Goal: Task Accomplishment & Management: Use online tool/utility

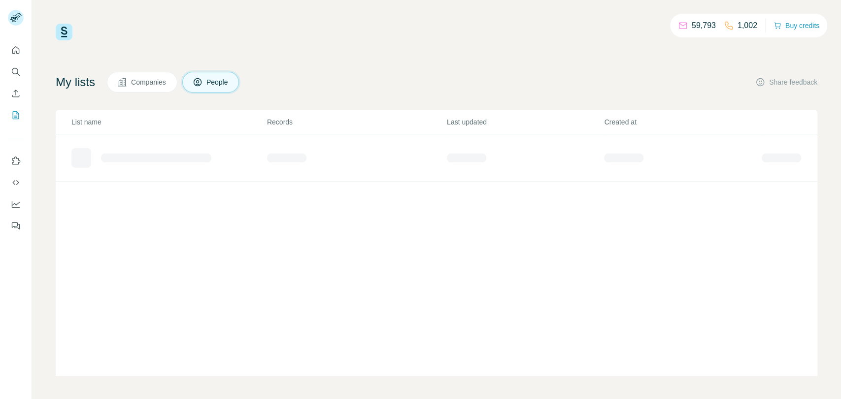
click at [16, 79] on button "Search" at bounding box center [16, 72] width 16 height 18
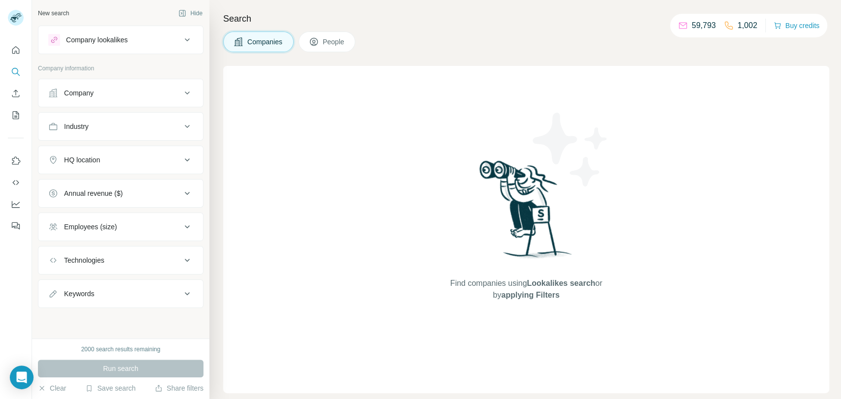
click at [105, 102] on button "Company" at bounding box center [120, 93] width 164 height 24
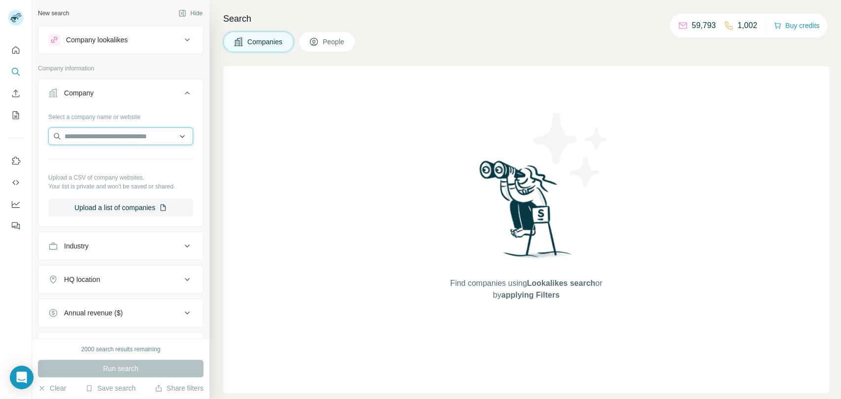
click at [109, 133] on input "text" at bounding box center [120, 137] width 145 height 18
click at [130, 138] on input "text" at bounding box center [120, 137] width 145 height 18
paste input "**********"
type input "**********"
click at [155, 128] on input "text" at bounding box center [120, 137] width 145 height 18
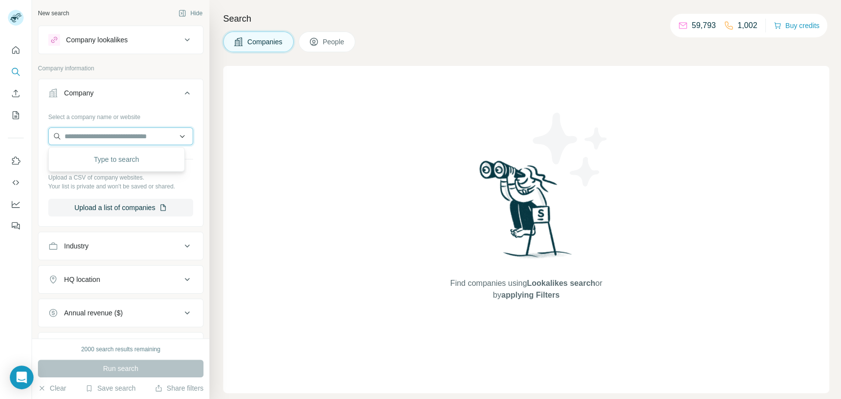
paste input "**********"
type input "**********"
click at [136, 166] on div "AeC [DOMAIN_NAME]" at bounding box center [116, 163] width 131 height 27
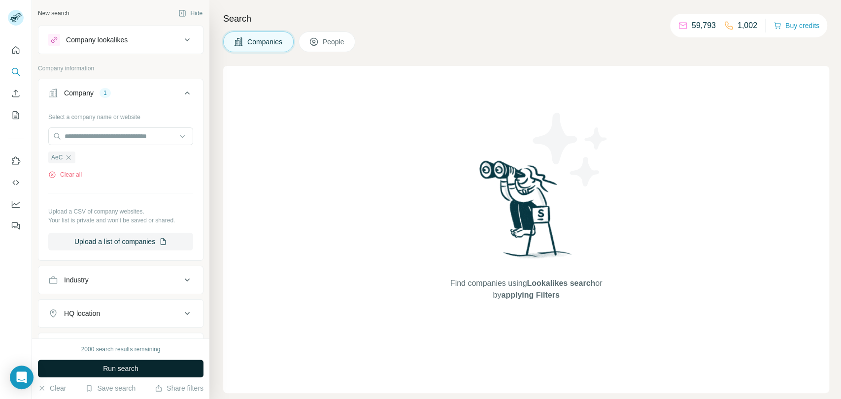
click at [152, 371] on button "Run search" at bounding box center [120, 369] width 165 height 18
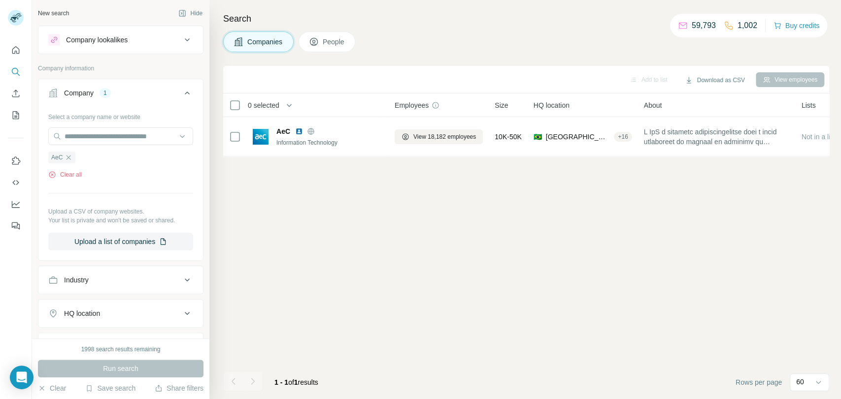
click at [351, 47] on button "People" at bounding box center [326, 42] width 57 height 21
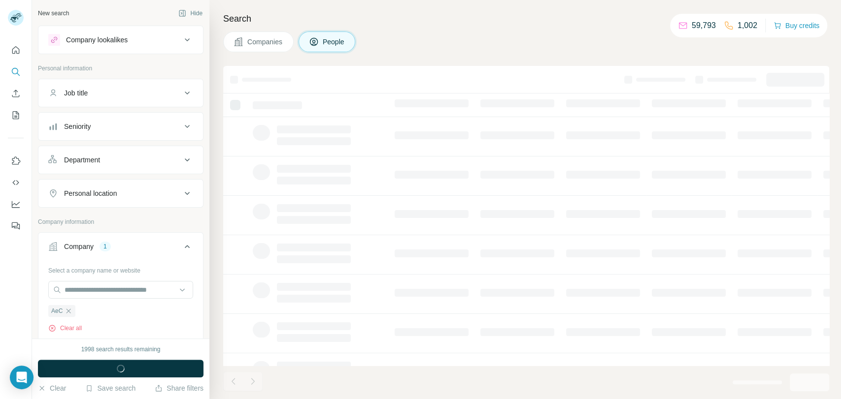
click at [115, 130] on div "Seniority" at bounding box center [114, 127] width 133 height 10
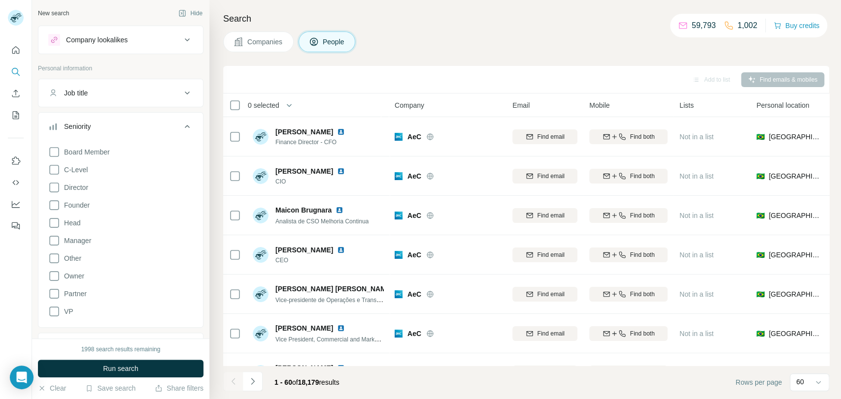
click at [55, 166] on icon at bounding box center [54, 170] width 12 height 12
click at [55, 182] on icon at bounding box center [54, 188] width 12 height 12
click at [54, 209] on icon at bounding box center [54, 205] width 12 height 12
click at [55, 226] on icon at bounding box center [54, 223] width 12 height 12
click at [57, 243] on icon at bounding box center [54, 241] width 12 height 12
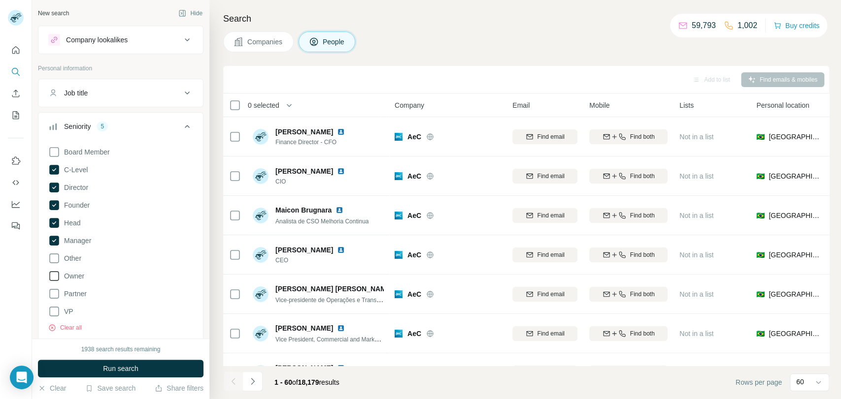
click at [55, 279] on icon at bounding box center [54, 276] width 12 height 12
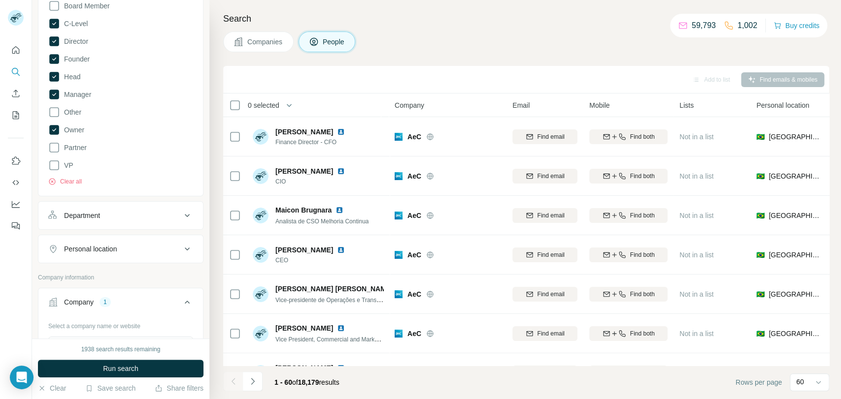
scroll to position [164, 0]
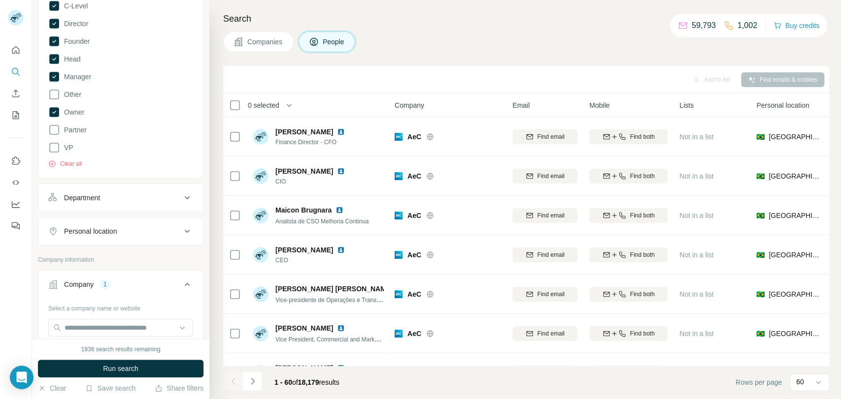
click at [115, 206] on button "Department" at bounding box center [120, 198] width 164 height 24
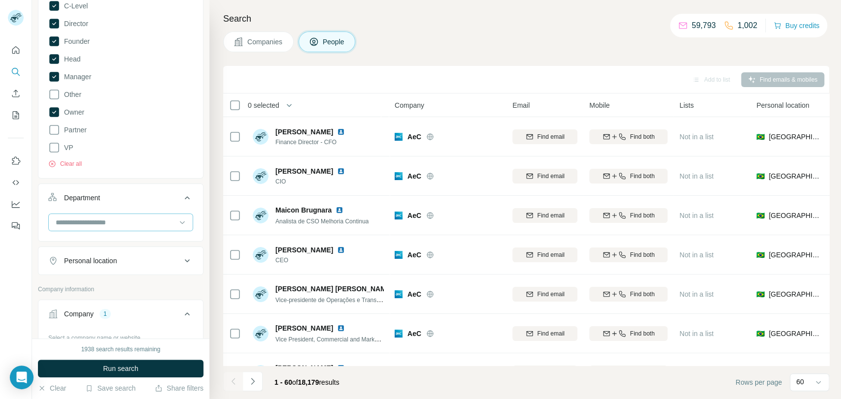
click at [116, 222] on input at bounding box center [116, 222] width 122 height 11
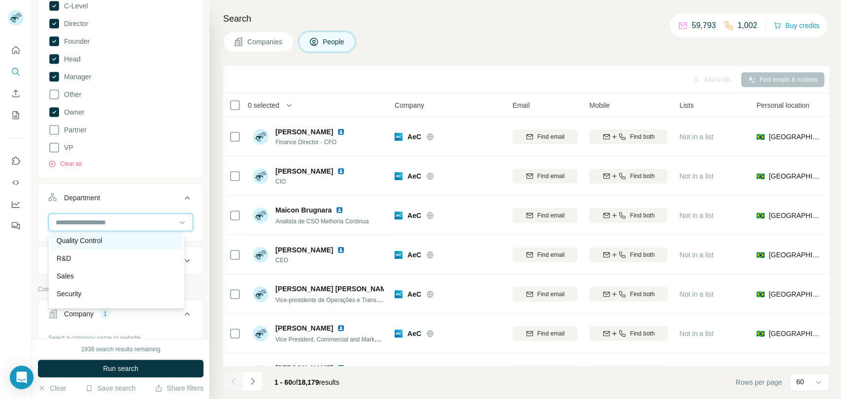
scroll to position [355, 0]
click at [105, 248] on div "R&D" at bounding box center [117, 244] width 120 height 10
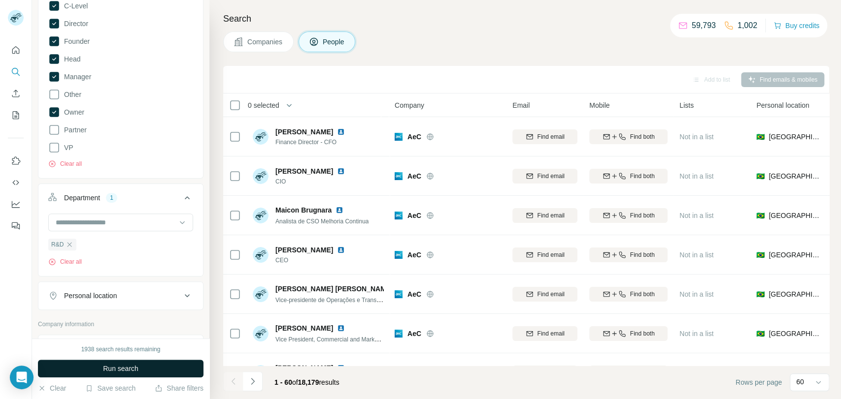
click at [128, 367] on span "Run search" at bounding box center [120, 369] width 35 height 10
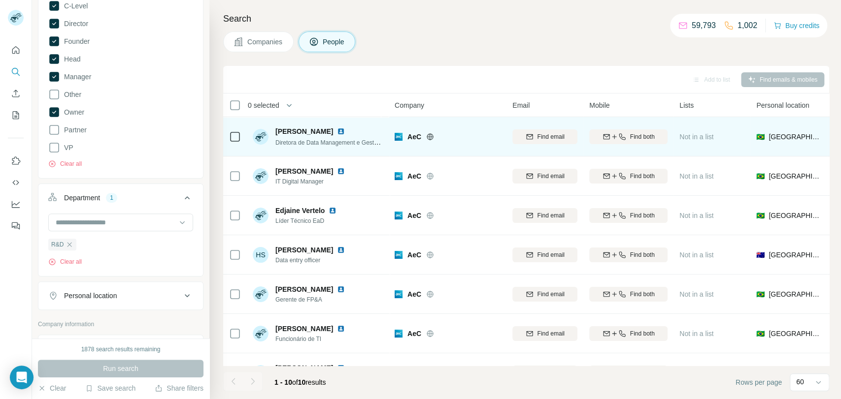
click at [240, 137] on icon at bounding box center [235, 137] width 12 height 12
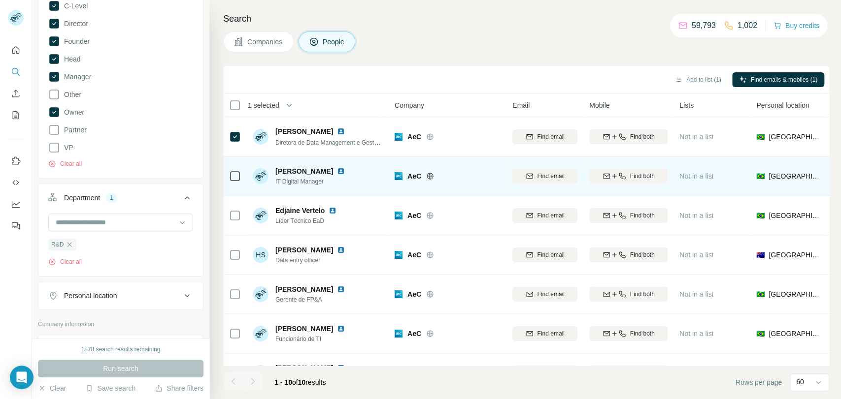
click at [240, 176] on icon at bounding box center [235, 176] width 12 height 12
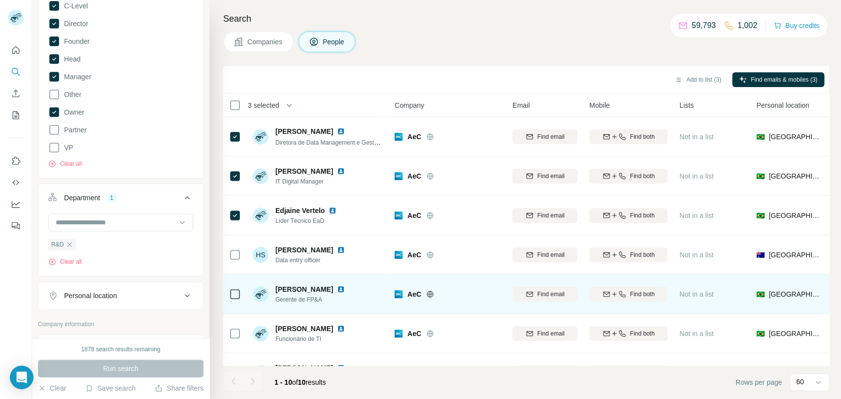
click at [242, 294] on td at bounding box center [235, 294] width 24 height 39
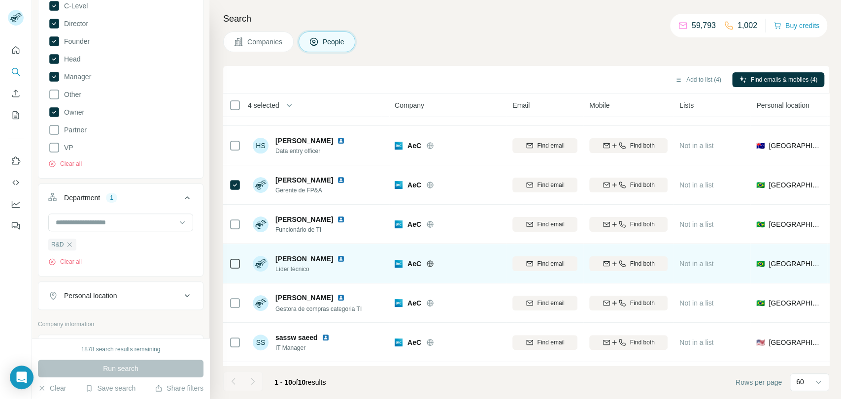
scroll to position [151, 0]
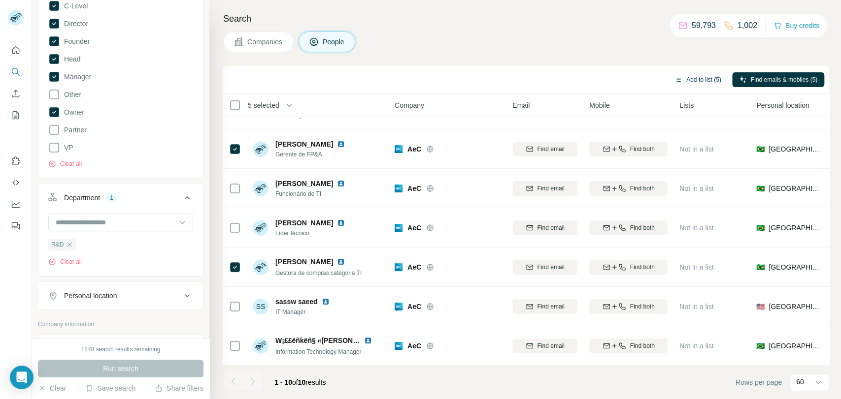
click at [712, 82] on button "Add to list (5)" at bounding box center [697, 79] width 61 height 15
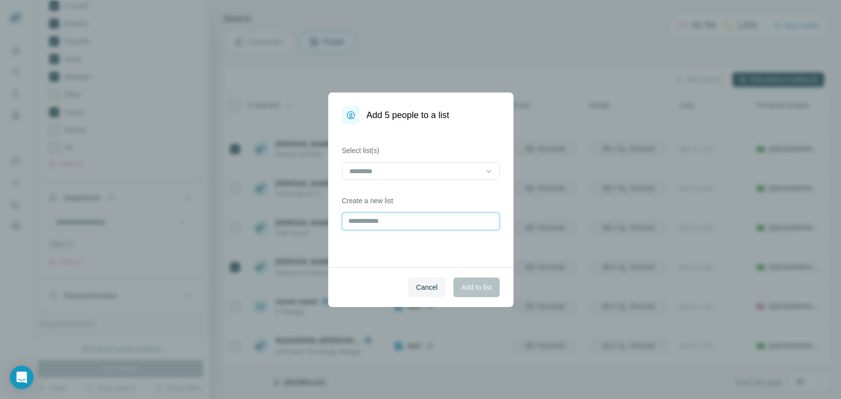
click at [416, 226] on input "text" at bounding box center [421, 222] width 158 height 18
click at [424, 222] on input "text" at bounding box center [421, 222] width 158 height 18
type input "**********"
click at [482, 292] on span "Add to list" at bounding box center [476, 288] width 30 height 10
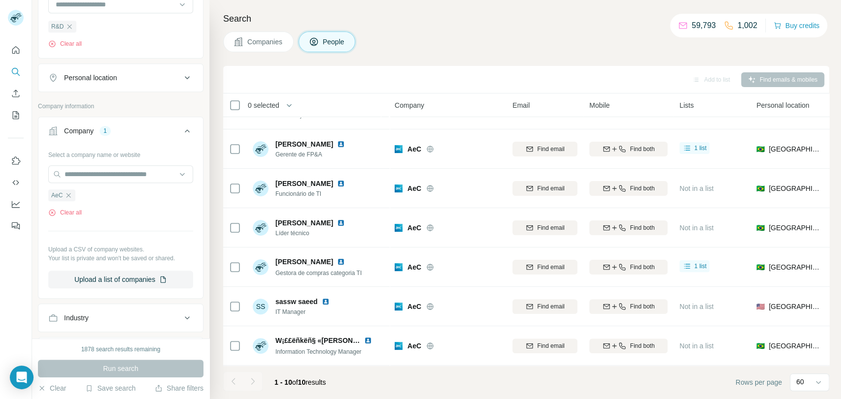
scroll to position [383, 0]
click at [75, 194] on ul "AeC" at bounding box center [120, 195] width 145 height 12
click at [74, 192] on div "AeC" at bounding box center [61, 195] width 27 height 12
click at [87, 174] on input "text" at bounding box center [120, 174] width 145 height 18
click at [72, 193] on div "Type to search" at bounding box center [116, 196] width 131 height 20
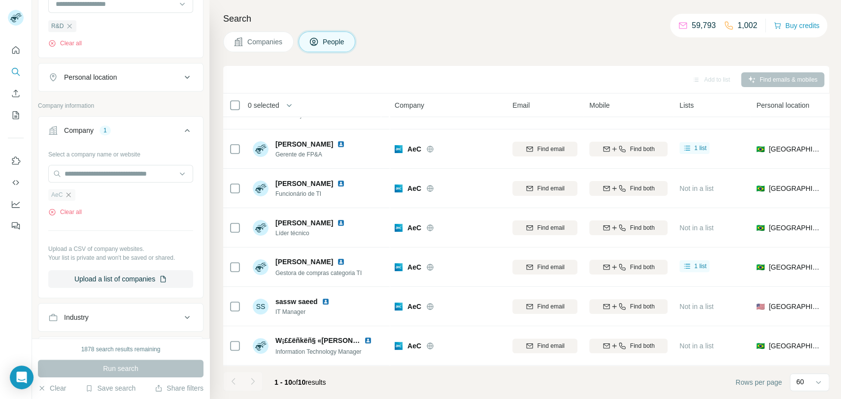
click at [71, 193] on icon "button" at bounding box center [69, 195] width 8 height 8
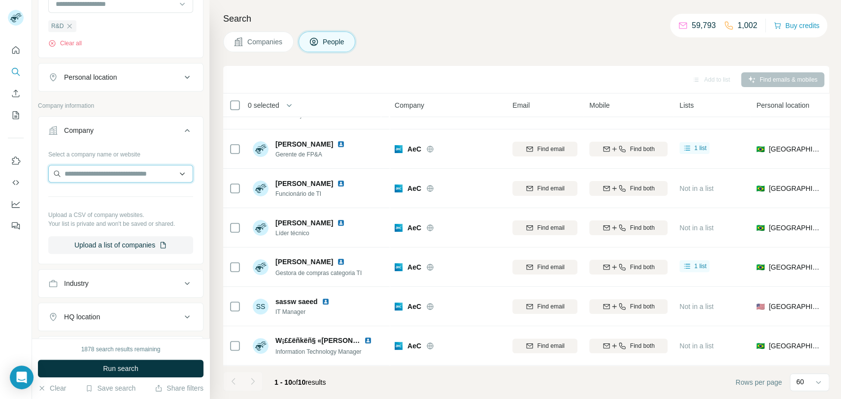
click at [81, 177] on input "text" at bounding box center [120, 174] width 145 height 18
paste input "**********"
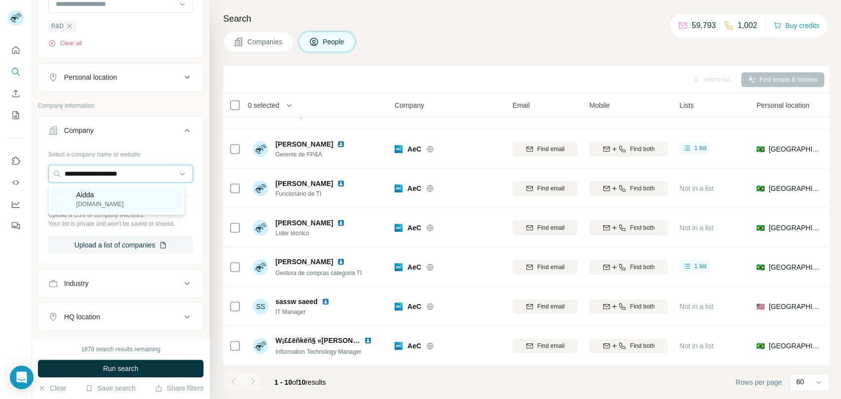
type input "**********"
click at [126, 200] on div "Aidda [DOMAIN_NAME]" at bounding box center [116, 199] width 131 height 27
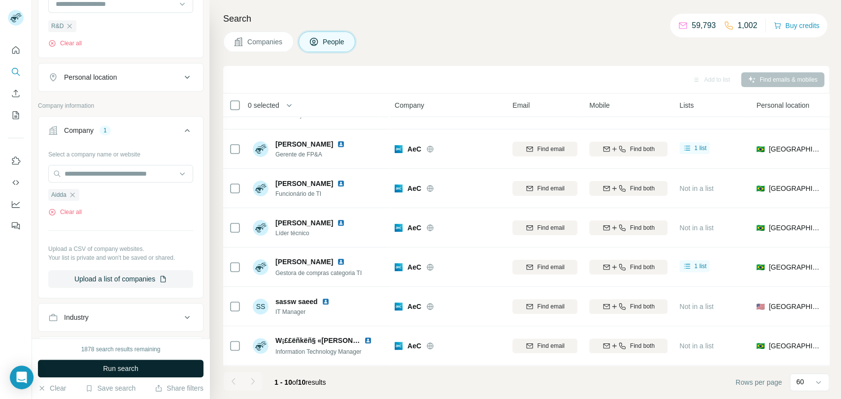
click at [113, 370] on span "Run search" at bounding box center [120, 369] width 35 height 10
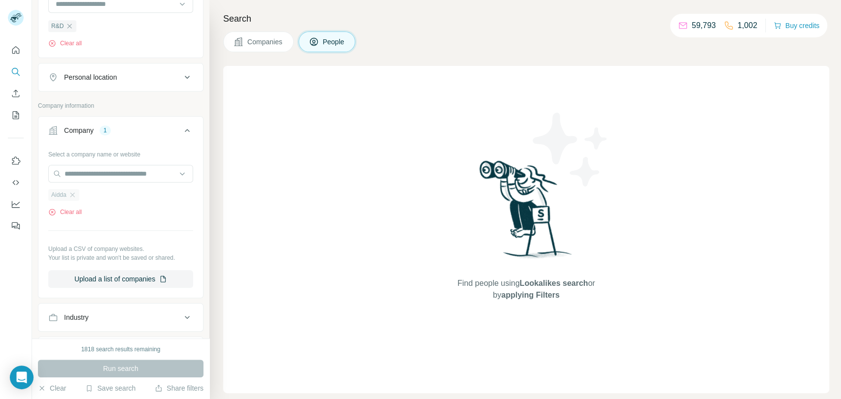
click at [78, 195] on ul "Aidda" at bounding box center [120, 195] width 145 height 12
click at [76, 194] on icon "button" at bounding box center [72, 195] width 8 height 8
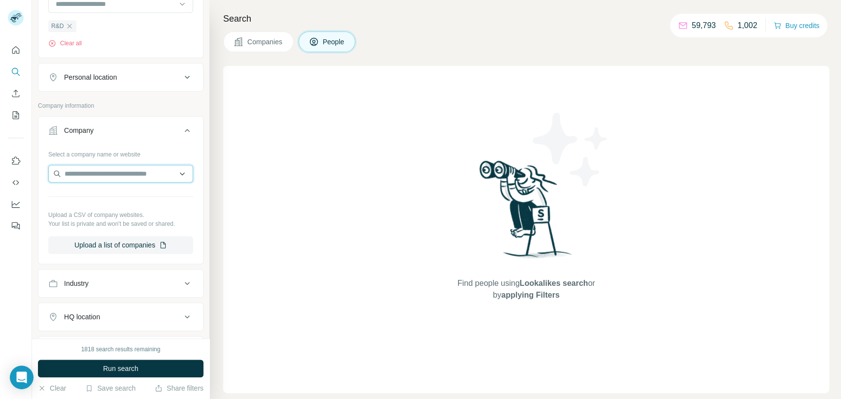
click at [87, 174] on input "text" at bounding box center [120, 174] width 145 height 18
paste input "**********"
type input "**********"
click at [85, 211] on div "Aidda [DOMAIN_NAME]" at bounding box center [116, 199] width 131 height 27
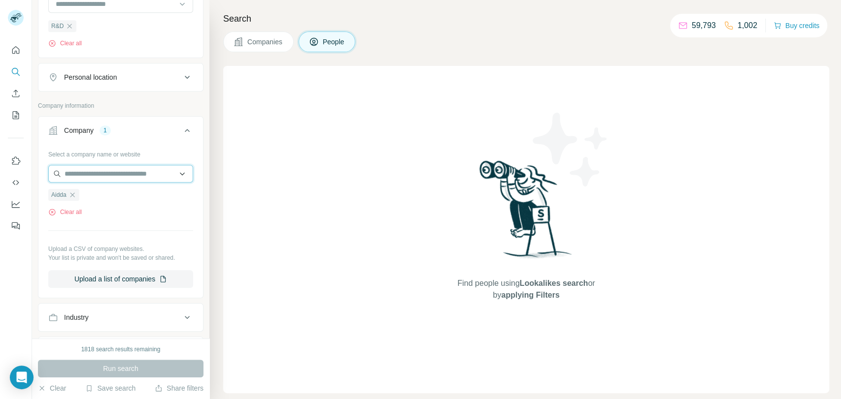
click at [102, 172] on input "text" at bounding box center [120, 174] width 145 height 18
click at [138, 218] on div "Select a company name or website Aidda Clear all Upload a CSV of company websit…" at bounding box center [120, 217] width 145 height 142
click at [76, 193] on icon "button" at bounding box center [72, 195] width 8 height 8
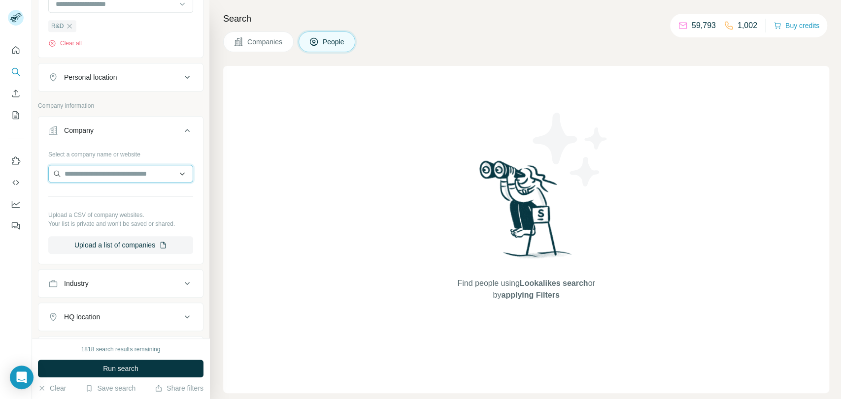
click at [92, 170] on input "text" at bounding box center [120, 174] width 145 height 18
paste input "**********"
type input "**********"
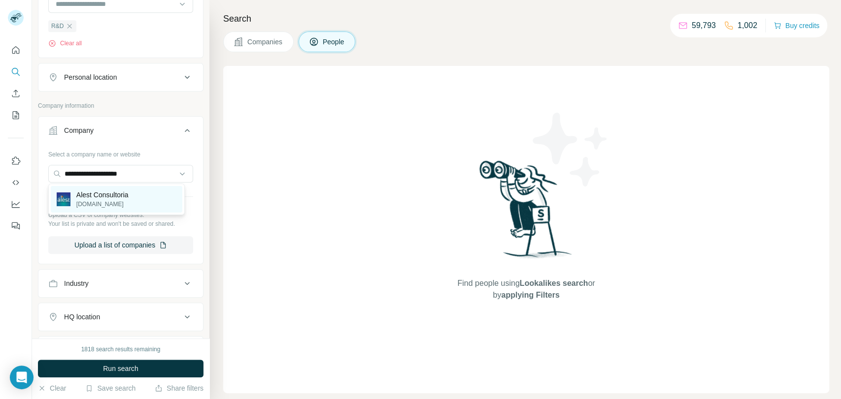
click at [91, 197] on p "Alest Consultoria" at bounding box center [102, 195] width 52 height 10
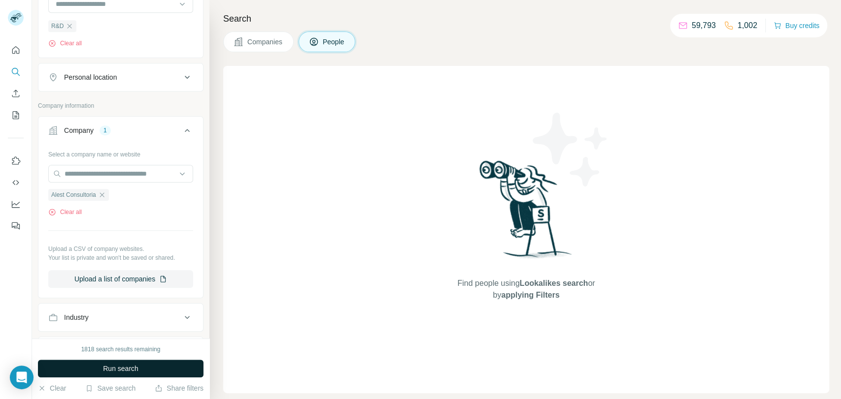
click at [137, 369] on span "Run search" at bounding box center [120, 369] width 35 height 10
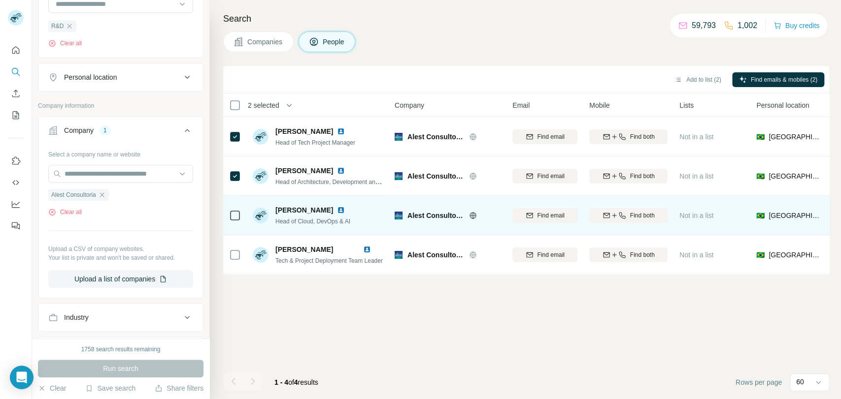
click at [241, 209] on td at bounding box center [235, 215] width 24 height 39
click at [235, 208] on div at bounding box center [235, 215] width 12 height 27
click at [232, 222] on div at bounding box center [235, 215] width 12 height 27
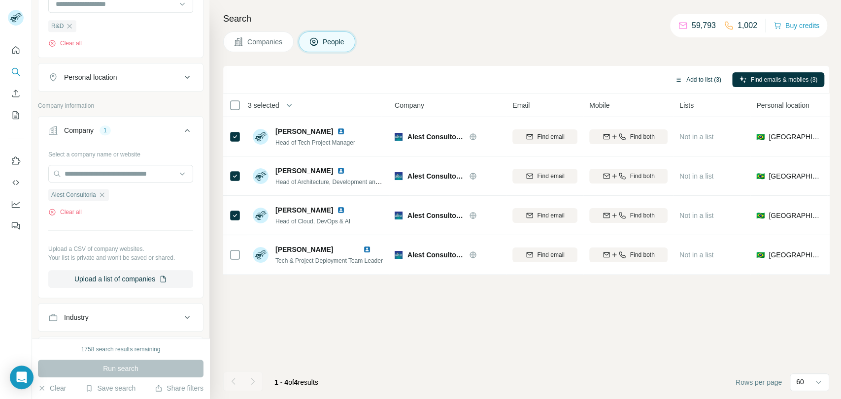
click at [707, 73] on button "Add to list (3)" at bounding box center [697, 79] width 61 height 15
click at [708, 83] on button "Add to list (3)" at bounding box center [697, 79] width 61 height 15
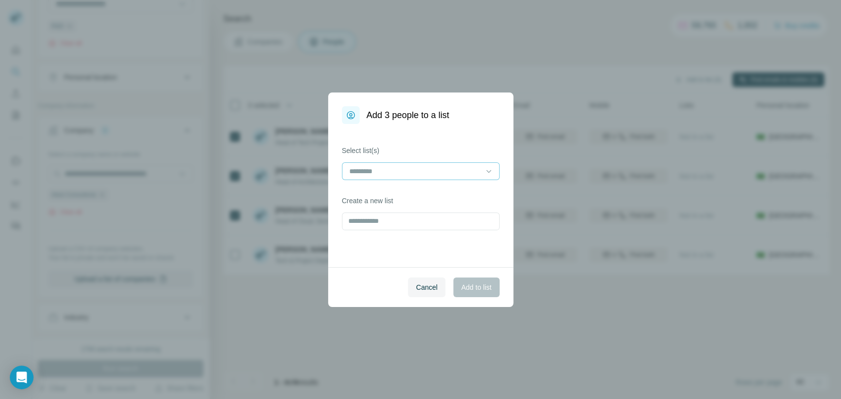
click at [367, 163] on div at bounding box center [414, 171] width 133 height 17
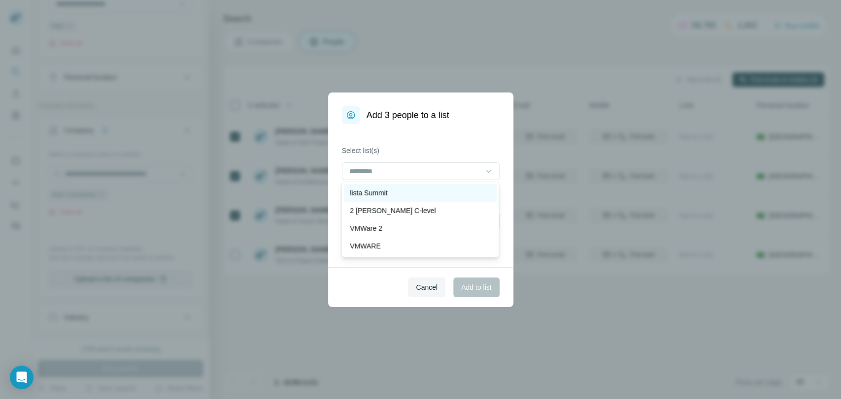
click at [372, 188] on p "lista Summit" at bounding box center [368, 193] width 37 height 10
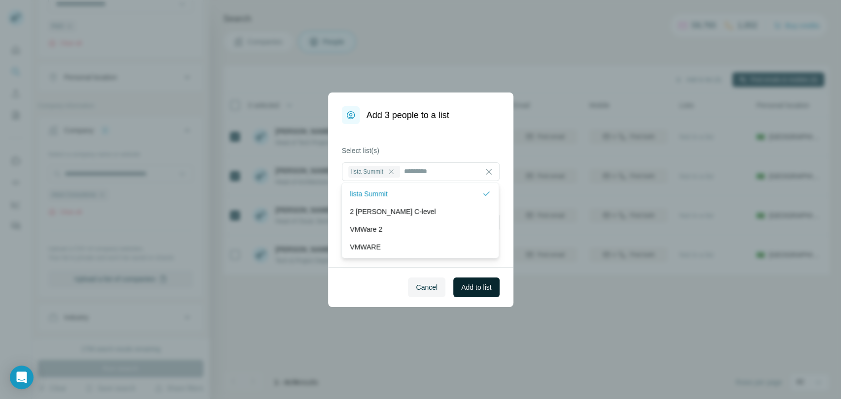
click at [461, 290] on span "Add to list" at bounding box center [476, 288] width 30 height 10
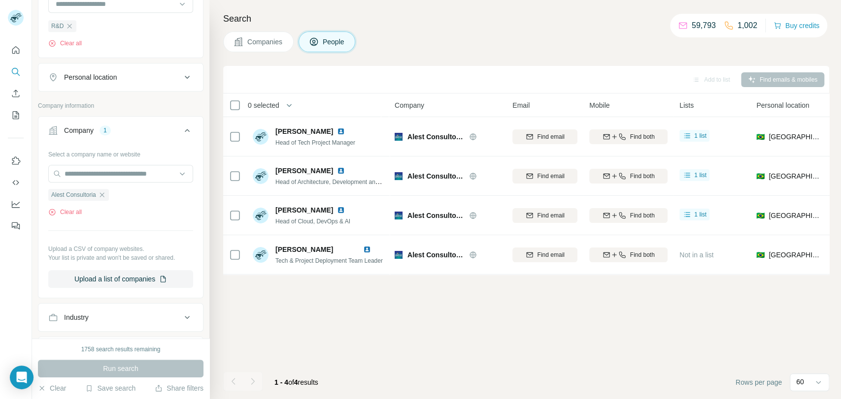
click at [112, 192] on ul "Alest Consultoria" at bounding box center [120, 195] width 145 height 12
click at [103, 196] on icon "button" at bounding box center [102, 195] width 8 height 8
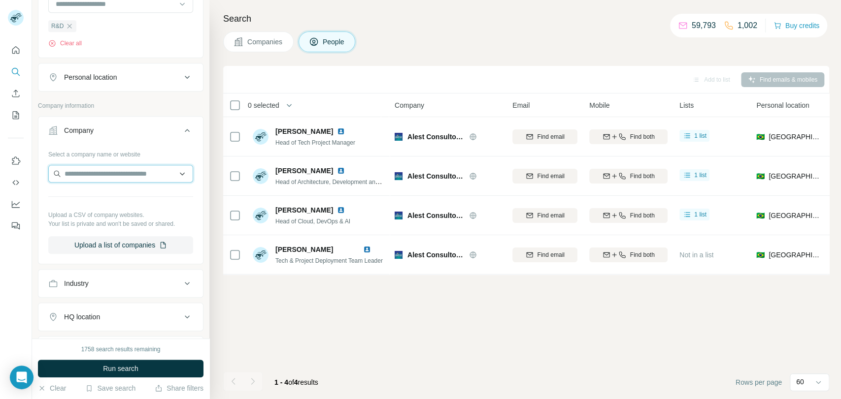
click at [102, 179] on input "text" at bounding box center [120, 174] width 145 height 18
paste input "**********"
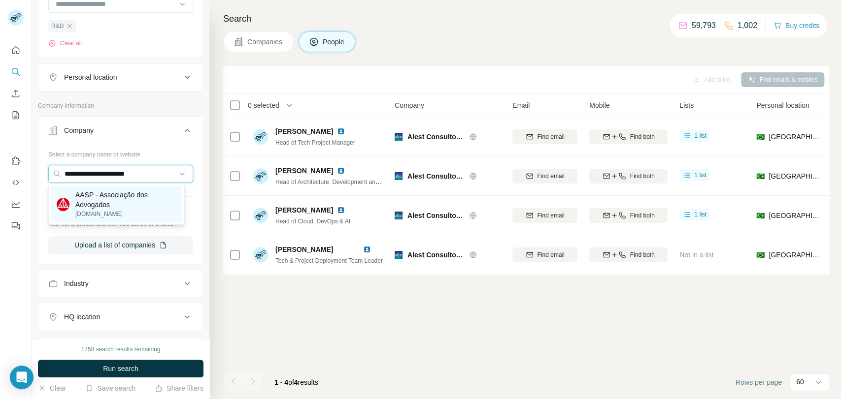
type input "**********"
click at [130, 203] on p "AASP - Associação dos Advogados" at bounding box center [125, 200] width 101 height 20
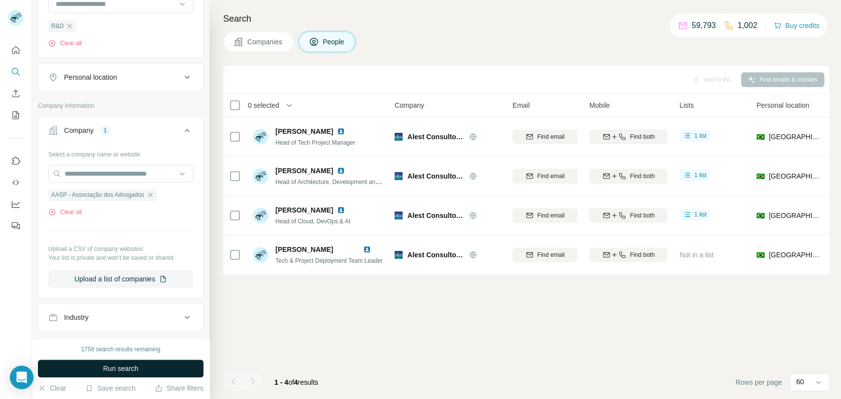
click at [114, 367] on span "Run search" at bounding box center [120, 369] width 35 height 10
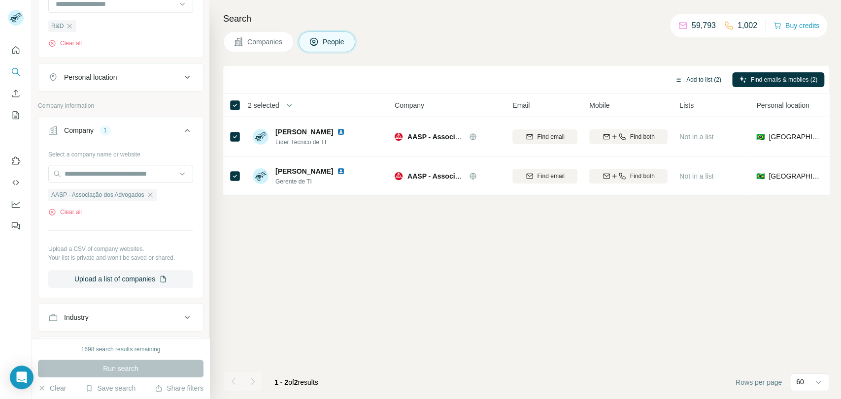
click at [681, 78] on button "Add to list (2)" at bounding box center [697, 79] width 61 height 15
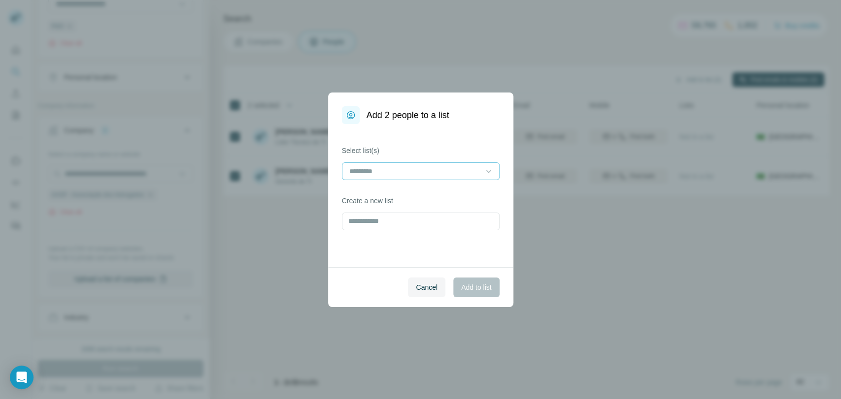
click at [406, 172] on input at bounding box center [414, 171] width 133 height 11
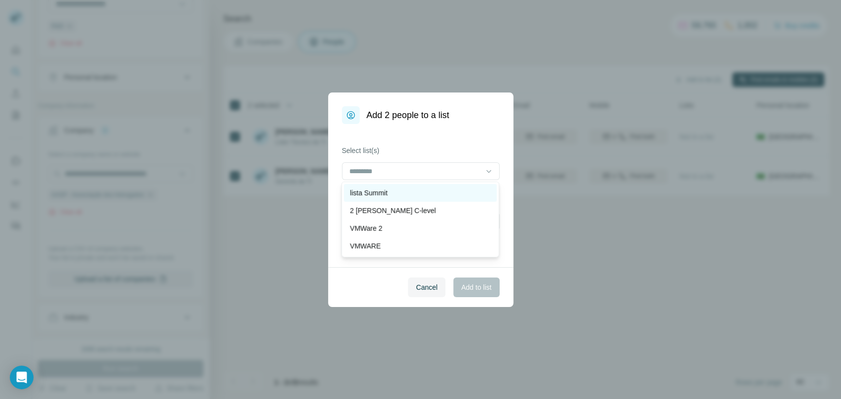
click at [414, 196] on div "lista Summit" at bounding box center [420, 193] width 141 height 10
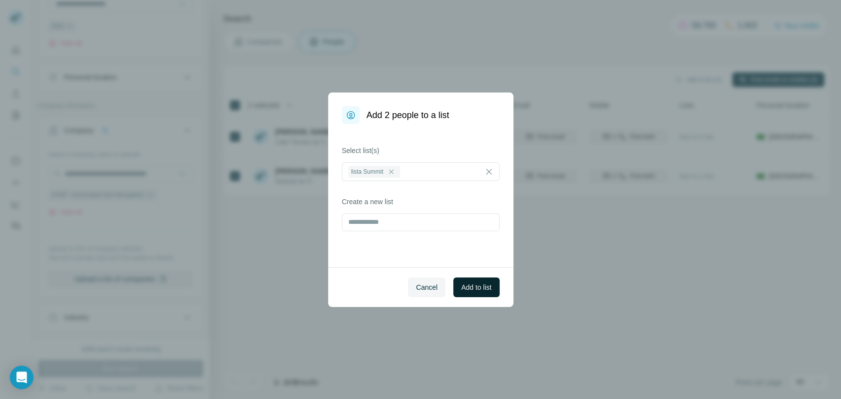
click at [472, 284] on span "Add to list" at bounding box center [476, 288] width 30 height 10
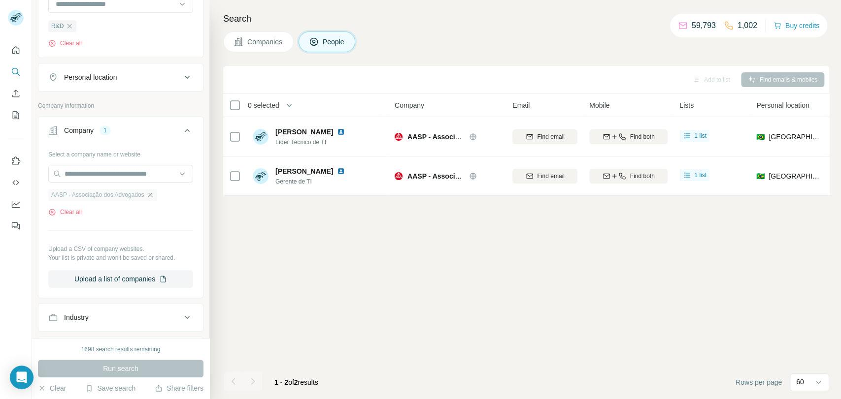
click at [154, 195] on icon "button" at bounding box center [150, 195] width 8 height 8
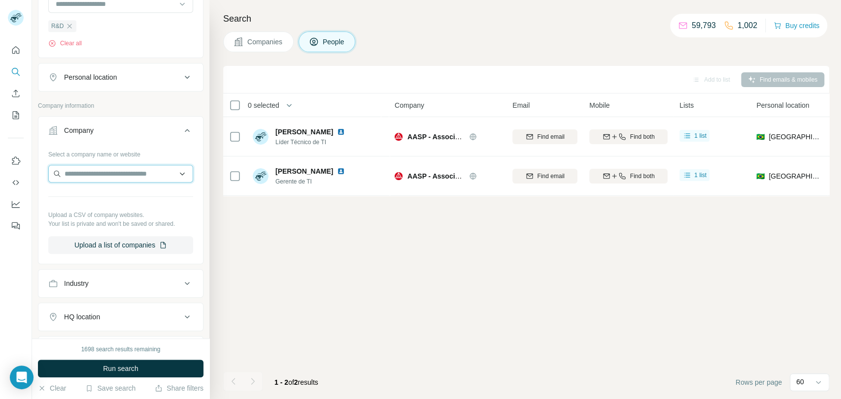
click at [142, 174] on input "text" at bounding box center [120, 174] width 145 height 18
paste input "**********"
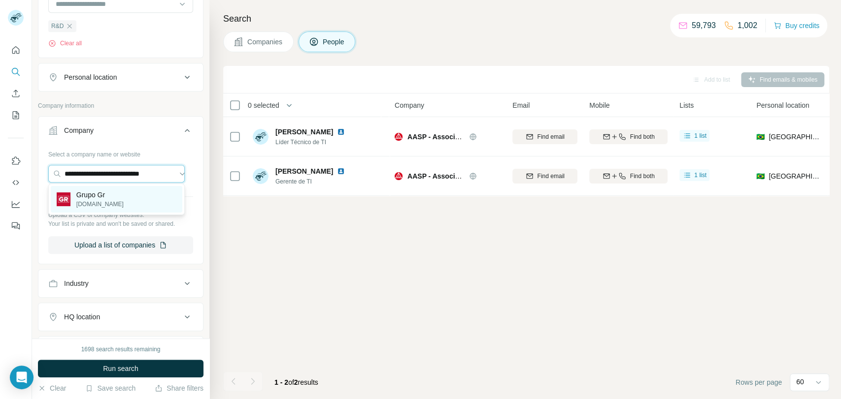
type input "**********"
click at [117, 206] on p "[DOMAIN_NAME]" at bounding box center [99, 204] width 47 height 9
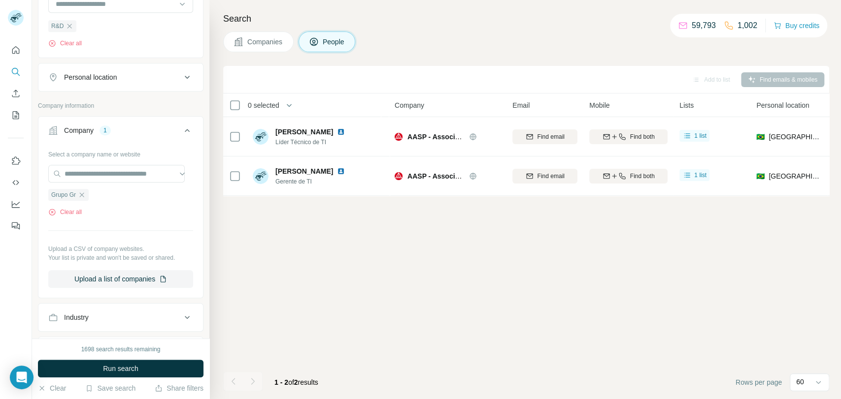
scroll to position [0, 0]
click at [131, 369] on span "Run search" at bounding box center [120, 369] width 35 height 10
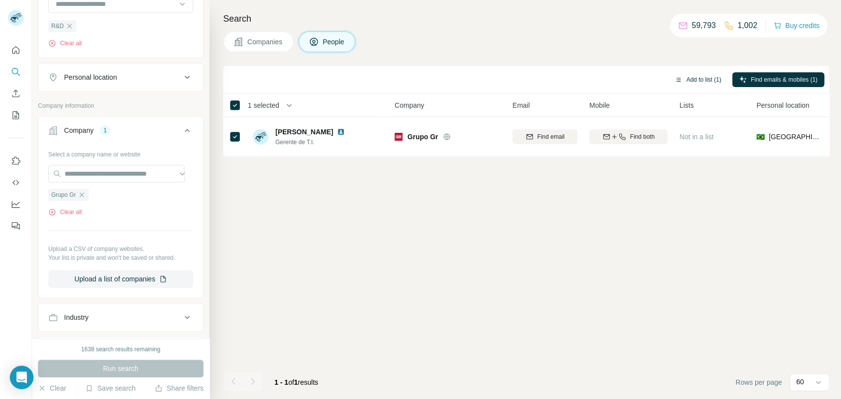
click at [705, 74] on button "Add to list (1)" at bounding box center [697, 79] width 61 height 15
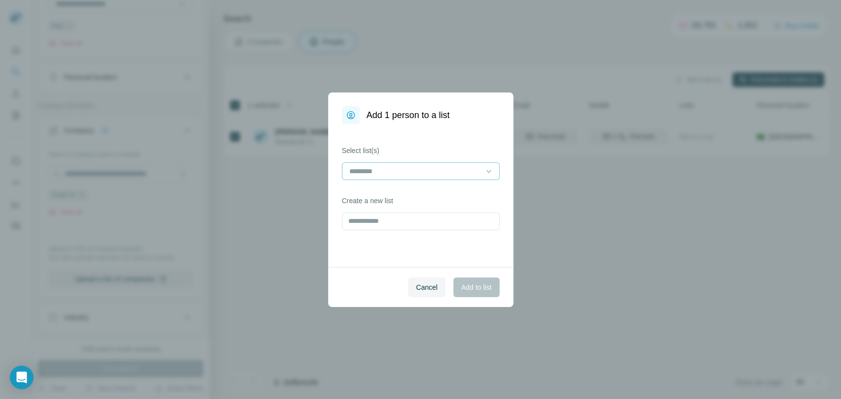
click at [410, 173] on input at bounding box center [414, 171] width 133 height 11
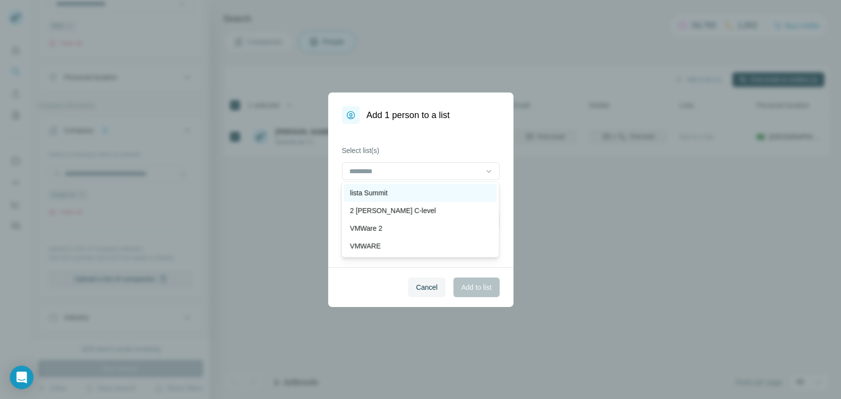
click at [412, 195] on div "lista Summit" at bounding box center [420, 193] width 141 height 10
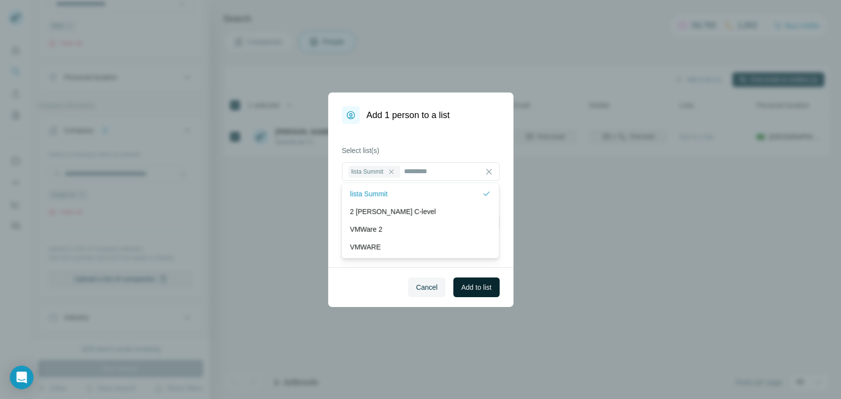
click at [470, 291] on span "Add to list" at bounding box center [476, 288] width 30 height 10
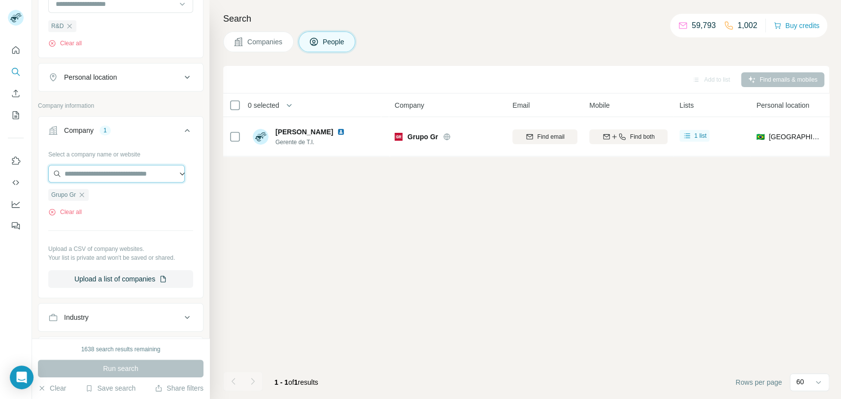
click at [103, 170] on input "text" at bounding box center [116, 174] width 136 height 18
paste input "**********"
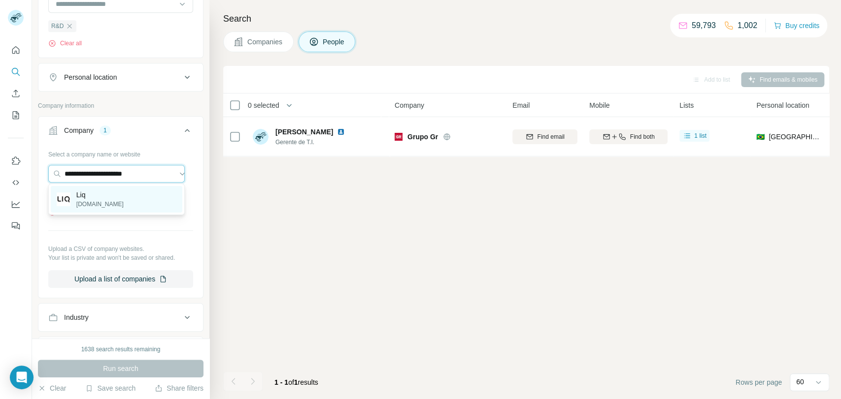
type input "**********"
click at [133, 205] on div "Liq [DOMAIN_NAME]" at bounding box center [116, 199] width 131 height 27
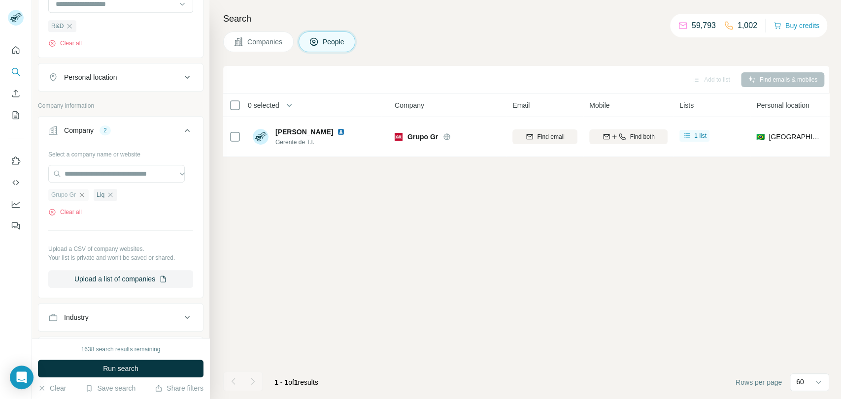
click at [82, 191] on icon "button" at bounding box center [82, 195] width 8 height 8
click at [111, 371] on span "Run search" at bounding box center [120, 369] width 35 height 10
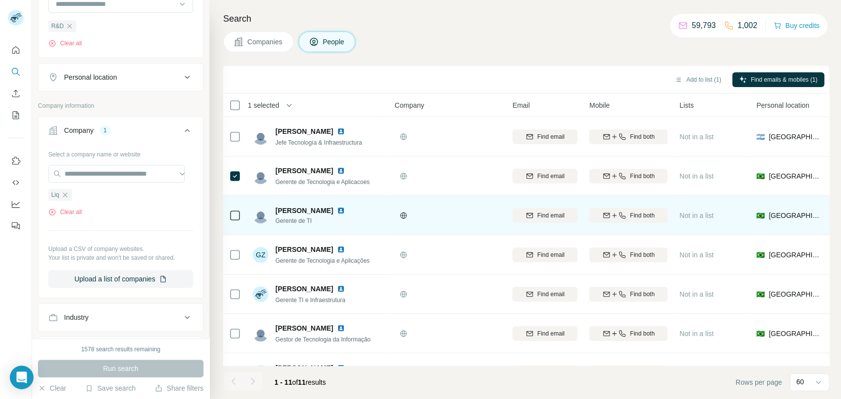
click at [240, 220] on td at bounding box center [235, 215] width 24 height 39
click at [235, 208] on div at bounding box center [235, 215] width 12 height 27
click at [236, 220] on icon at bounding box center [235, 216] width 12 height 12
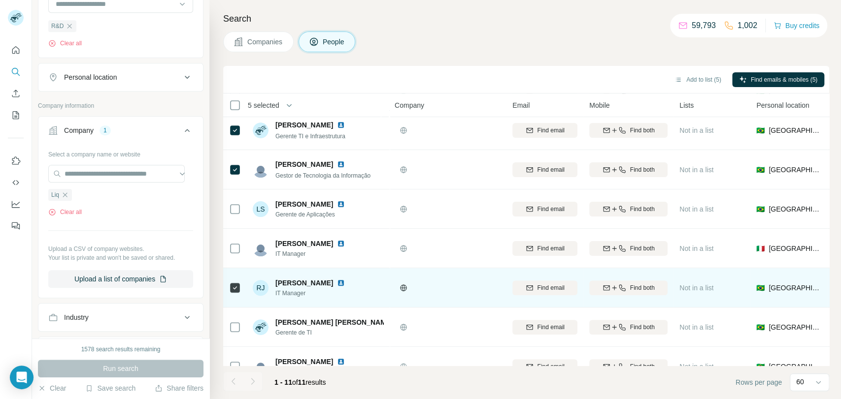
scroll to position [190, 0]
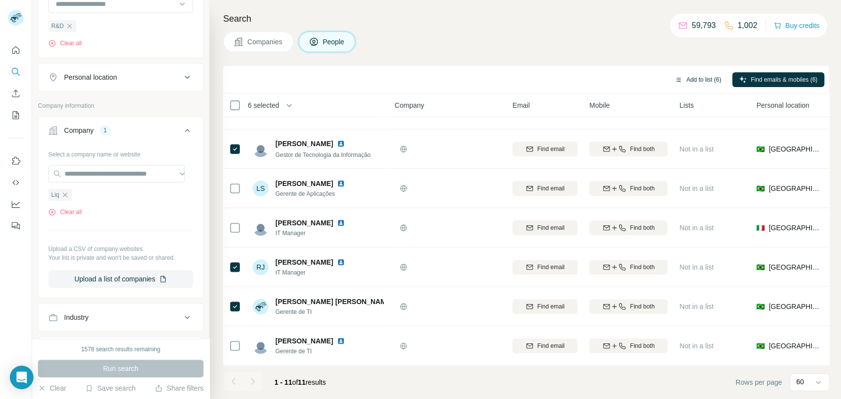
click at [702, 76] on button "Add to list (6)" at bounding box center [697, 79] width 61 height 15
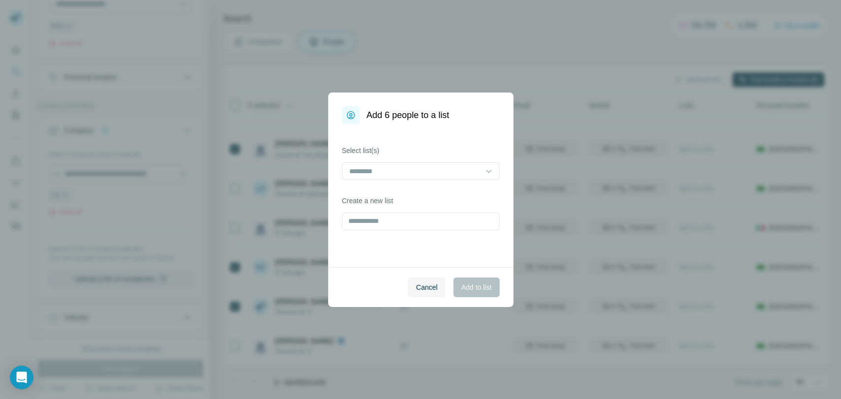
click at [386, 184] on div "Select list(s) Create a new list" at bounding box center [420, 195] width 185 height 143
click at [393, 171] on input at bounding box center [414, 171] width 133 height 11
click at [427, 195] on div "lista Summit" at bounding box center [420, 193] width 141 height 10
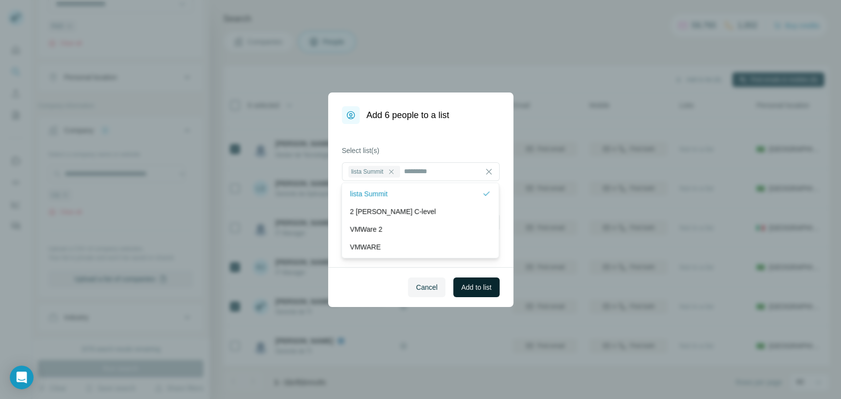
click at [476, 279] on button "Add to list" at bounding box center [476, 288] width 46 height 20
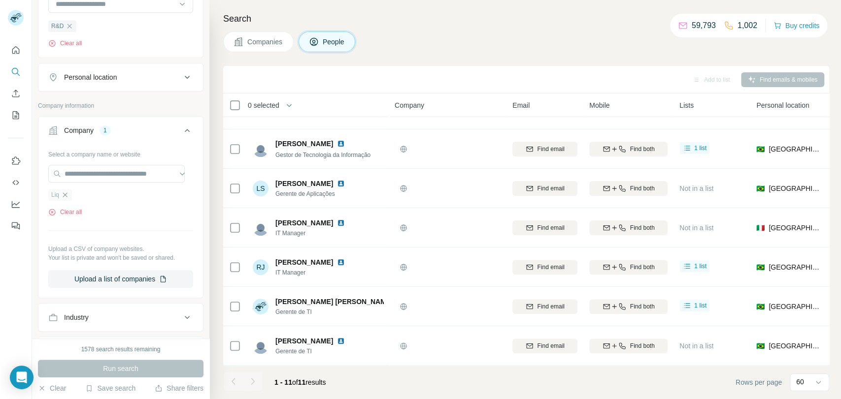
click at [64, 193] on icon "button" at bounding box center [65, 195] width 4 height 4
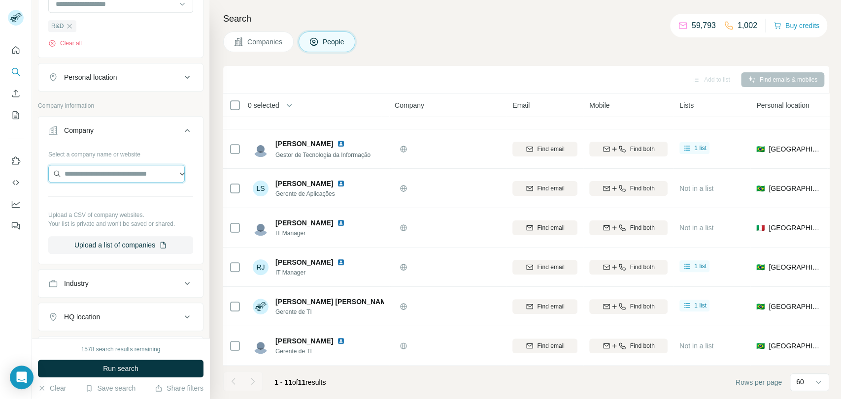
click at [83, 171] on input "text" at bounding box center [116, 174] width 136 height 18
paste input "**********"
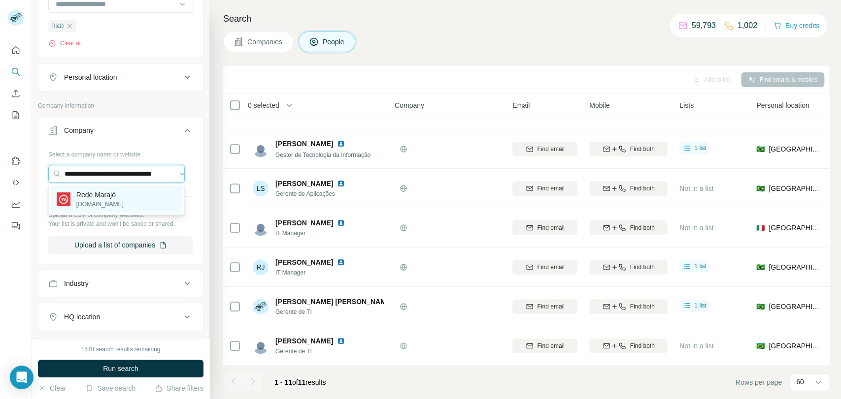
type input "**********"
click at [118, 203] on p "[DOMAIN_NAME]" at bounding box center [99, 204] width 47 height 9
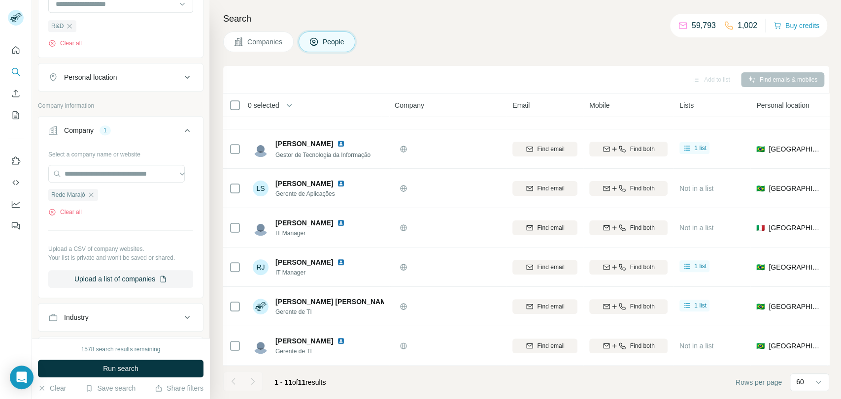
click at [127, 374] on button "Run search" at bounding box center [120, 369] width 165 height 18
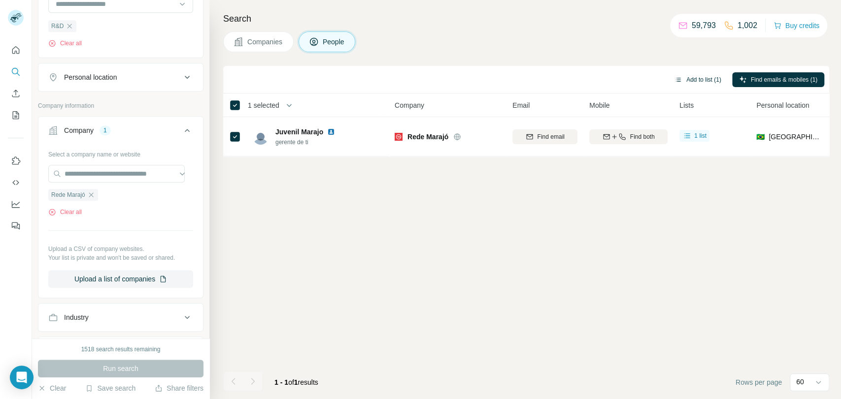
click at [690, 76] on button "Add to list (1)" at bounding box center [697, 79] width 61 height 15
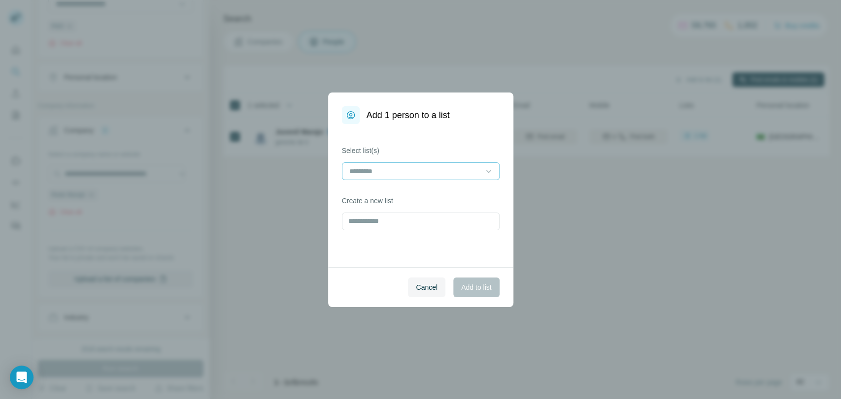
click at [410, 177] on div at bounding box center [414, 171] width 133 height 17
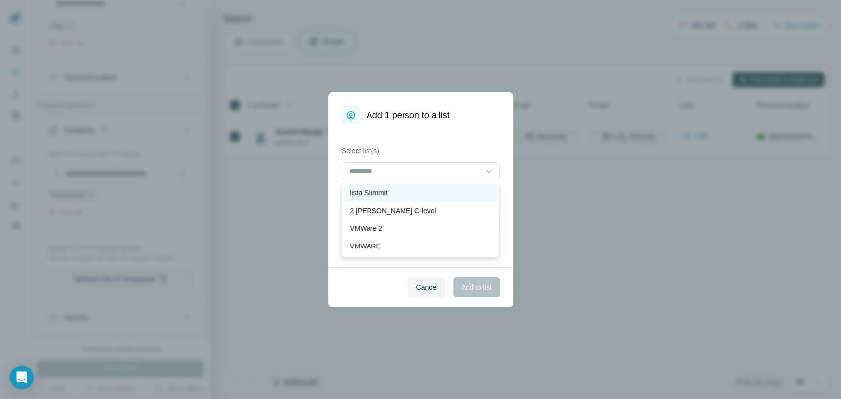
click at [398, 194] on div "lista Summit" at bounding box center [420, 193] width 141 height 10
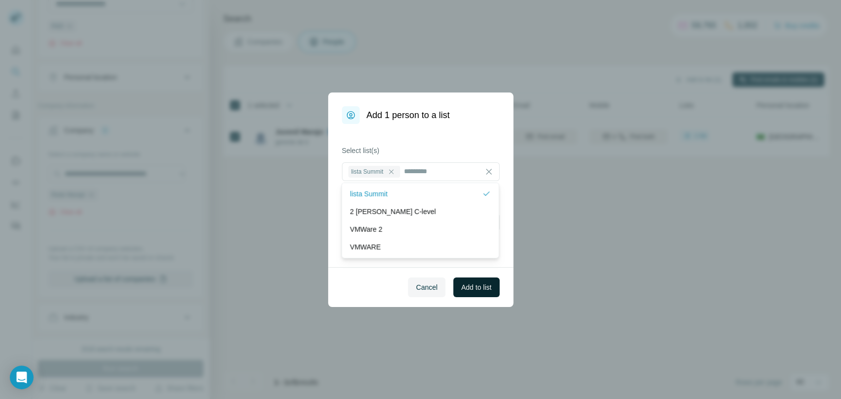
click at [469, 283] on span "Add to list" at bounding box center [476, 288] width 30 height 10
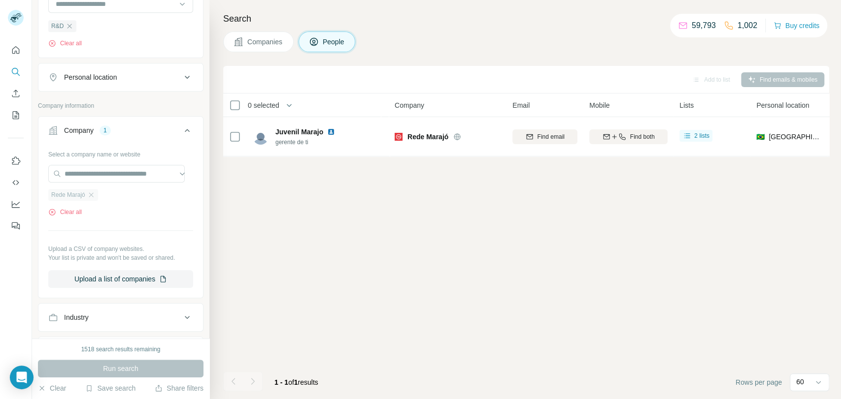
click at [96, 191] on div "Rede Marajó" at bounding box center [73, 195] width 50 height 12
click at [107, 174] on input "text" at bounding box center [116, 174] width 136 height 18
paste input "**********"
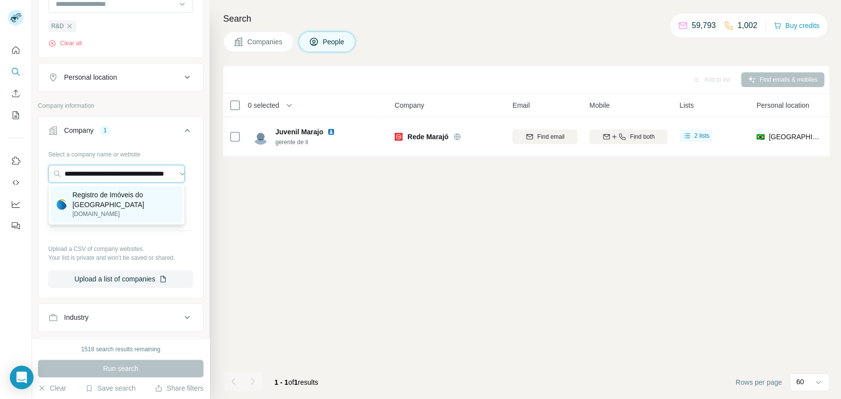
type input "**********"
click at [129, 210] on p "[DOMAIN_NAME]" at bounding box center [124, 214] width 104 height 9
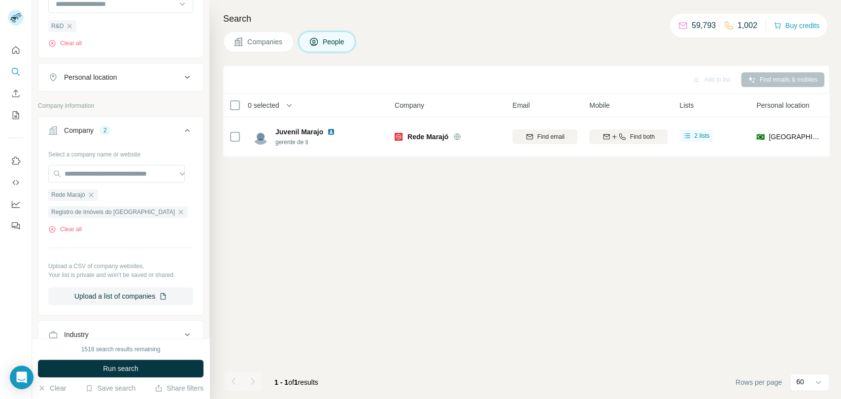
scroll to position [0, 0]
click at [95, 192] on icon "button" at bounding box center [91, 195] width 8 height 8
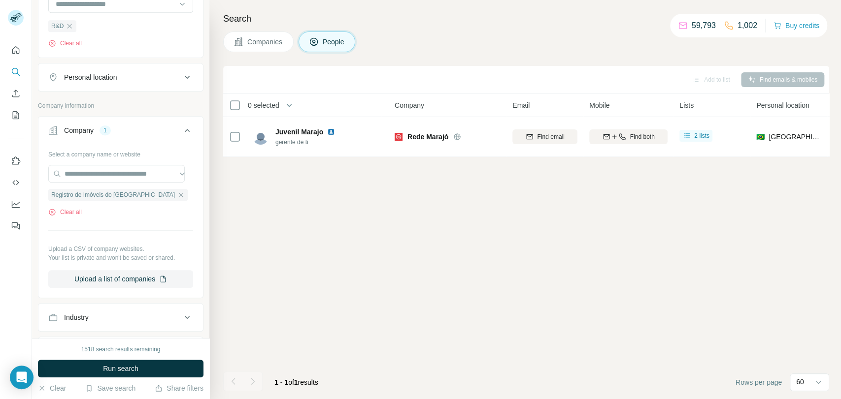
click at [151, 371] on button "Run search" at bounding box center [120, 369] width 165 height 18
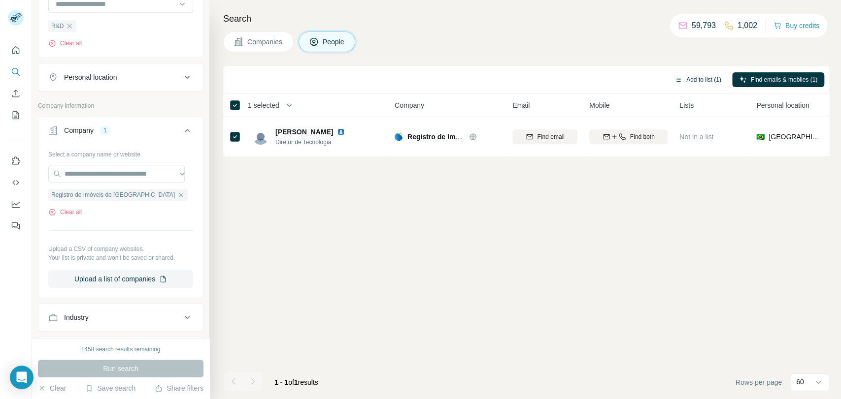
click at [687, 82] on button "Add to list (1)" at bounding box center [697, 79] width 61 height 15
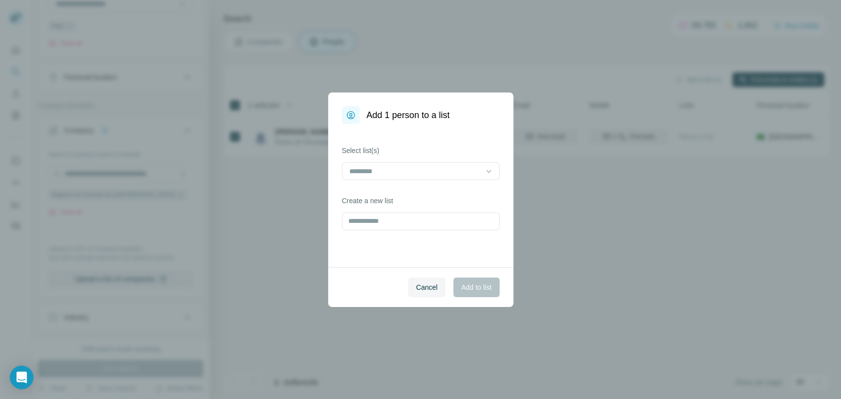
click at [462, 161] on div "Select list(s)" at bounding box center [421, 163] width 158 height 34
click at [433, 176] on input at bounding box center [414, 171] width 133 height 11
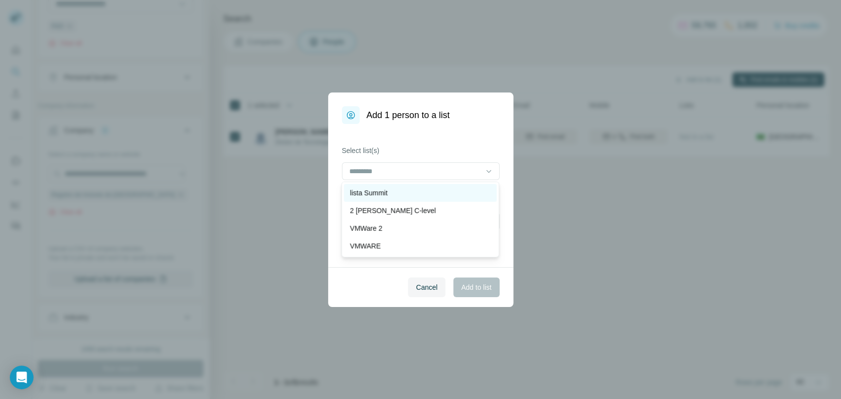
click at [417, 195] on div "lista Summit" at bounding box center [420, 193] width 141 height 10
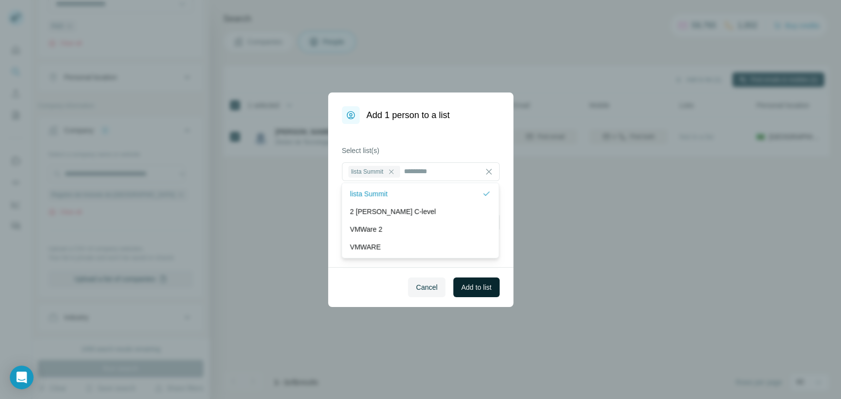
click at [473, 287] on span "Add to list" at bounding box center [476, 288] width 30 height 10
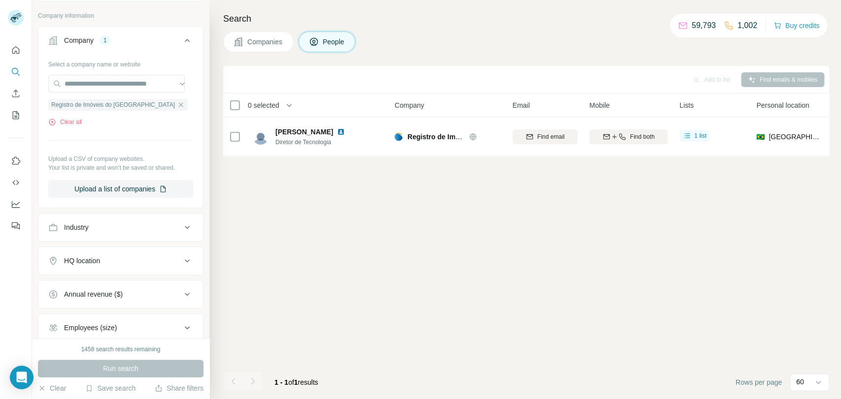
scroll to position [460, 0]
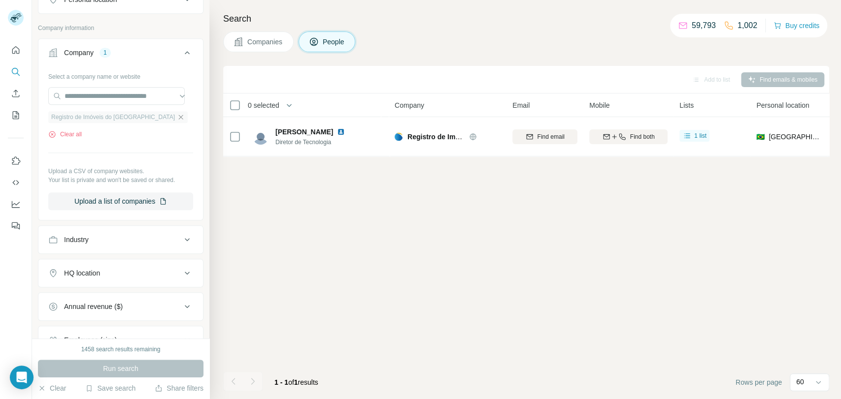
click at [179, 116] on icon "button" at bounding box center [181, 117] width 4 height 4
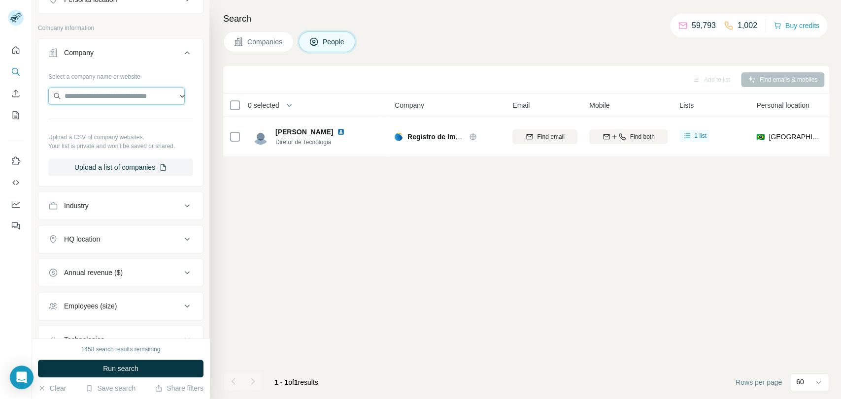
click at [138, 99] on input "text" at bounding box center [116, 96] width 136 height 18
paste input "**********"
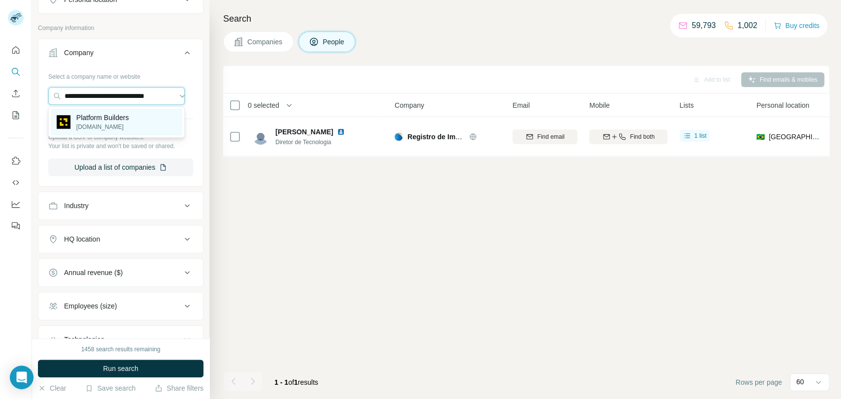
type input "**********"
click at [129, 125] on p "[DOMAIN_NAME]" at bounding box center [102, 127] width 53 height 9
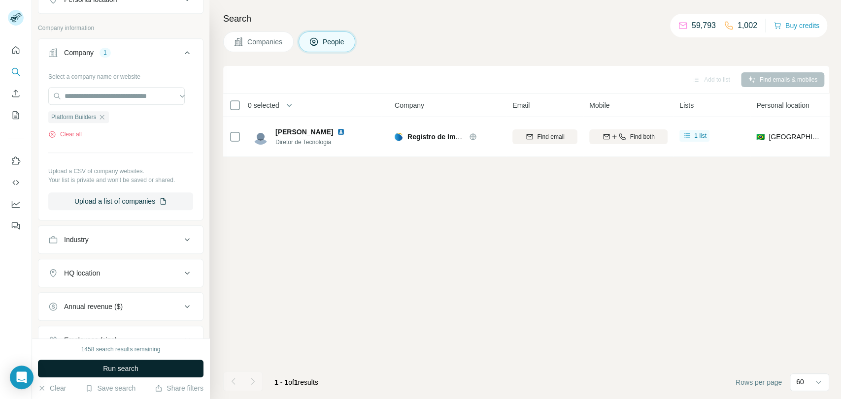
click at [121, 369] on span "Run search" at bounding box center [120, 369] width 35 height 10
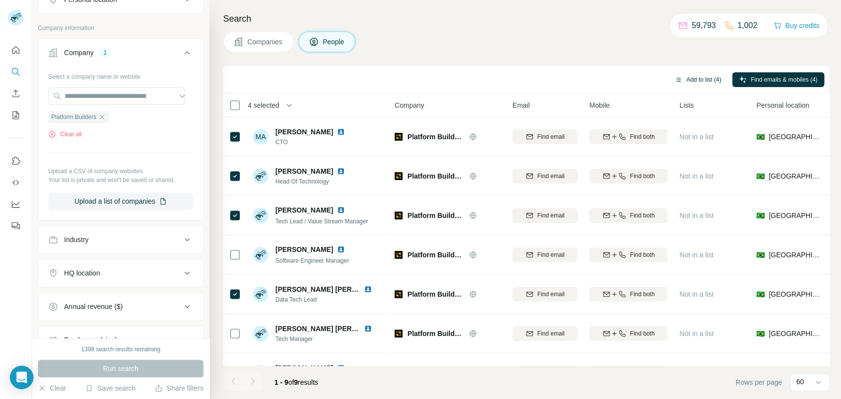
click at [692, 85] on button "Add to list (4)" at bounding box center [697, 79] width 61 height 15
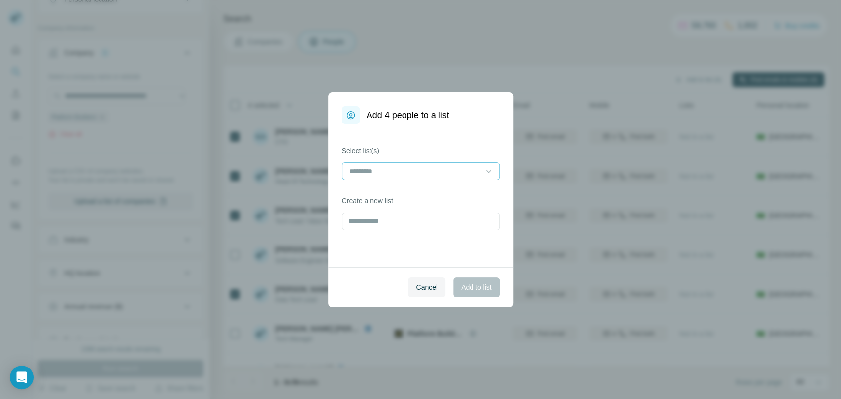
click at [450, 173] on input at bounding box center [414, 171] width 133 height 11
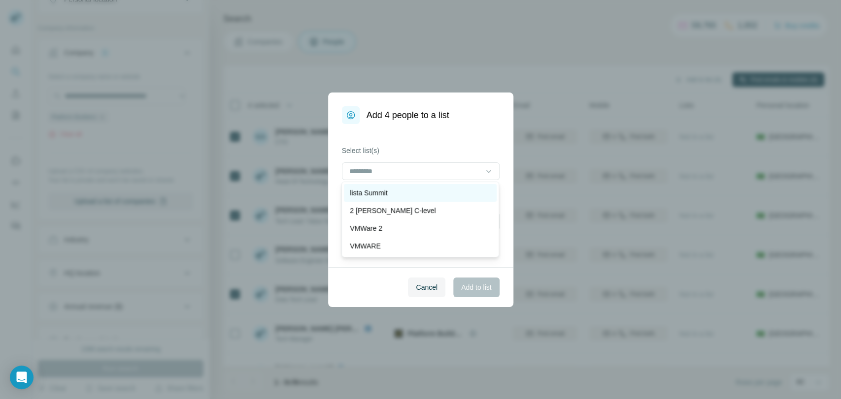
click at [420, 193] on div "lista Summit" at bounding box center [420, 193] width 141 height 10
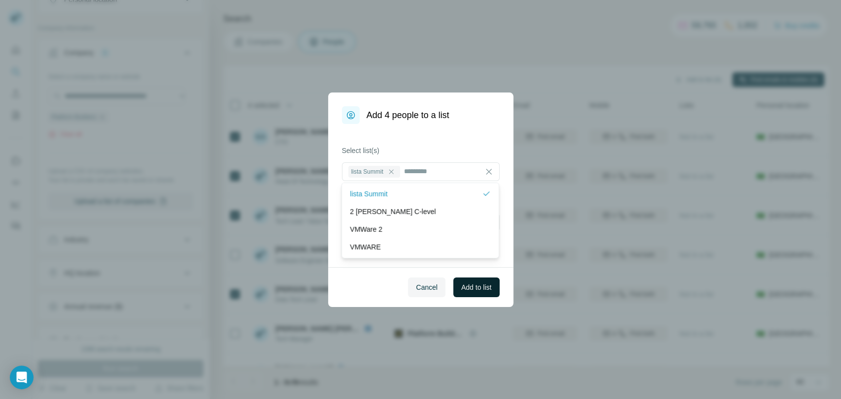
click at [474, 287] on span "Add to list" at bounding box center [476, 288] width 30 height 10
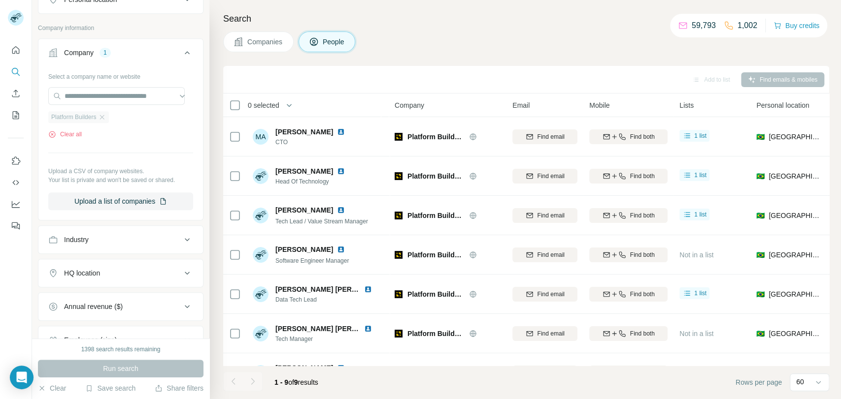
click at [107, 121] on div "Platform Builders" at bounding box center [78, 117] width 61 height 12
click at [108, 113] on div "Platform Builders" at bounding box center [78, 117] width 61 height 12
click at [104, 112] on div "Platform Builders" at bounding box center [78, 117] width 61 height 12
click at [103, 119] on icon "button" at bounding box center [102, 117] width 8 height 8
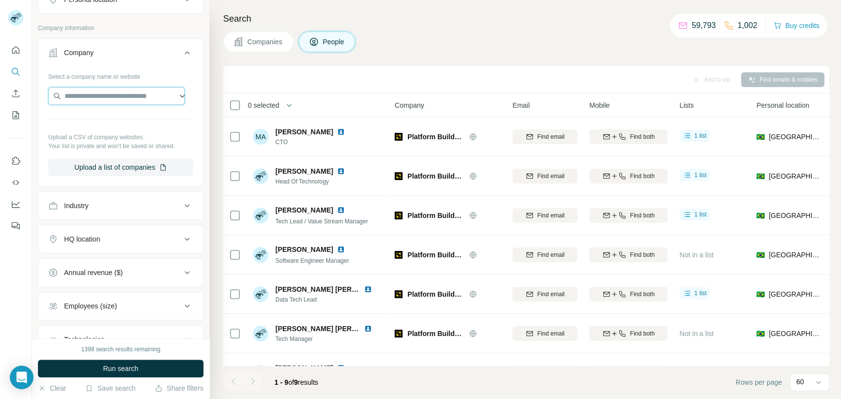
click at [112, 97] on input "text" at bounding box center [116, 96] width 136 height 18
paste input "**********"
type input "**********"
click at [104, 124] on p "[DOMAIN_NAME]" at bounding box center [105, 127] width 59 height 9
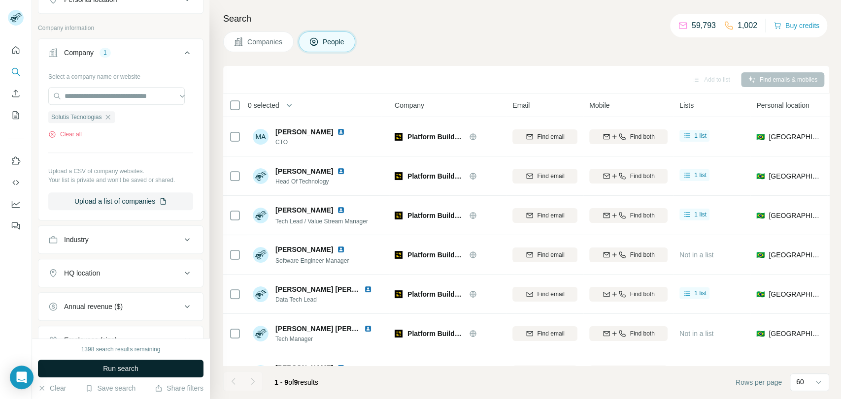
click at [152, 369] on button "Run search" at bounding box center [120, 369] width 165 height 18
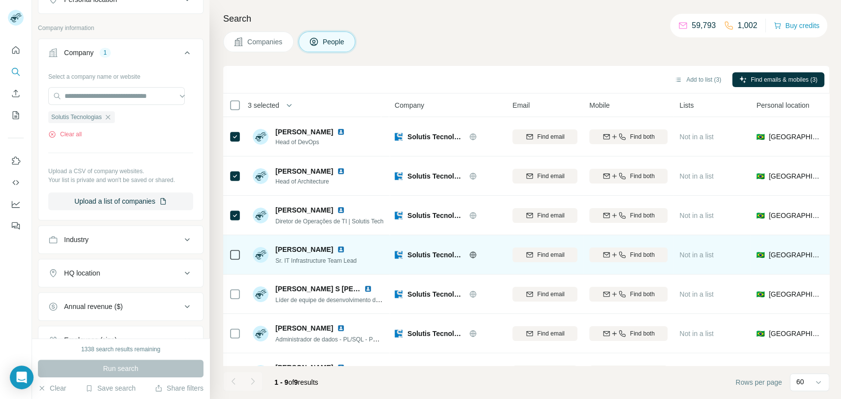
click at [241, 253] on td at bounding box center [235, 254] width 24 height 39
click at [234, 265] on div at bounding box center [235, 254] width 12 height 27
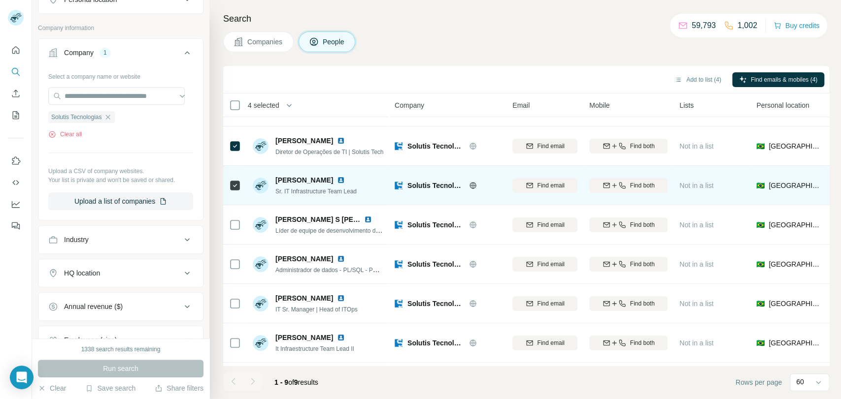
scroll to position [111, 0]
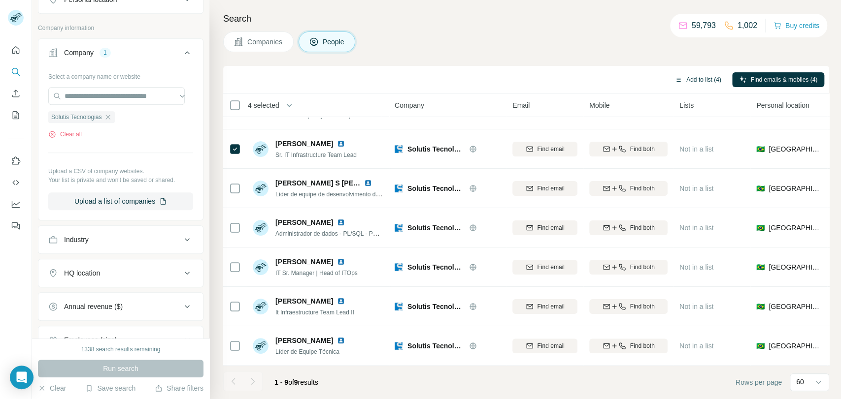
click at [706, 80] on button "Add to list (4)" at bounding box center [697, 79] width 61 height 15
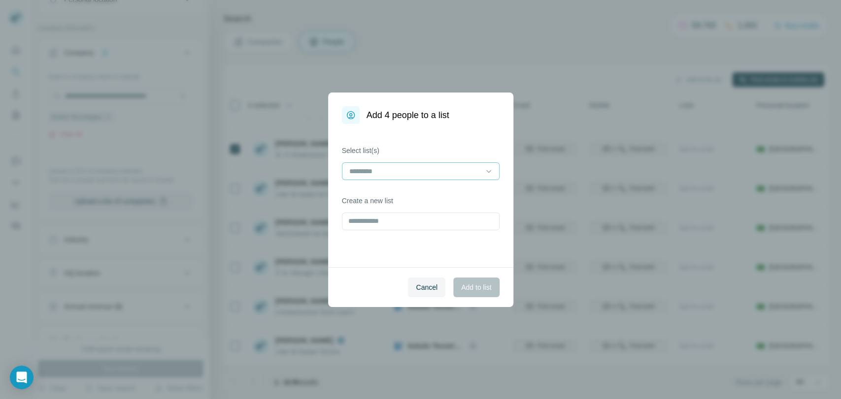
click at [434, 165] on div at bounding box center [414, 171] width 133 height 17
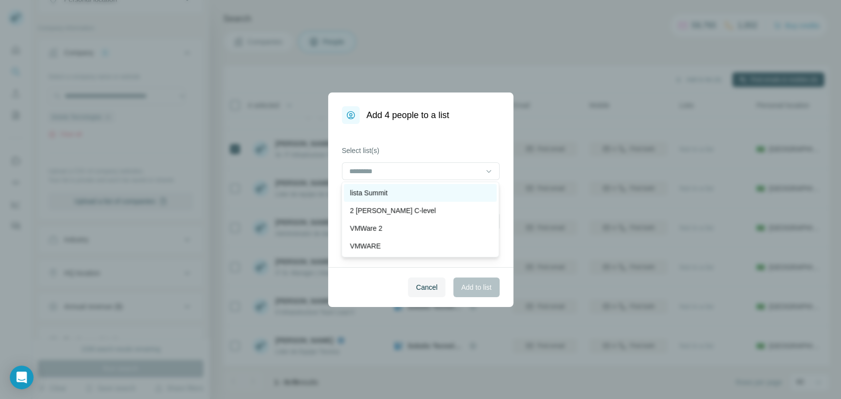
click at [408, 192] on div "lista Summit" at bounding box center [420, 193] width 141 height 10
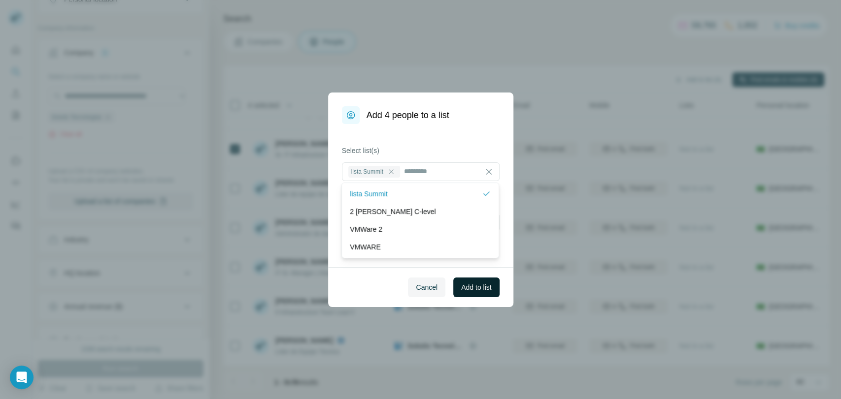
click at [475, 289] on span "Add to list" at bounding box center [476, 288] width 30 height 10
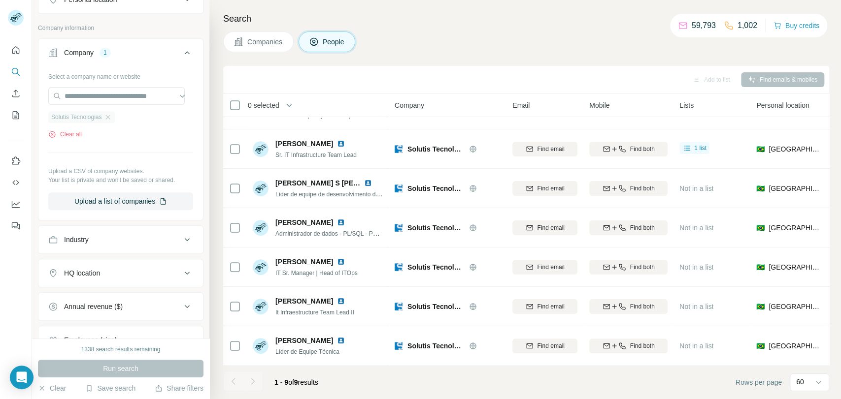
click at [115, 118] on div "Solutis Tecnologias" at bounding box center [81, 117] width 66 height 12
click at [111, 118] on icon "button" at bounding box center [108, 117] width 8 height 8
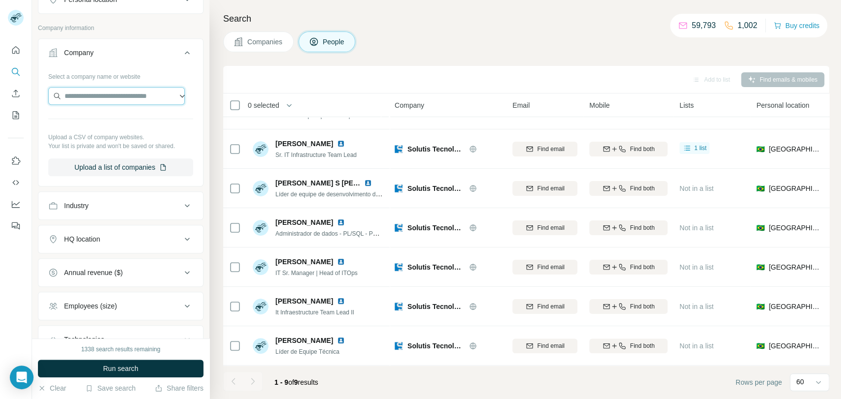
click at [112, 103] on input "text" at bounding box center [116, 96] width 136 height 18
paste input "**********"
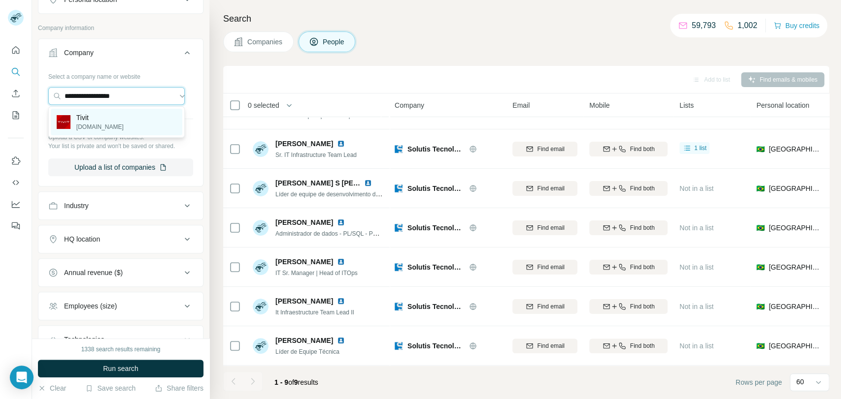
type input "**********"
click at [105, 129] on div "Tivit [DOMAIN_NAME]" at bounding box center [116, 122] width 131 height 27
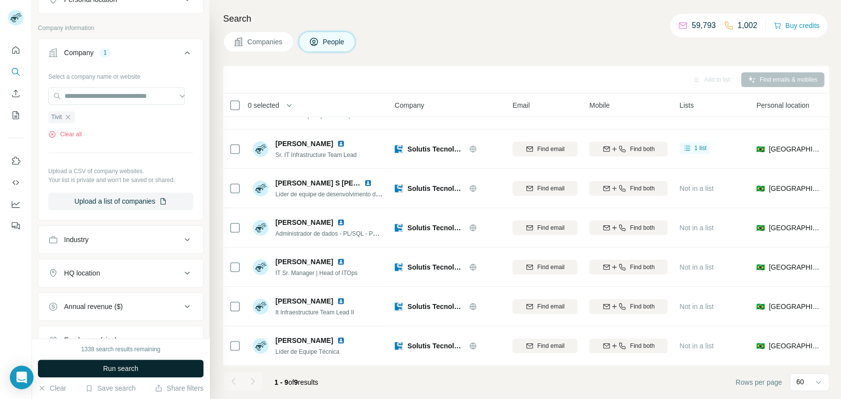
click at [131, 369] on span "Run search" at bounding box center [120, 369] width 35 height 10
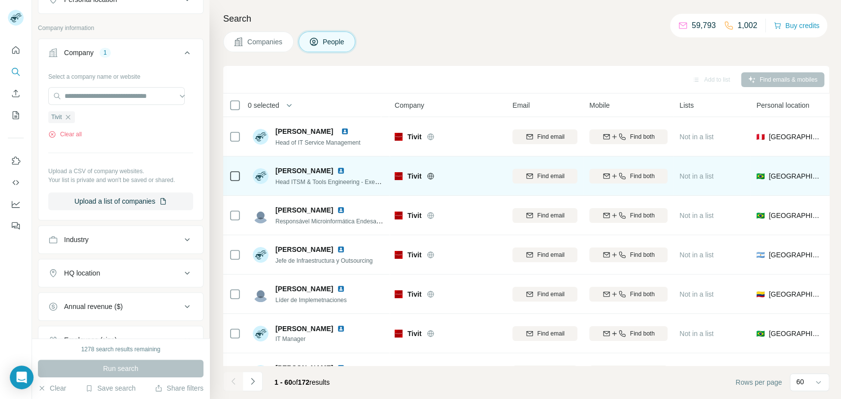
click at [242, 176] on td at bounding box center [235, 176] width 24 height 39
click at [227, 177] on td at bounding box center [235, 176] width 24 height 39
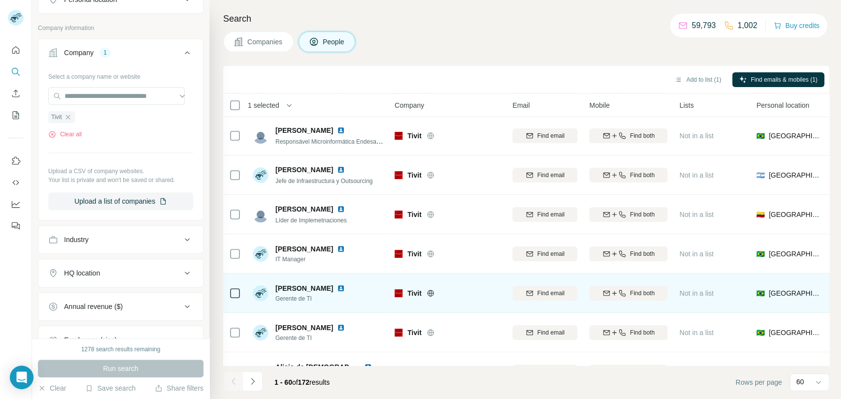
scroll to position [109, 0]
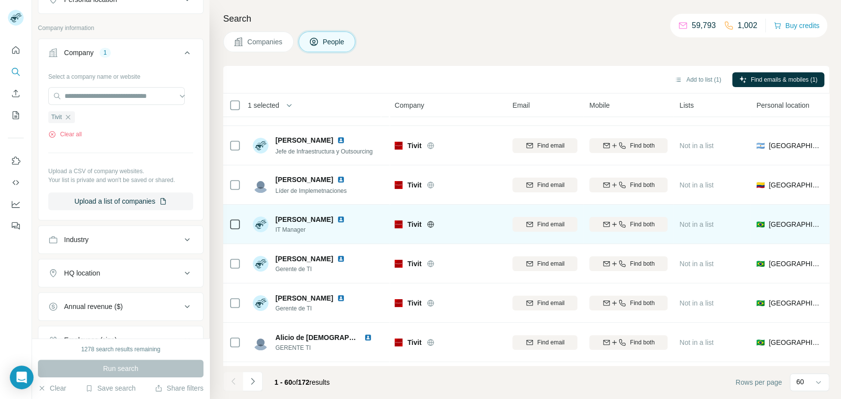
click at [233, 232] on div at bounding box center [235, 224] width 12 height 27
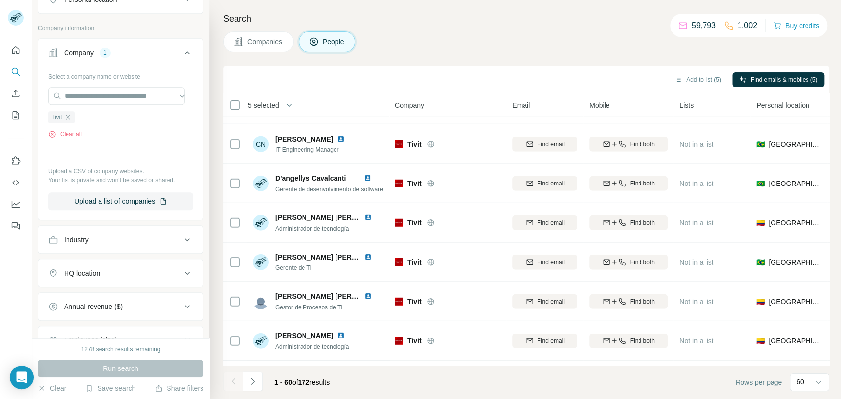
scroll to position [1805, 0]
click at [683, 76] on button "Add to list (5)" at bounding box center [697, 79] width 61 height 15
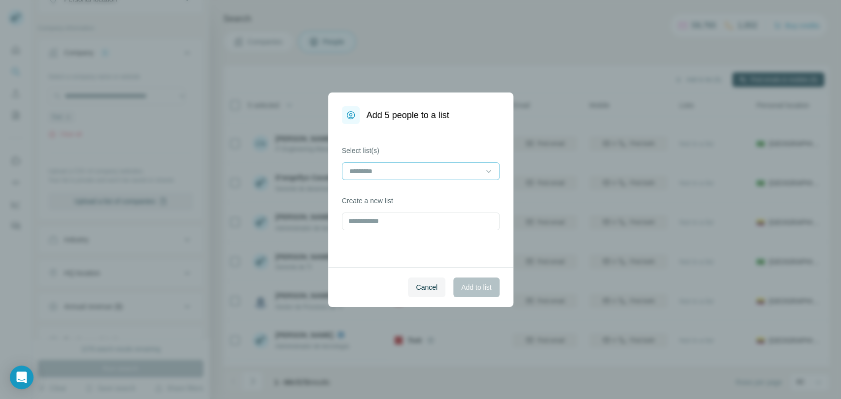
click at [399, 171] on input at bounding box center [414, 171] width 133 height 11
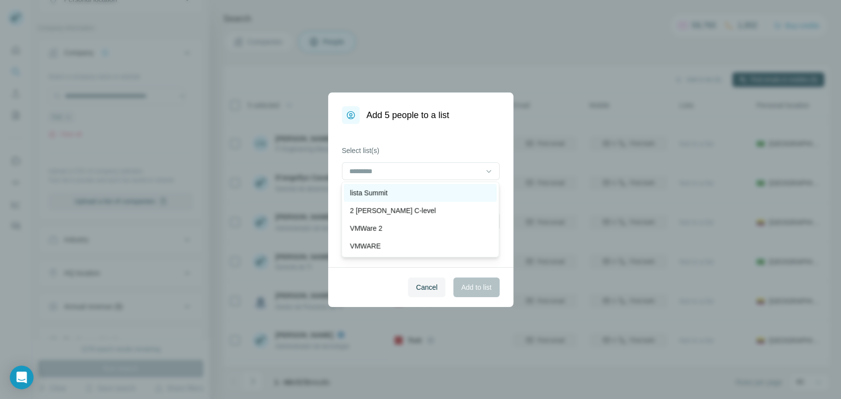
click at [387, 195] on p "lista Summit" at bounding box center [368, 193] width 37 height 10
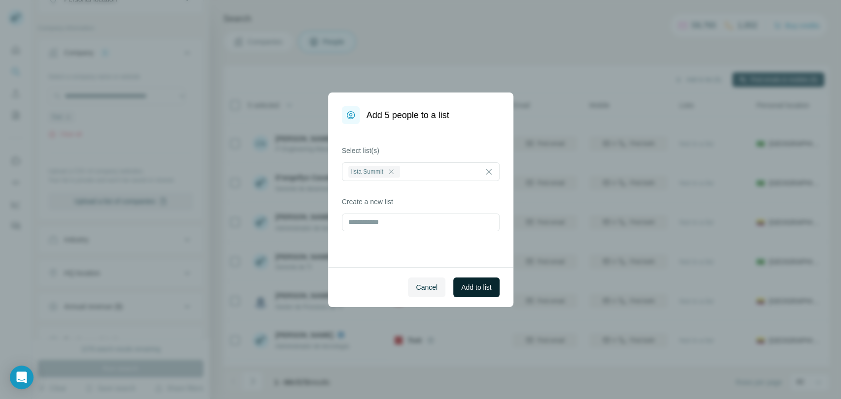
click at [472, 287] on span "Add to list" at bounding box center [476, 288] width 30 height 10
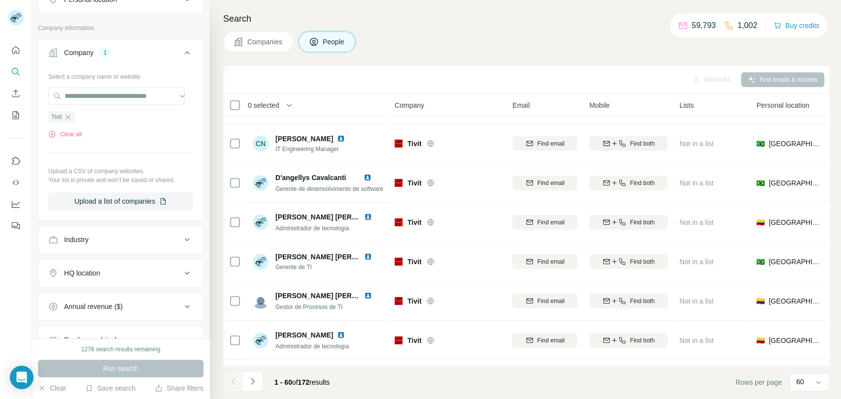
click at [66, 117] on icon "button" at bounding box center [68, 117] width 8 height 8
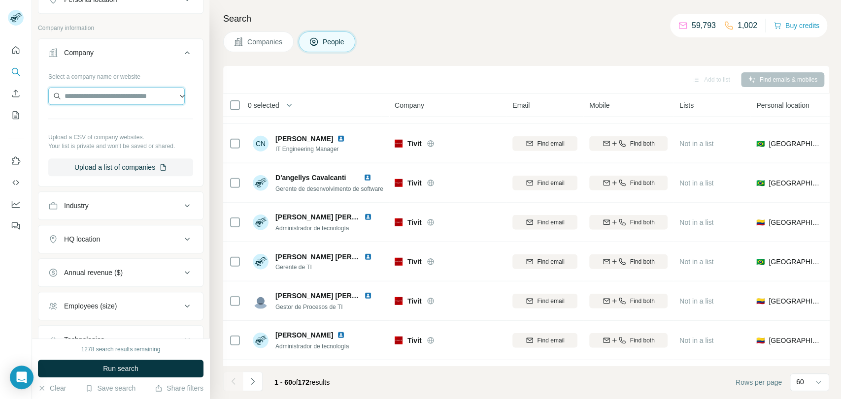
click at [101, 90] on input "text" at bounding box center [116, 96] width 136 height 18
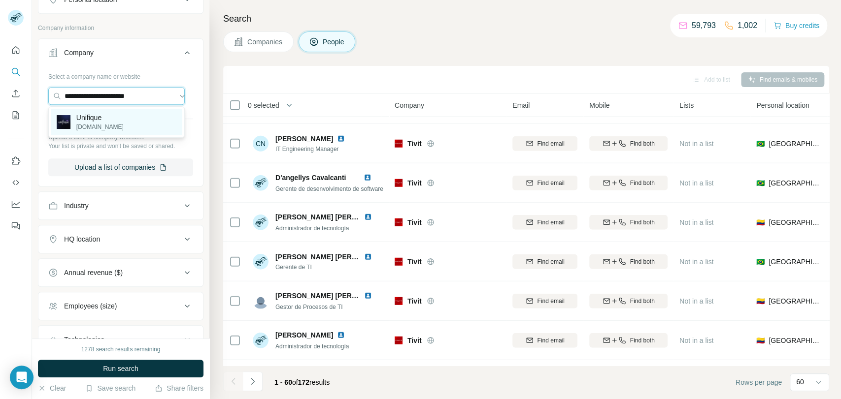
type input "**********"
click at [107, 125] on p "[DOMAIN_NAME]" at bounding box center [99, 127] width 47 height 9
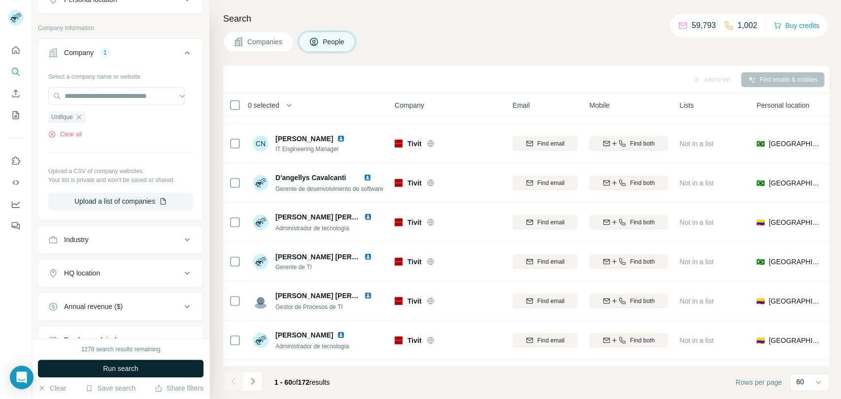
click at [135, 360] on button "Run search" at bounding box center [120, 369] width 165 height 18
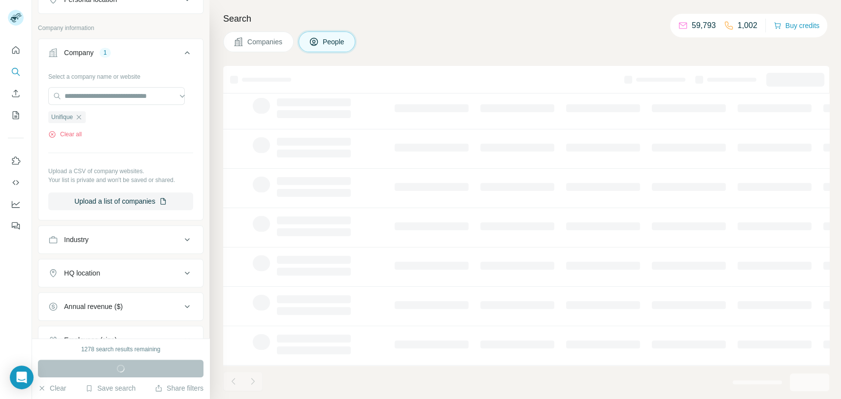
scroll to position [505, 0]
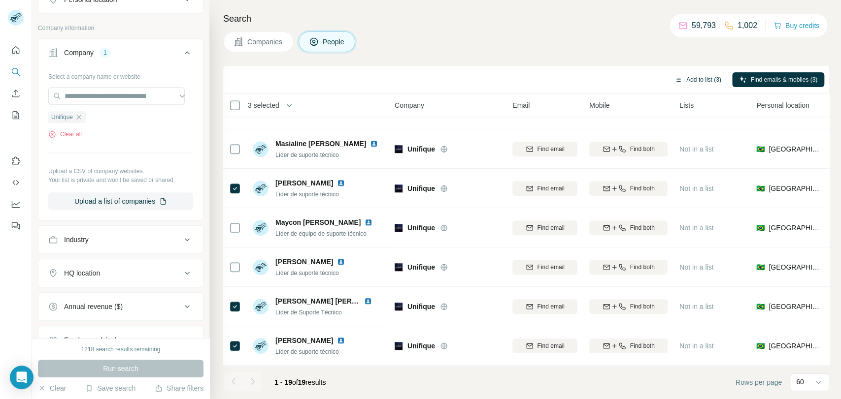
click at [693, 76] on button "Add to list (3)" at bounding box center [697, 79] width 61 height 15
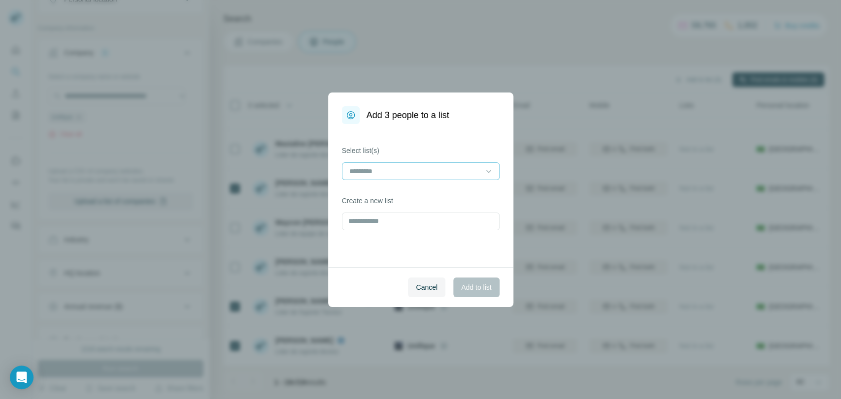
click at [451, 172] on input at bounding box center [414, 171] width 133 height 11
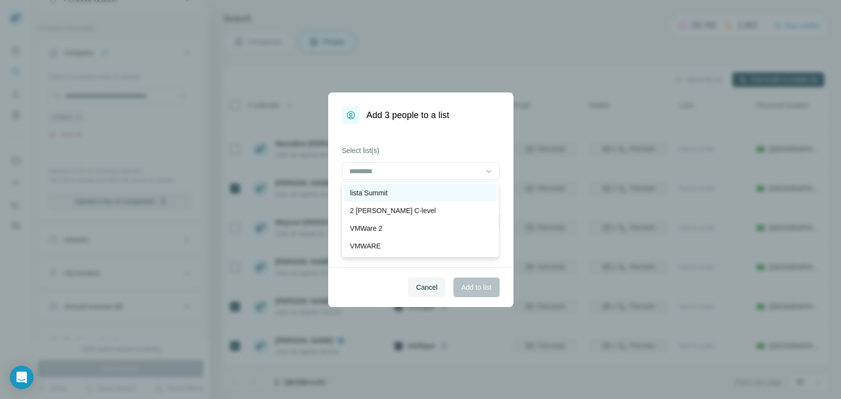
click at [386, 194] on p "lista Summit" at bounding box center [368, 193] width 37 height 10
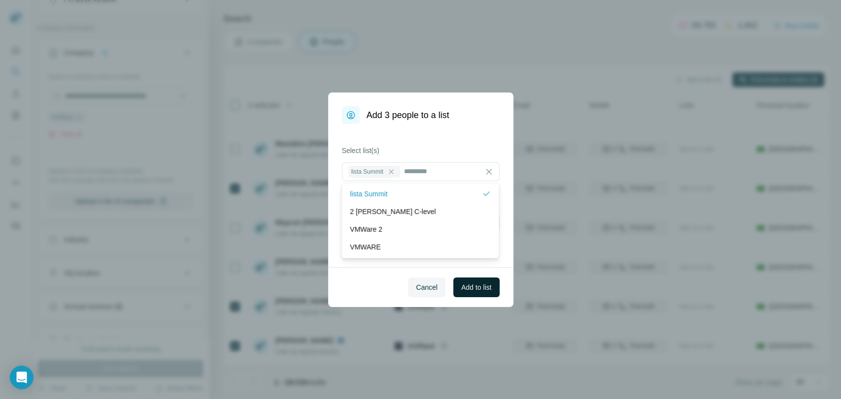
click at [466, 292] on span "Add to list" at bounding box center [476, 288] width 30 height 10
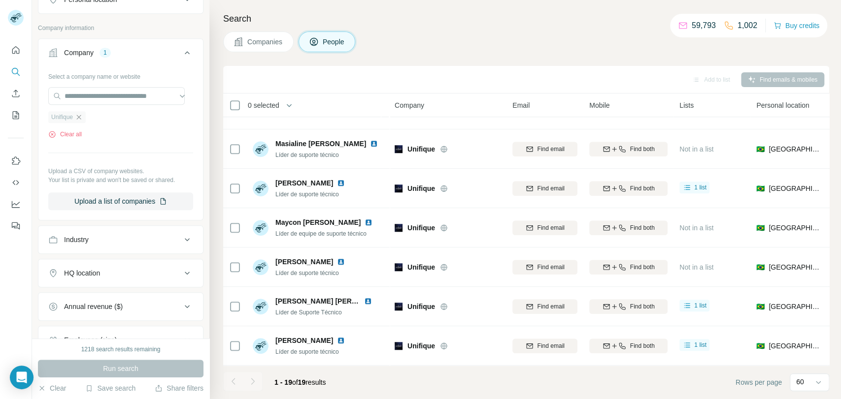
drag, startPoint x: 81, startPoint y: 125, endPoint x: 81, endPoint y: 119, distance: 5.9
click at [81, 120] on div "Unifique Clear all" at bounding box center [120, 122] width 145 height 34
click at [81, 119] on icon "button" at bounding box center [79, 117] width 8 height 8
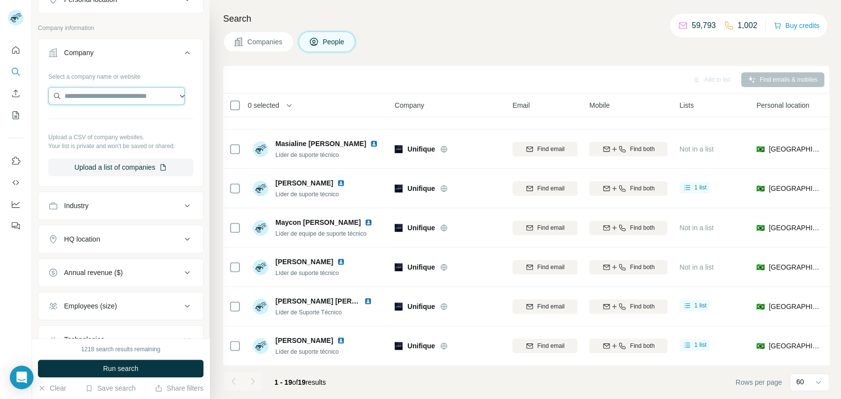
click at [82, 99] on input "text" at bounding box center [116, 96] width 136 height 18
paste input "**********"
type input "*"
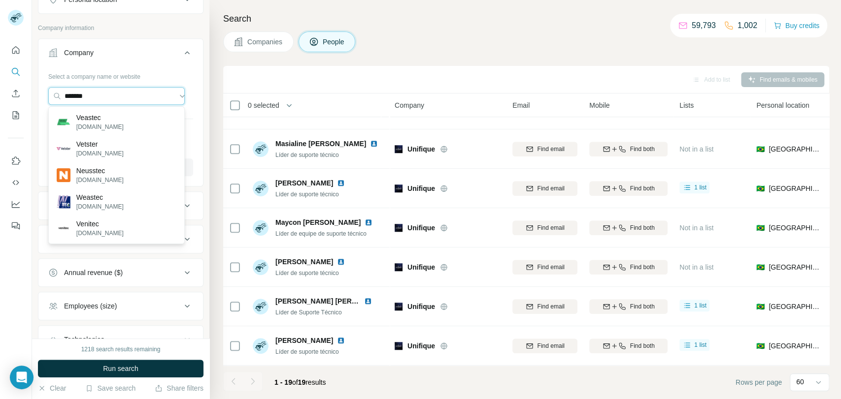
paste input "**********"
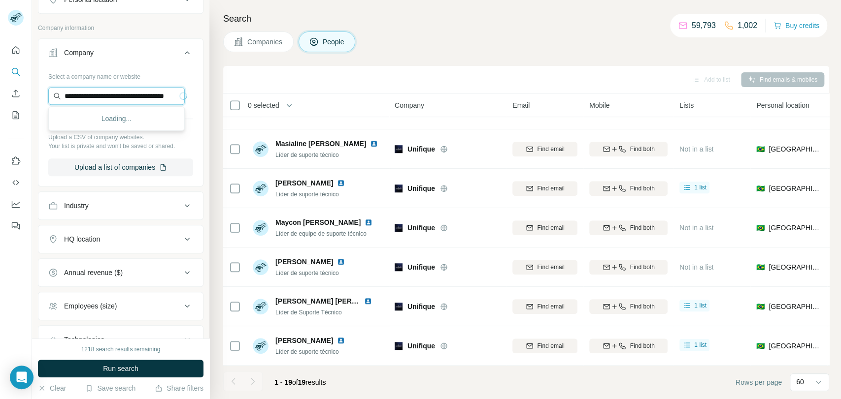
click at [137, 96] on input "**********" at bounding box center [116, 96] width 136 height 18
paste input "text"
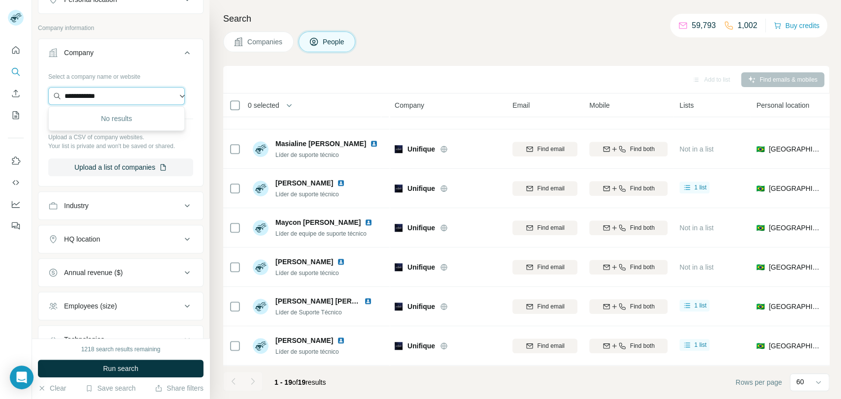
click at [104, 91] on input "**********" at bounding box center [116, 96] width 136 height 18
click at [104, 92] on input "**********" at bounding box center [116, 96] width 136 height 18
paste input "*****"
click at [67, 95] on input "**********" at bounding box center [116, 96] width 136 height 18
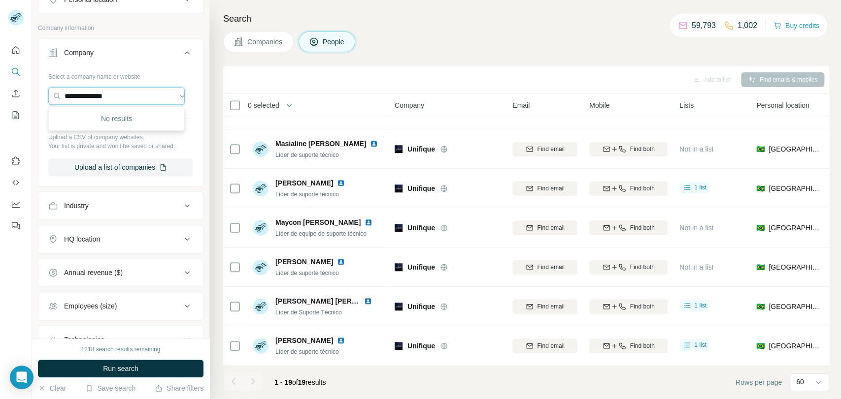
type input "**********"
click at [97, 118] on div "Type to search" at bounding box center [116, 119] width 131 height 20
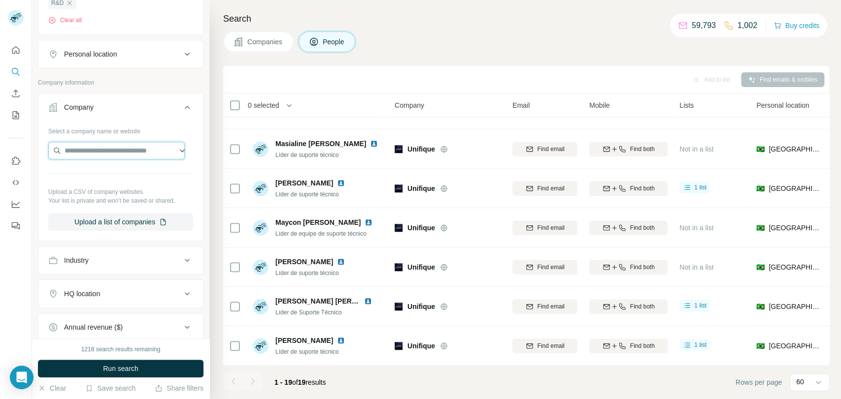
click at [110, 155] on input "text" at bounding box center [116, 151] width 136 height 18
paste input "**********"
type input "**********"
click at [130, 183] on p "[DOMAIN_NAME]" at bounding box center [121, 181] width 90 height 9
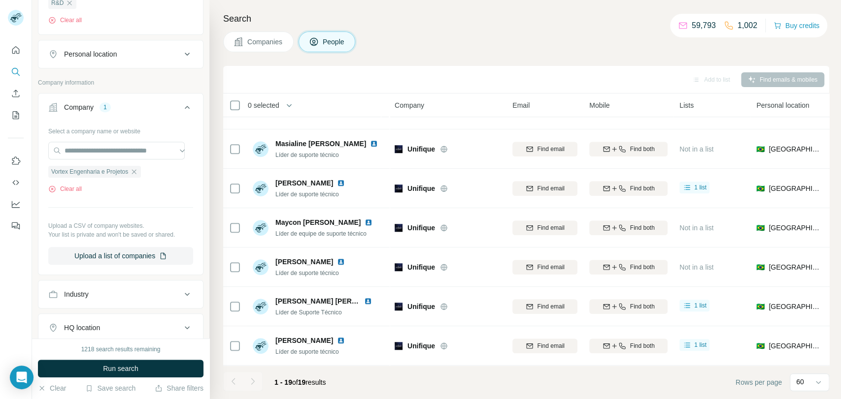
click at [154, 363] on button "Run search" at bounding box center [120, 369] width 165 height 18
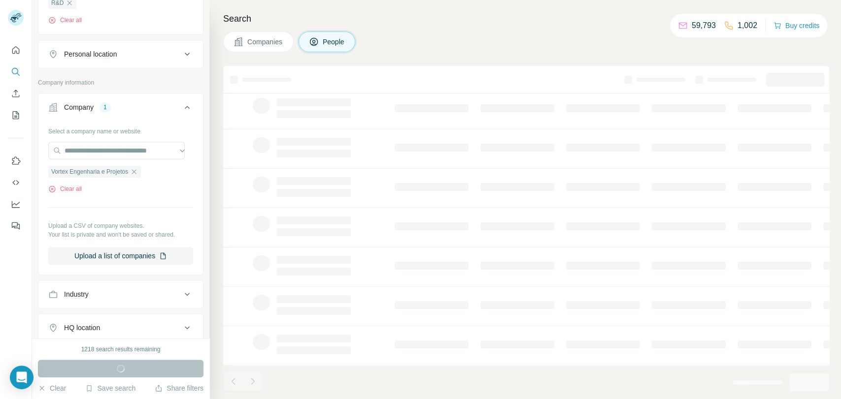
scroll to position [151, 0]
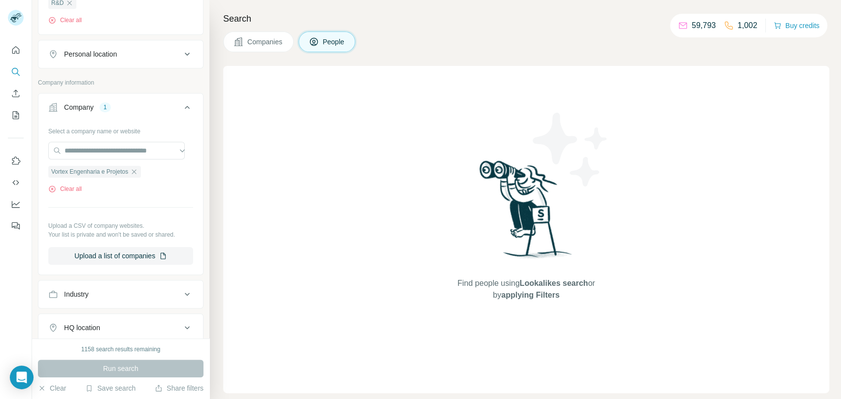
drag, startPoint x: 256, startPoint y: 40, endPoint x: 255, endPoint y: 46, distance: 5.9
click at [256, 41] on span "Companies" at bounding box center [265, 42] width 36 height 10
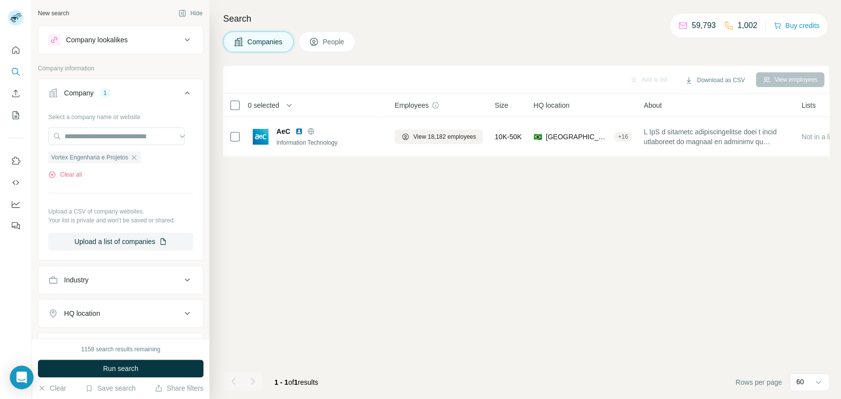
click at [154, 378] on div "1158 search results remaining Run search Clear Save search Share filters" at bounding box center [120, 369] width 177 height 61
click at [172, 367] on button "Run search" at bounding box center [120, 369] width 165 height 18
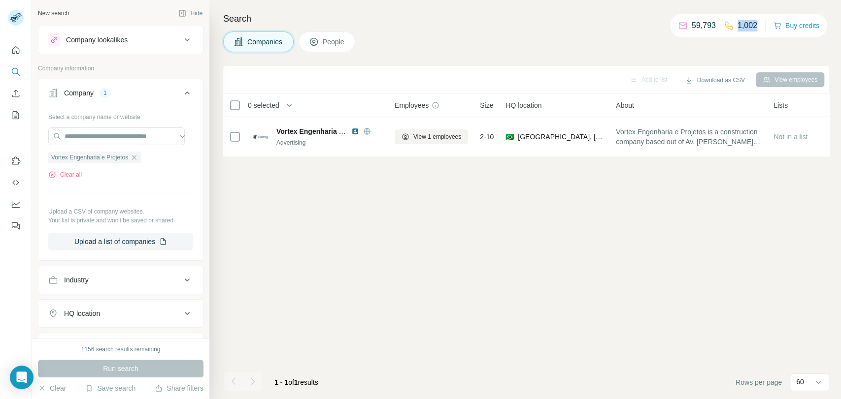
drag, startPoint x: 755, startPoint y: 26, endPoint x: 732, endPoint y: 29, distance: 23.3
click at [732, 29] on div "59,793 1,002 Buy credits" at bounding box center [748, 26] width 157 height 24
click at [712, 62] on div "Search Companies People Add to list Download as CSV View employees 0 selected C…" at bounding box center [524, 199] width 631 height 399
click at [138, 158] on icon "button" at bounding box center [134, 158] width 8 height 8
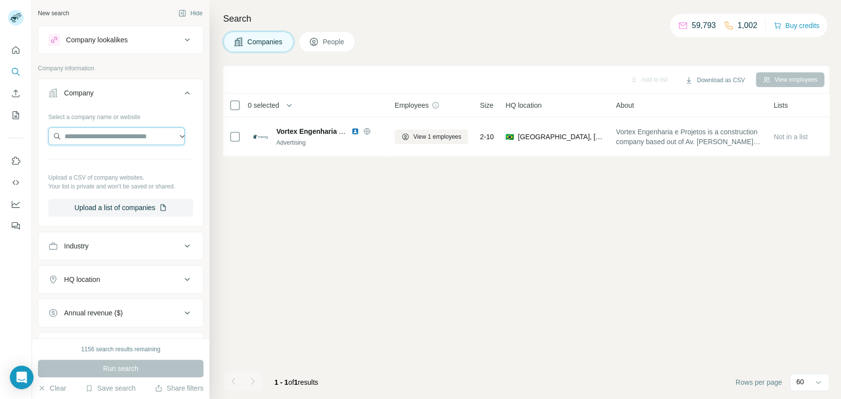
click at [128, 130] on input "text" at bounding box center [116, 137] width 136 height 18
click at [126, 139] on input "text" at bounding box center [116, 137] width 136 height 18
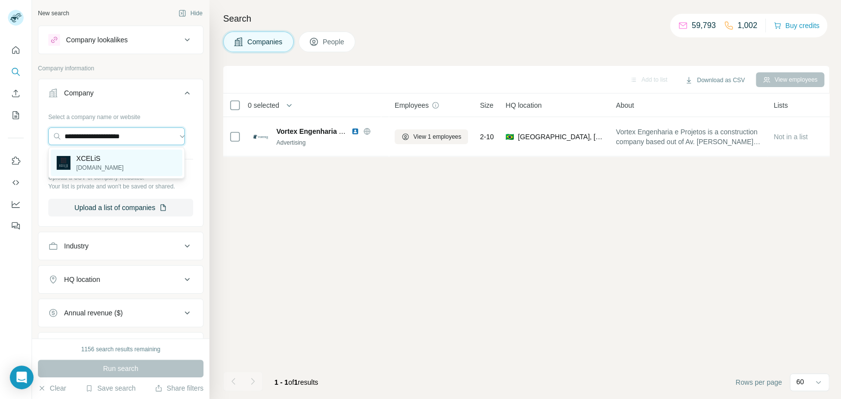
type input "**********"
click at [102, 169] on p "[DOMAIN_NAME]" at bounding box center [99, 167] width 47 height 9
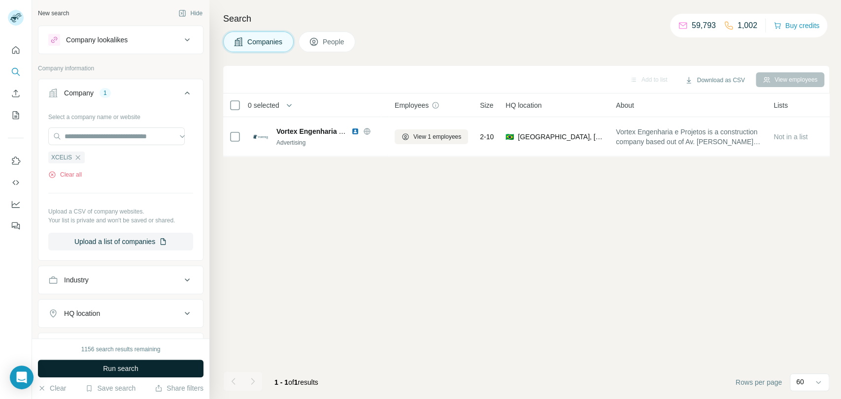
click at [177, 368] on button "Run search" at bounding box center [120, 369] width 165 height 18
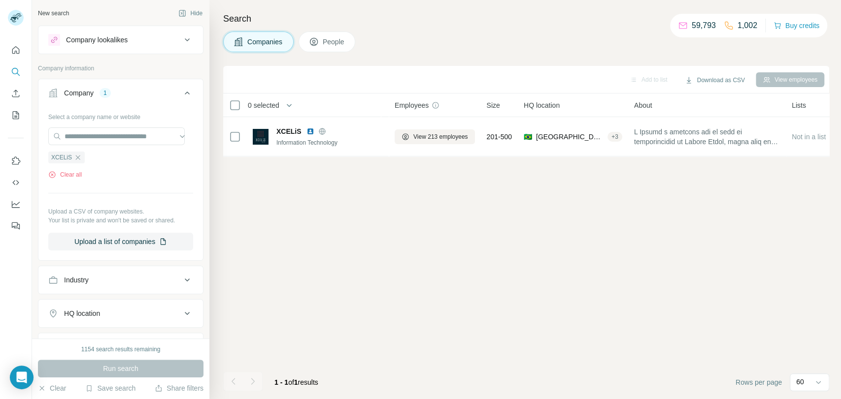
click at [343, 38] on span "People" at bounding box center [334, 42] width 23 height 10
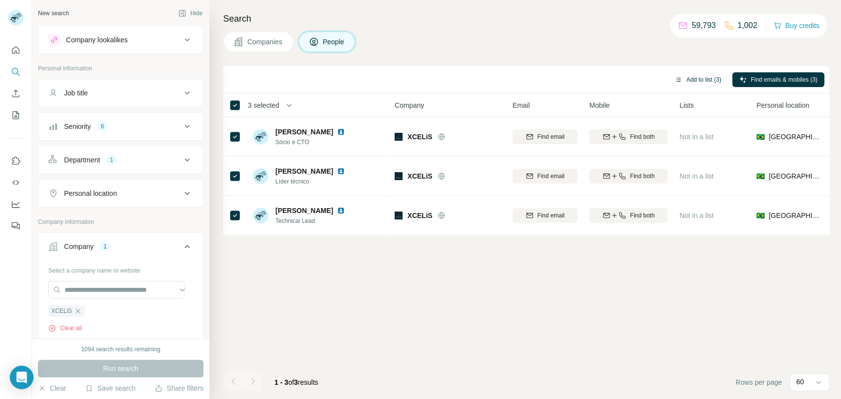
click at [709, 79] on button "Add to list (3)" at bounding box center [697, 79] width 61 height 15
click at [685, 78] on button "Add to list (3)" at bounding box center [697, 79] width 61 height 15
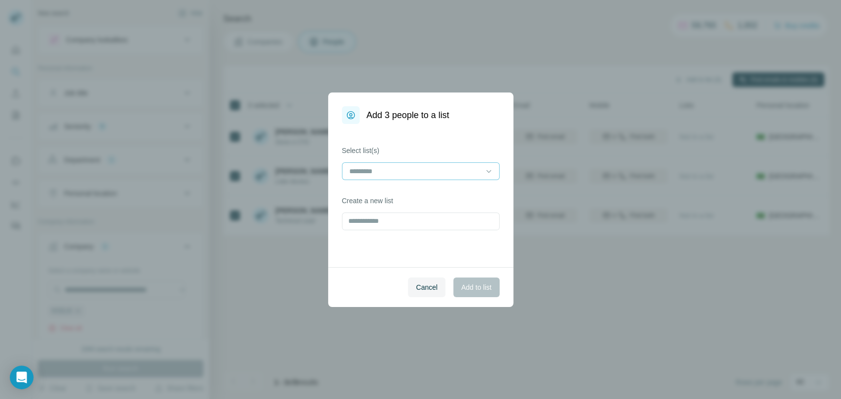
click at [442, 178] on div at bounding box center [414, 171] width 133 height 17
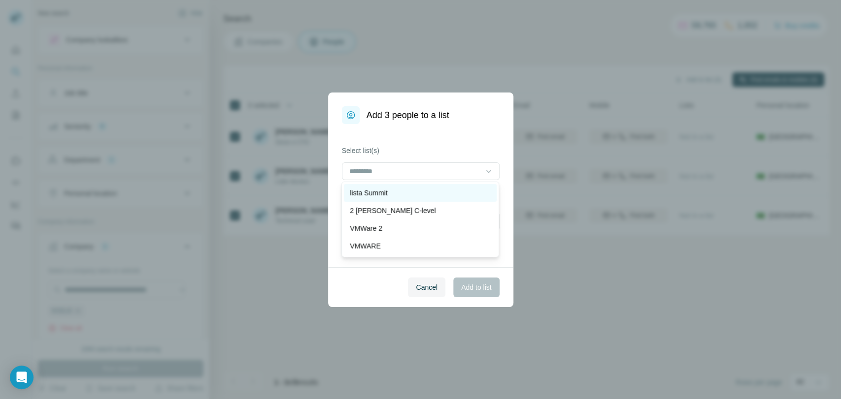
click at [414, 195] on div "lista Summit" at bounding box center [420, 193] width 141 height 10
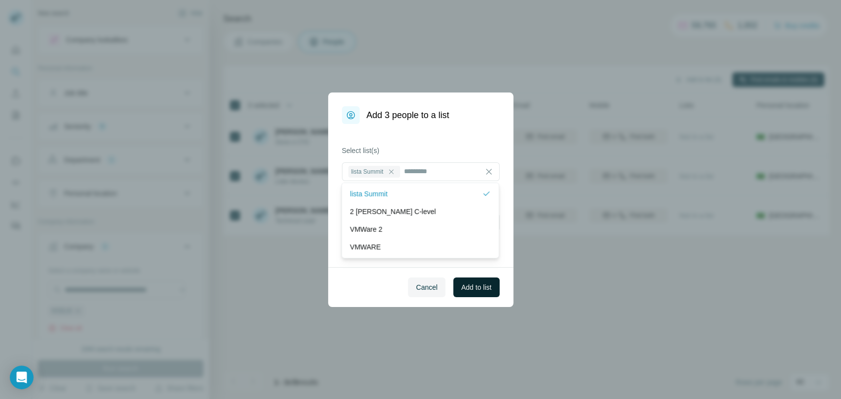
click at [477, 292] on span "Add to list" at bounding box center [476, 288] width 30 height 10
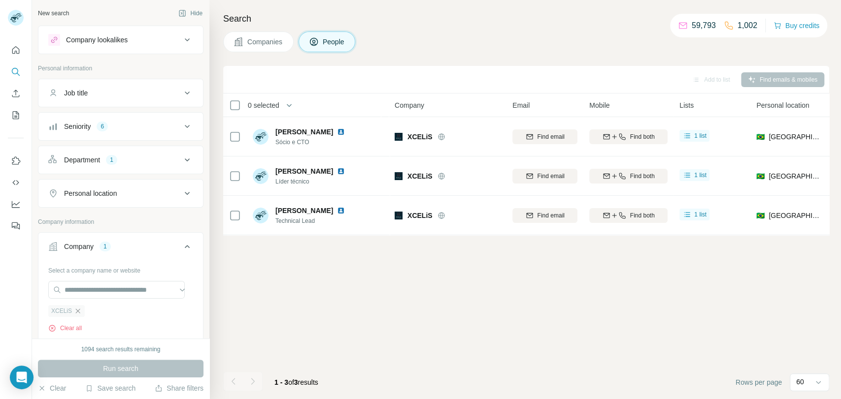
click at [81, 310] on div "XCELiS" at bounding box center [66, 311] width 36 height 12
click at [88, 291] on input "text" at bounding box center [116, 290] width 136 height 18
paste input "**********"
click at [69, 290] on input "**********" at bounding box center [116, 290] width 136 height 18
type input "**********"
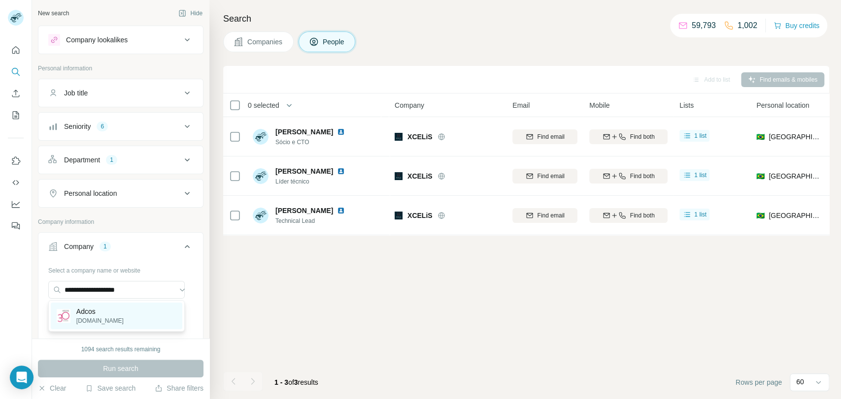
click at [130, 319] on div "Adcos [DOMAIN_NAME]" at bounding box center [116, 316] width 131 height 27
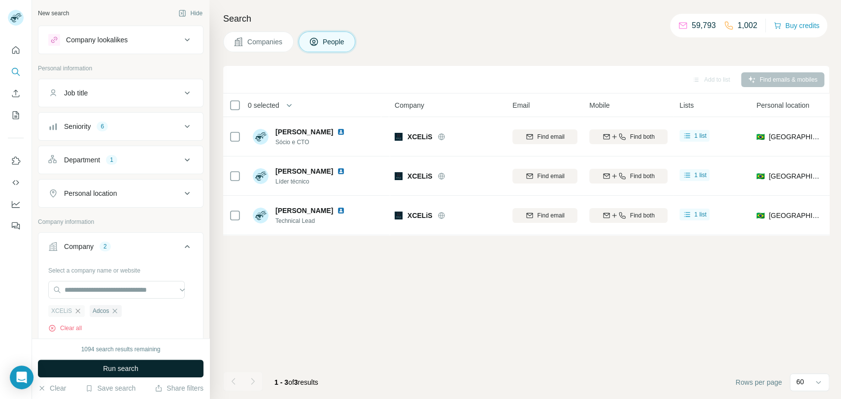
click at [147, 372] on button "Run search" at bounding box center [120, 369] width 165 height 18
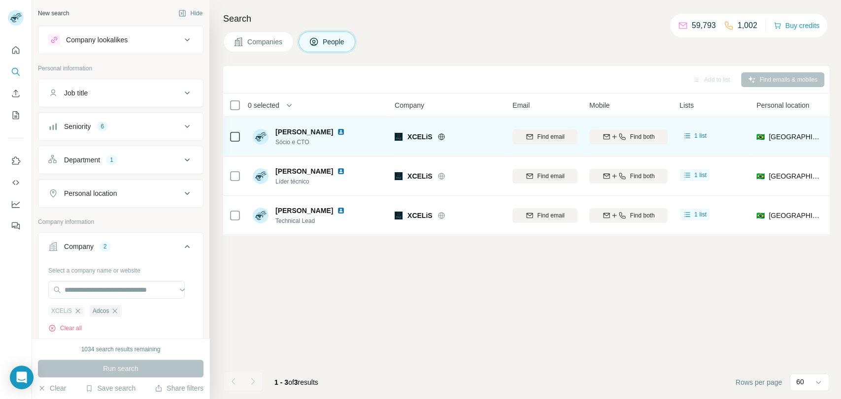
click at [240, 134] on icon at bounding box center [235, 137] width 12 height 12
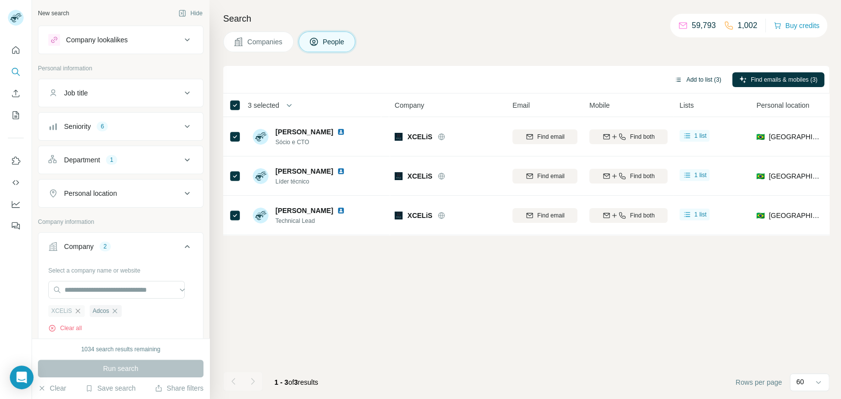
click at [714, 81] on button "Add to list (3)" at bounding box center [697, 79] width 61 height 15
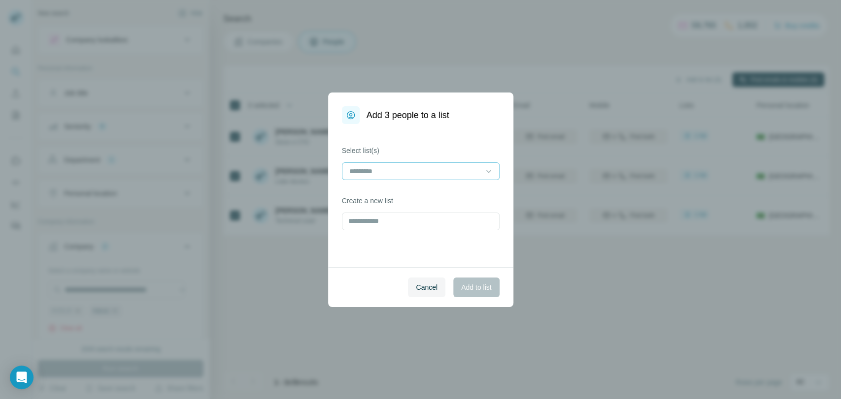
click at [431, 166] on input at bounding box center [414, 171] width 133 height 11
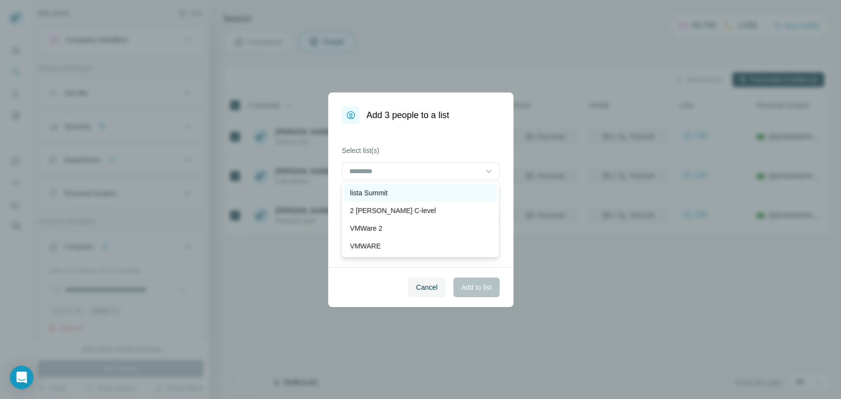
click at [417, 194] on div "lista Summit" at bounding box center [420, 193] width 141 height 10
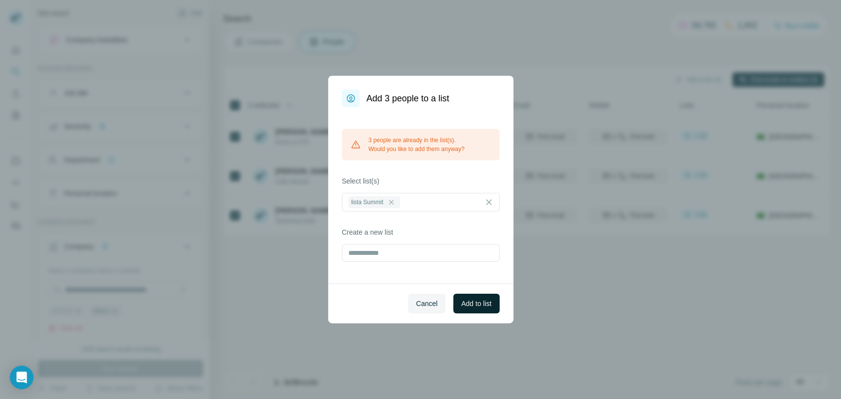
click at [478, 304] on span "Add to list" at bounding box center [476, 304] width 30 height 10
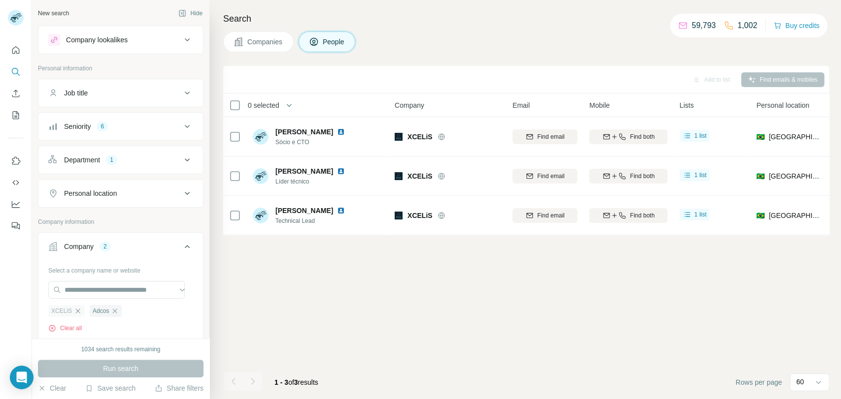
click at [77, 313] on icon "button" at bounding box center [78, 311] width 8 height 8
click at [110, 375] on button "Run search" at bounding box center [120, 369] width 165 height 18
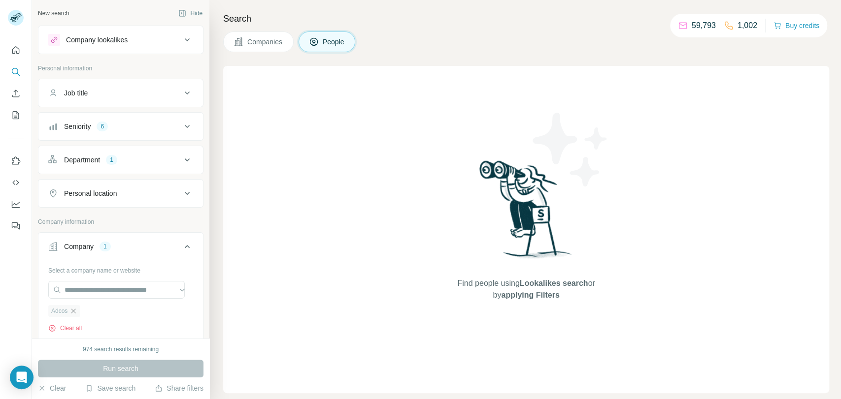
click at [71, 309] on icon "button" at bounding box center [73, 311] width 8 height 8
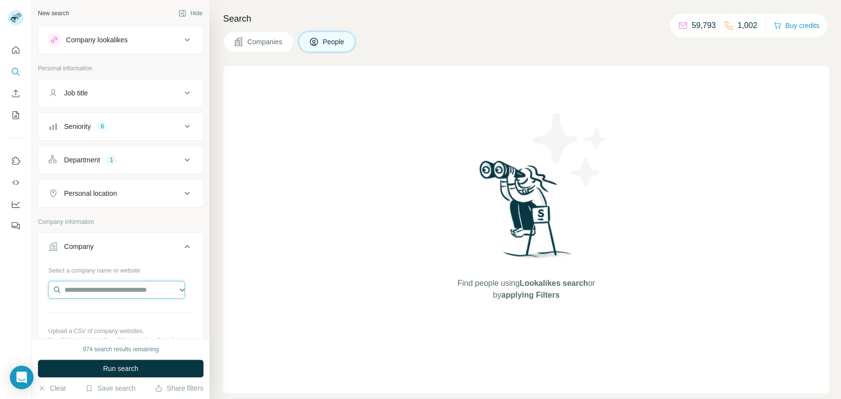
click at [84, 287] on input "text" at bounding box center [116, 290] width 136 height 18
type input "**********"
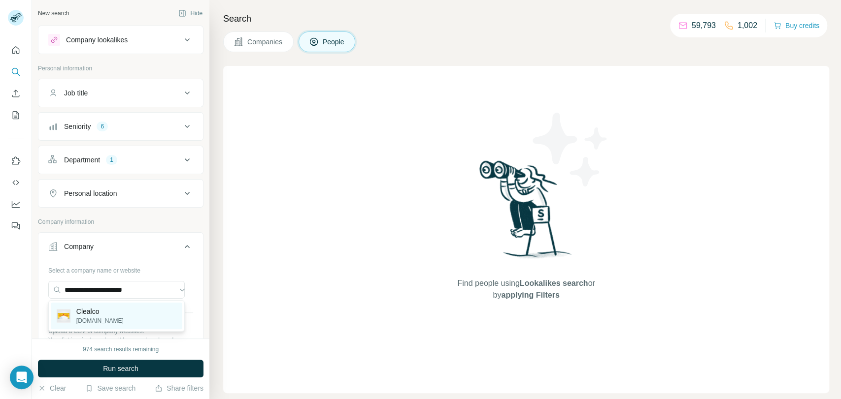
click at [112, 312] on p "Clealco" at bounding box center [99, 312] width 47 height 10
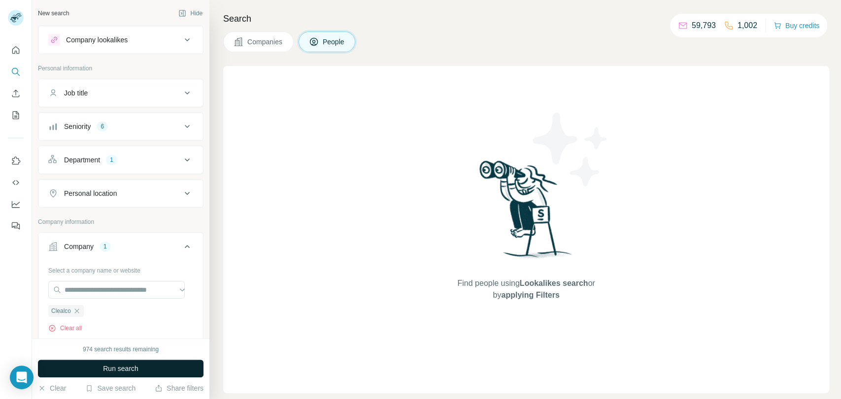
click at [177, 371] on button "Run search" at bounding box center [120, 369] width 165 height 18
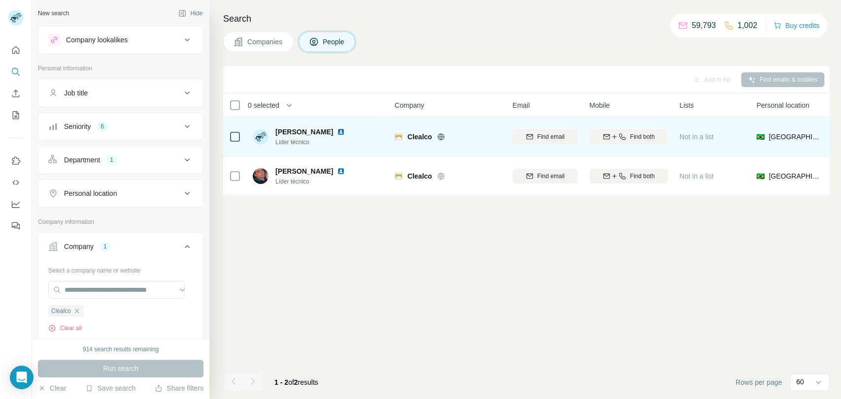
click at [244, 135] on td at bounding box center [235, 136] width 24 height 39
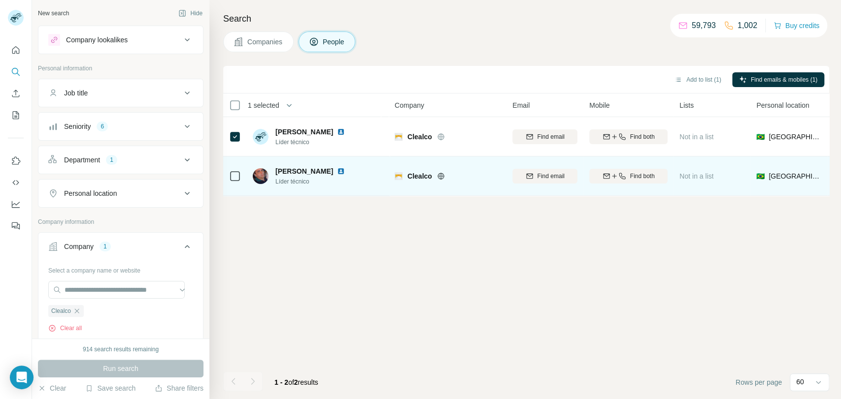
click at [235, 182] on div at bounding box center [235, 175] width 12 height 27
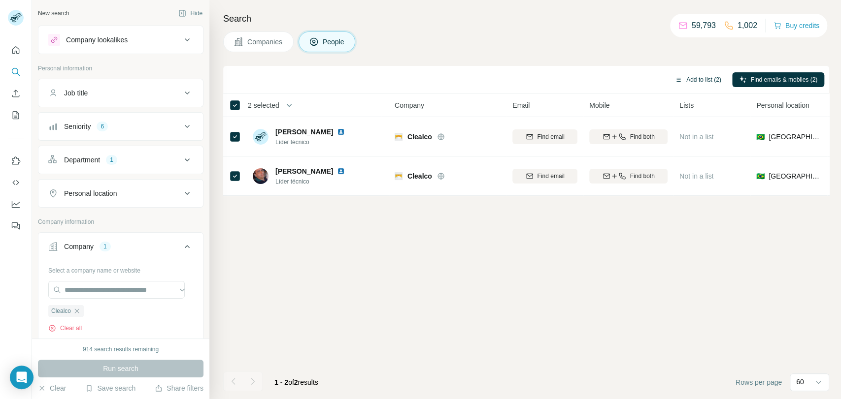
click at [695, 83] on button "Add to list (2)" at bounding box center [697, 79] width 61 height 15
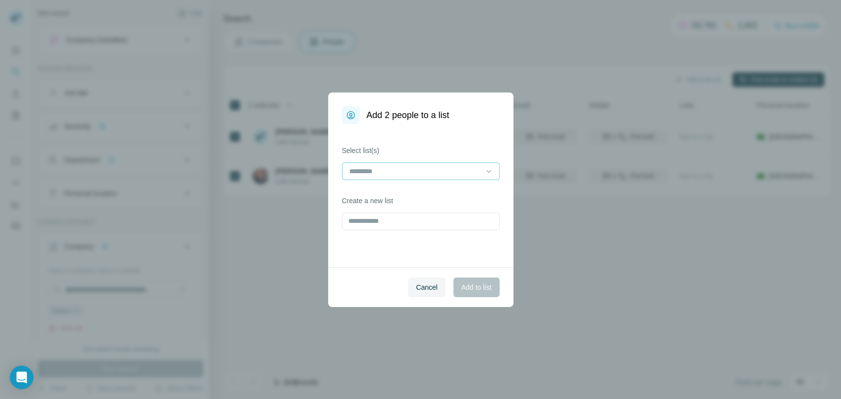
click at [445, 170] on input at bounding box center [414, 171] width 133 height 11
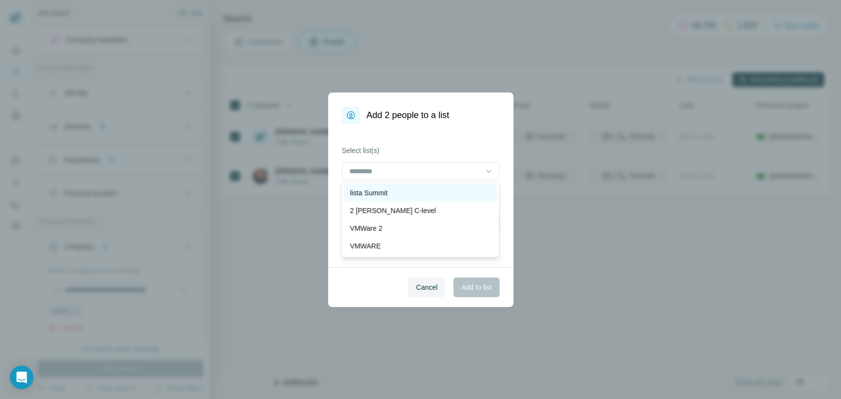
click at [396, 194] on div "lista Summit" at bounding box center [420, 193] width 141 height 10
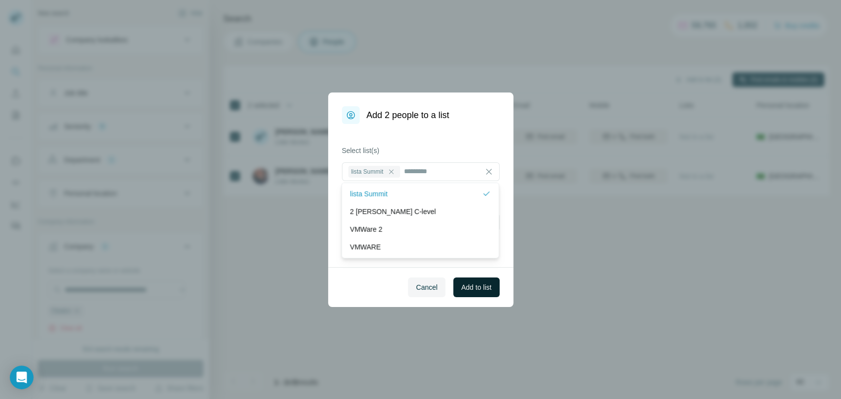
click at [465, 289] on span "Add to list" at bounding box center [476, 288] width 30 height 10
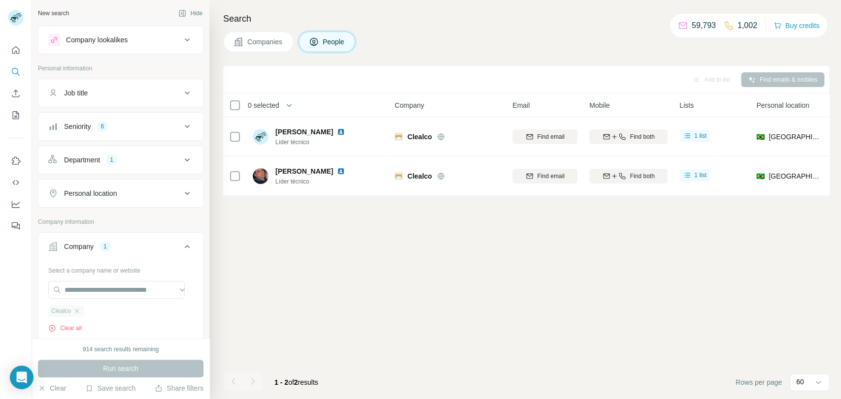
click at [82, 310] on div "Clealco" at bounding box center [65, 311] width 35 height 12
click at [94, 292] on input "text" at bounding box center [116, 290] width 136 height 18
drag, startPoint x: 90, startPoint y: 279, endPoint x: 90, endPoint y: 285, distance: 5.9
click at [90, 279] on div "Select a company name or website Clealco Clear all Upload a CSV of company webs…" at bounding box center [120, 333] width 145 height 142
click at [80, 310] on icon "button" at bounding box center [77, 311] width 8 height 8
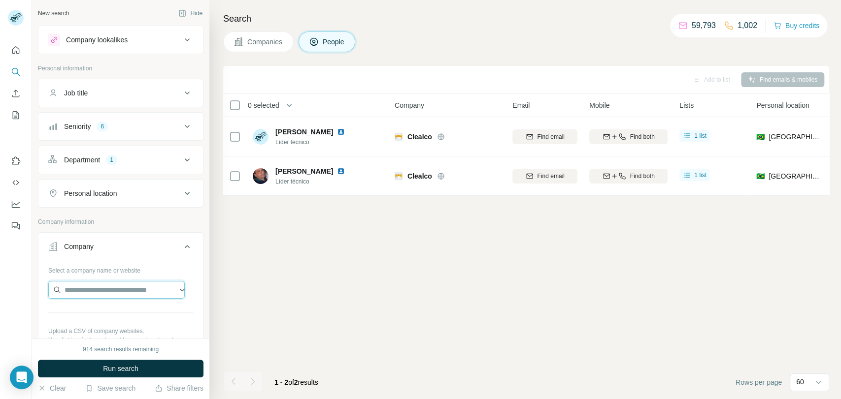
click at [93, 286] on input "text" at bounding box center [116, 290] width 136 height 18
type input "**********"
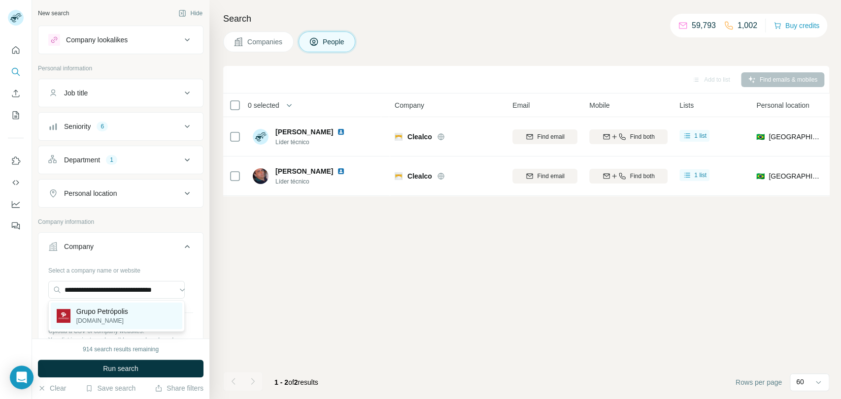
click at [114, 324] on p "[DOMAIN_NAME]" at bounding box center [102, 321] width 52 height 9
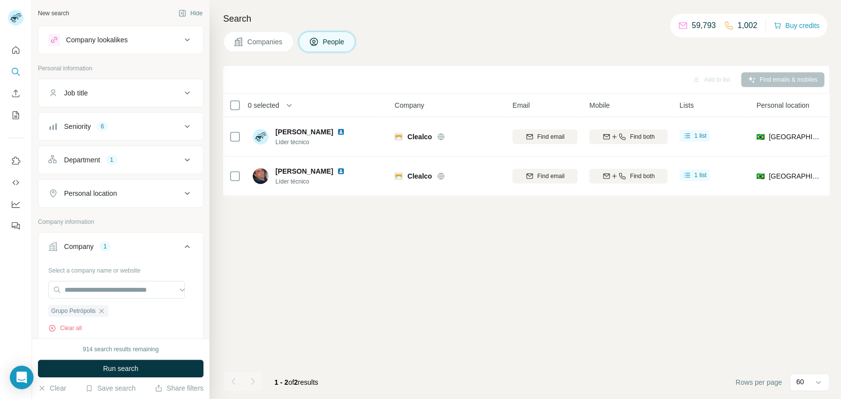
click at [126, 371] on span "Run search" at bounding box center [120, 369] width 35 height 10
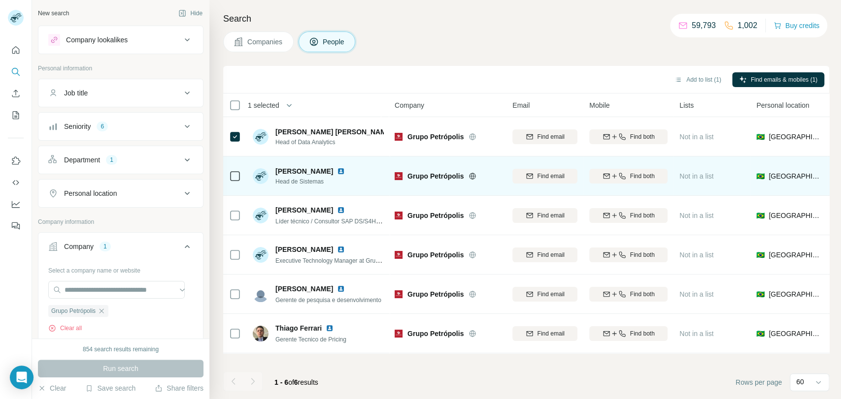
click at [237, 183] on div at bounding box center [235, 175] width 12 height 27
click at [245, 179] on td at bounding box center [235, 176] width 24 height 39
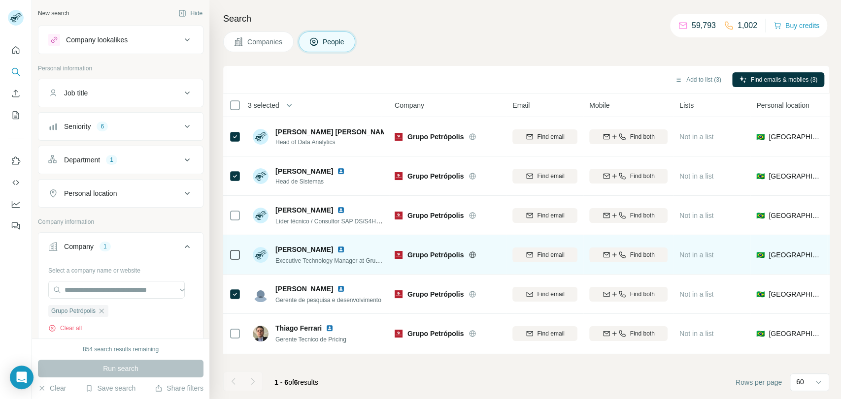
click at [227, 260] on td at bounding box center [235, 254] width 24 height 39
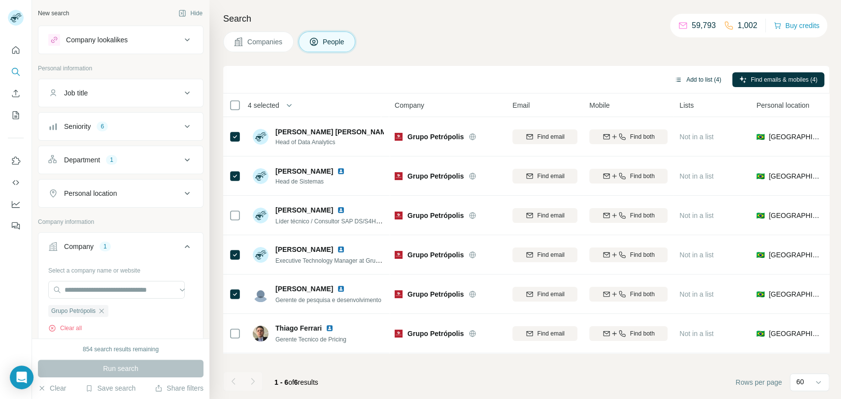
click at [710, 80] on button "Add to list (4)" at bounding box center [697, 79] width 61 height 15
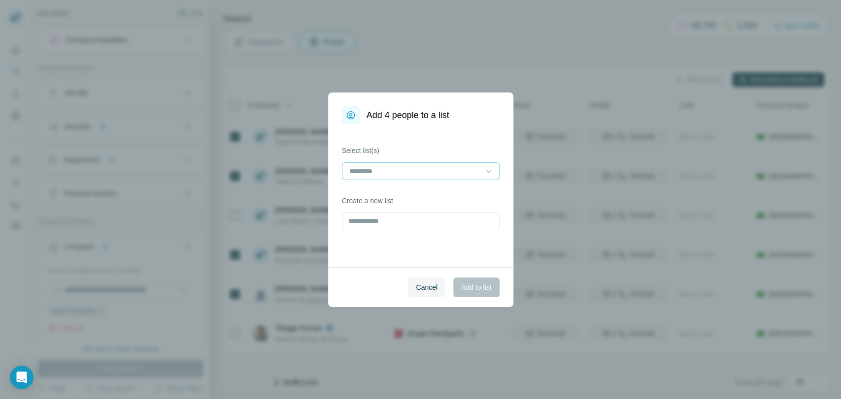
click at [429, 164] on div at bounding box center [414, 171] width 133 height 17
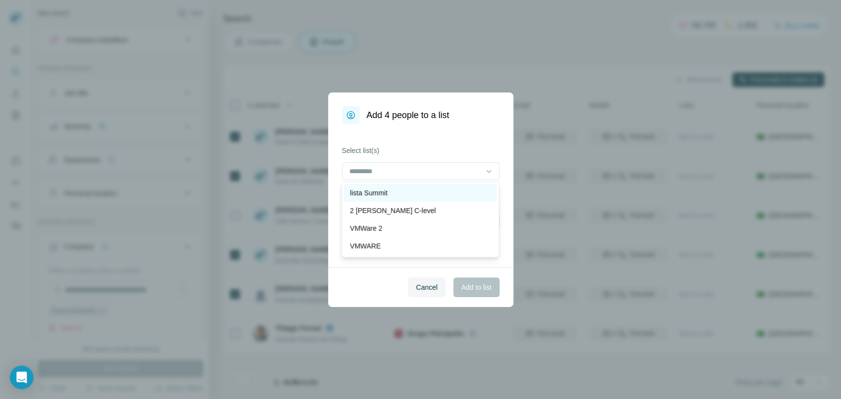
click at [390, 200] on div "lista Summit" at bounding box center [420, 193] width 153 height 18
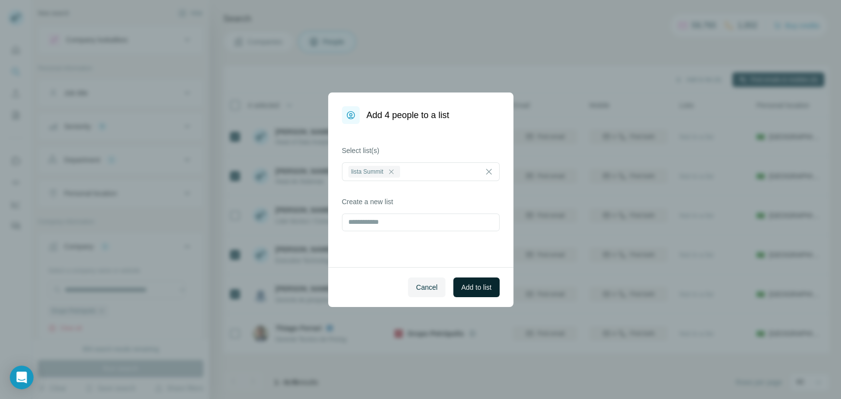
click at [473, 292] on button "Add to list" at bounding box center [476, 288] width 46 height 20
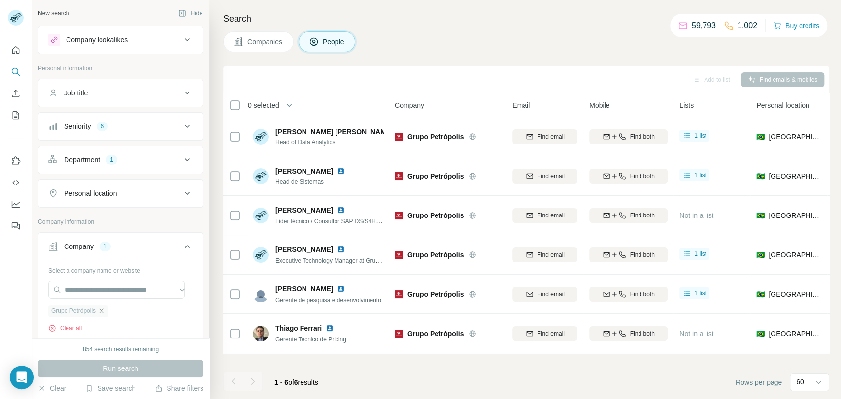
click at [105, 310] on icon "button" at bounding box center [101, 311] width 8 height 8
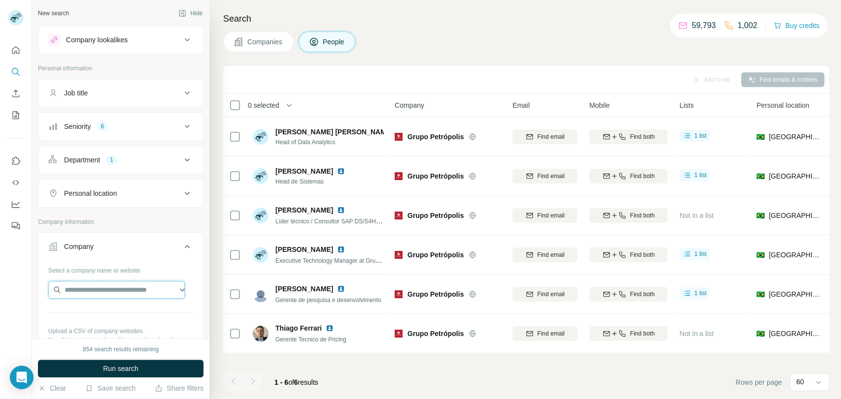
click at [111, 292] on input "text" at bounding box center [116, 290] width 136 height 18
paste input "**********"
type input "**********"
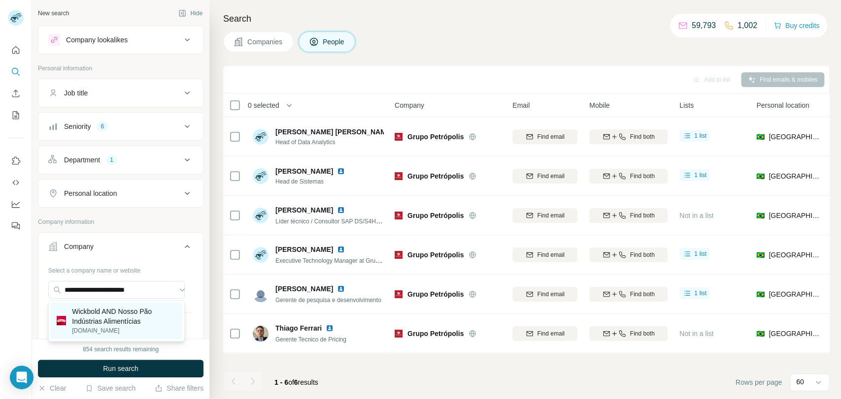
click at [145, 332] on p "[DOMAIN_NAME]" at bounding box center [124, 330] width 104 height 9
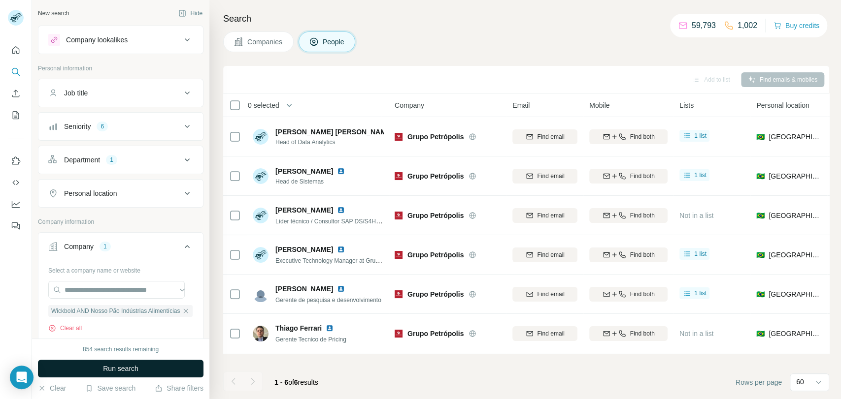
click at [148, 371] on button "Run search" at bounding box center [120, 369] width 165 height 18
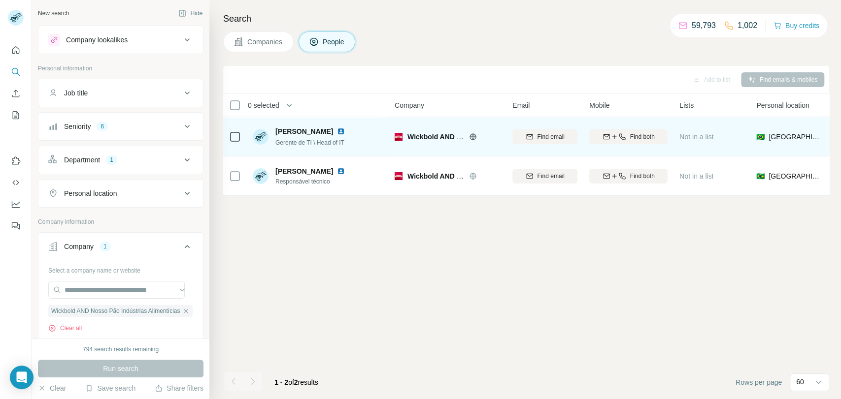
click at [233, 131] on div at bounding box center [235, 137] width 12 height 12
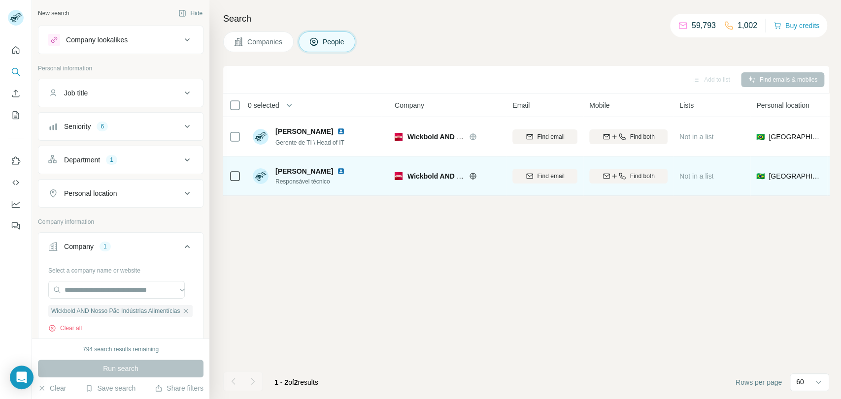
click at [242, 182] on td at bounding box center [235, 176] width 24 height 39
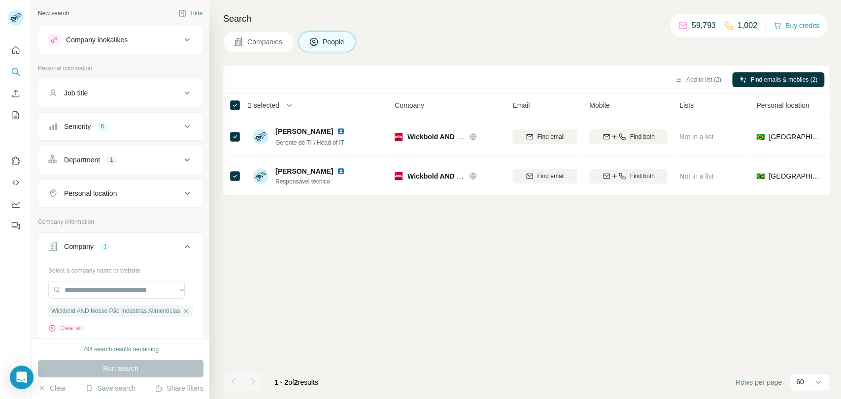
click at [699, 71] on div "Add to list (2) Find emails & mobiles (2)" at bounding box center [526, 79] width 596 height 17
click at [696, 82] on button "Add to list (2)" at bounding box center [697, 79] width 61 height 15
click at [705, 91] on div "Add to list (2) Find emails & mobiles (2)" at bounding box center [526, 80] width 606 height 28
click at [706, 79] on button "Add to list (2)" at bounding box center [697, 79] width 61 height 15
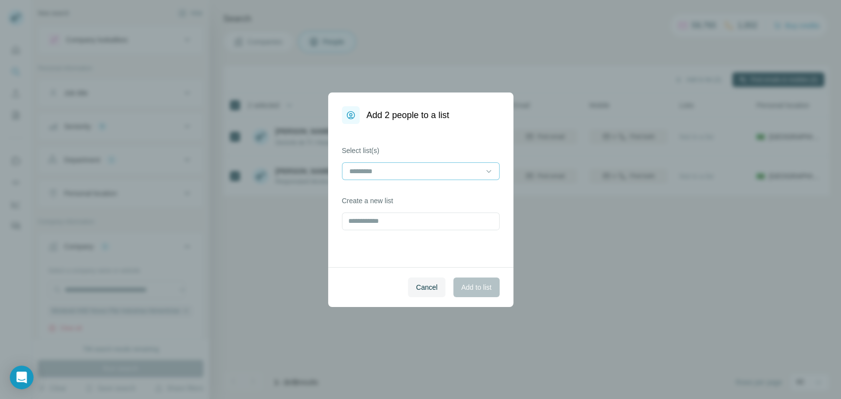
click at [449, 174] on input at bounding box center [414, 171] width 133 height 11
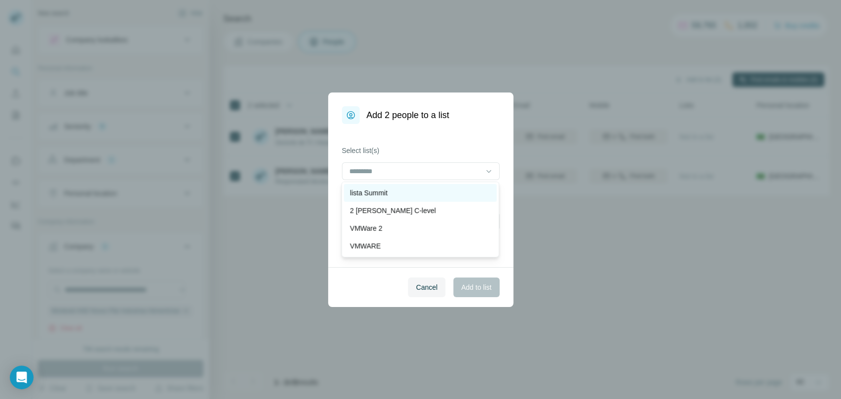
click at [417, 195] on div "lista Summit" at bounding box center [420, 193] width 141 height 10
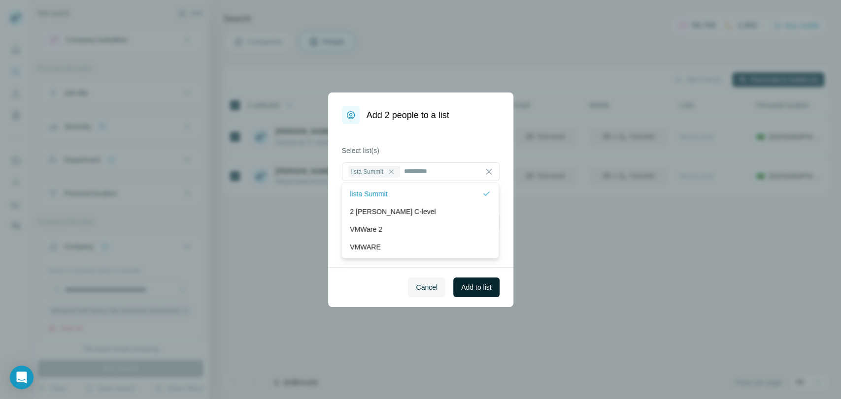
click at [464, 288] on span "Add to list" at bounding box center [476, 288] width 30 height 10
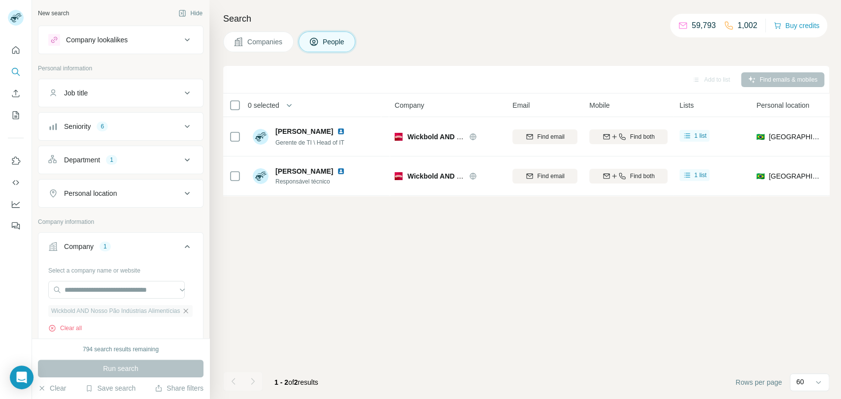
click at [182, 312] on icon "button" at bounding box center [186, 311] width 8 height 8
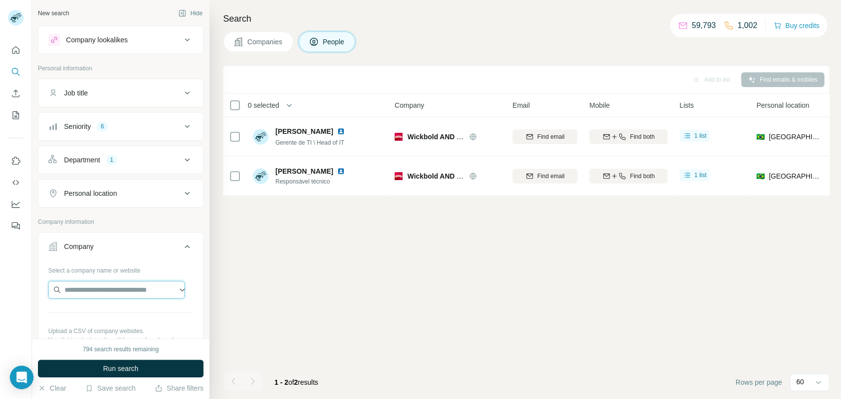
click at [121, 294] on input "text" at bounding box center [116, 290] width 136 height 18
type input "**********"
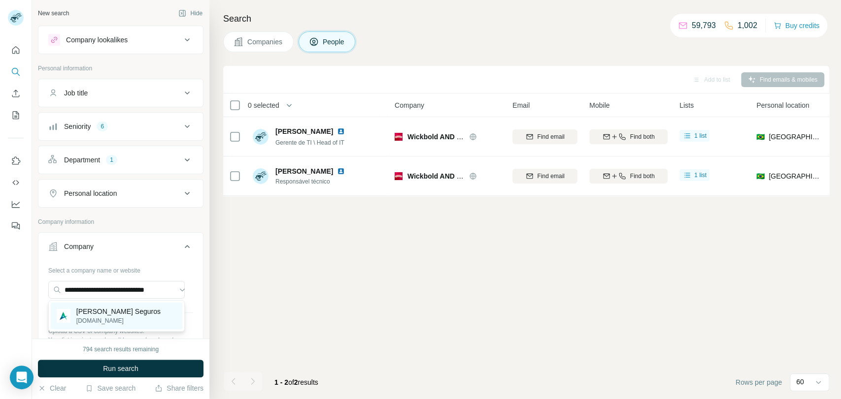
click at [127, 314] on p "[PERSON_NAME] Seguros" at bounding box center [118, 312] width 84 height 10
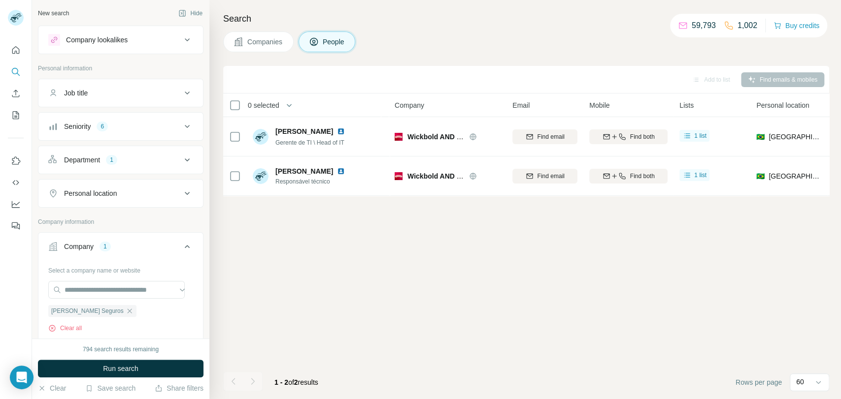
click at [124, 370] on span "Run search" at bounding box center [120, 369] width 35 height 10
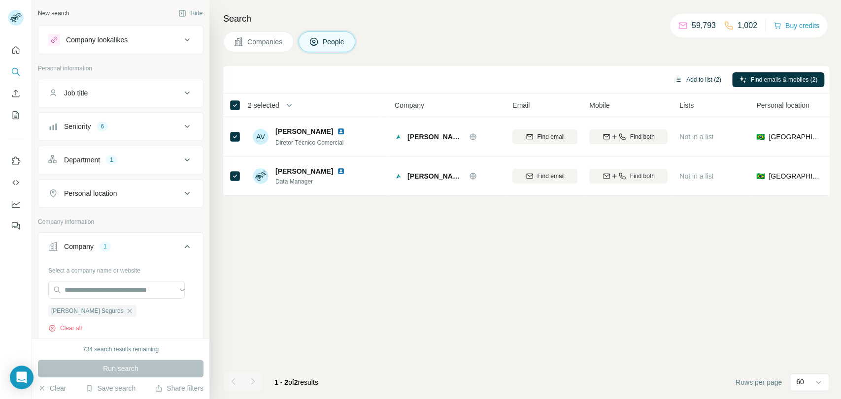
click at [692, 78] on button "Add to list (2)" at bounding box center [697, 79] width 61 height 15
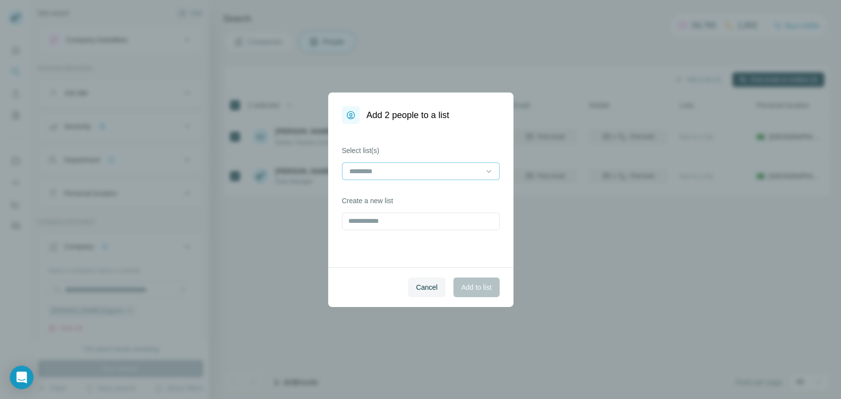
click at [407, 172] on input at bounding box center [414, 171] width 133 height 11
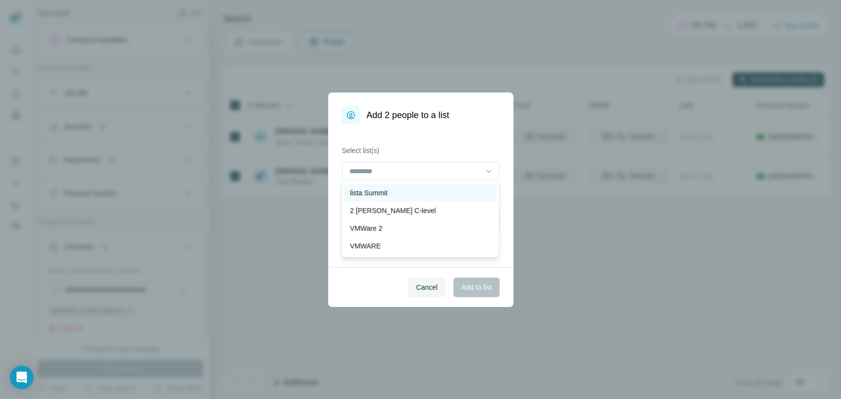
click at [392, 198] on div "lista Summit" at bounding box center [420, 193] width 153 height 18
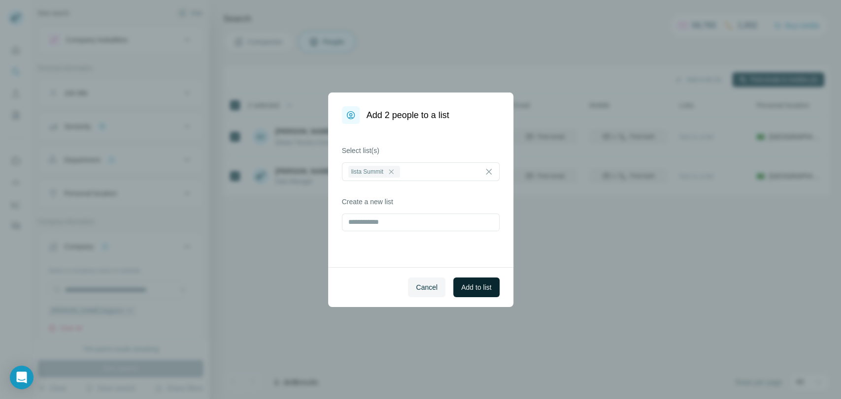
click at [480, 296] on button "Add to list" at bounding box center [476, 288] width 46 height 20
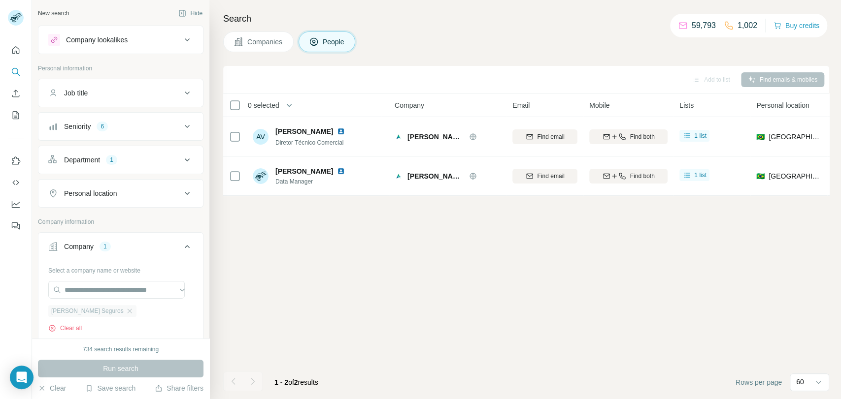
click at [102, 314] on ul "[PERSON_NAME] Seguros" at bounding box center [120, 311] width 145 height 12
click at [126, 312] on icon "button" at bounding box center [130, 311] width 8 height 8
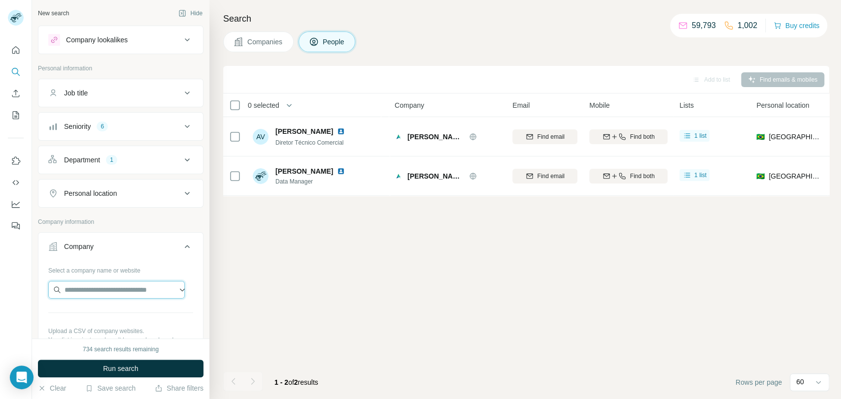
click at [99, 292] on input "text" at bounding box center [116, 290] width 136 height 18
paste input "**********"
type input "**********"
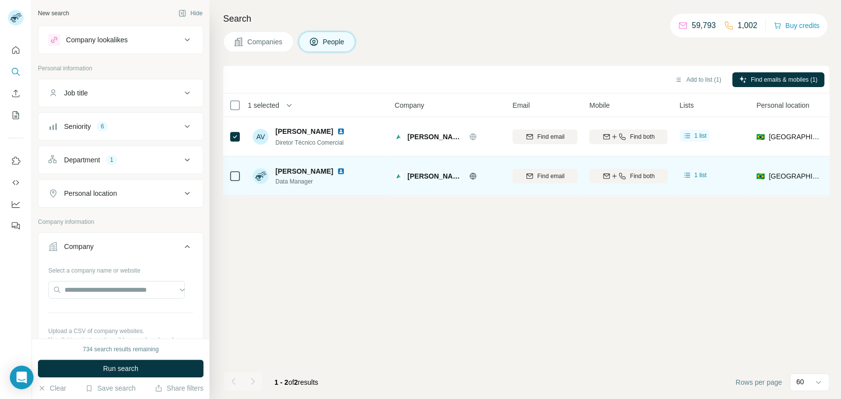
click at [237, 170] on icon at bounding box center [235, 176] width 12 height 12
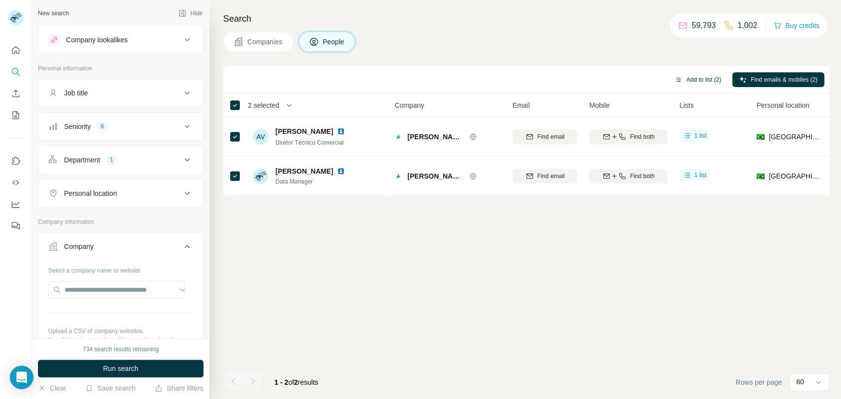
click at [696, 78] on button "Add to list (2)" at bounding box center [697, 79] width 61 height 15
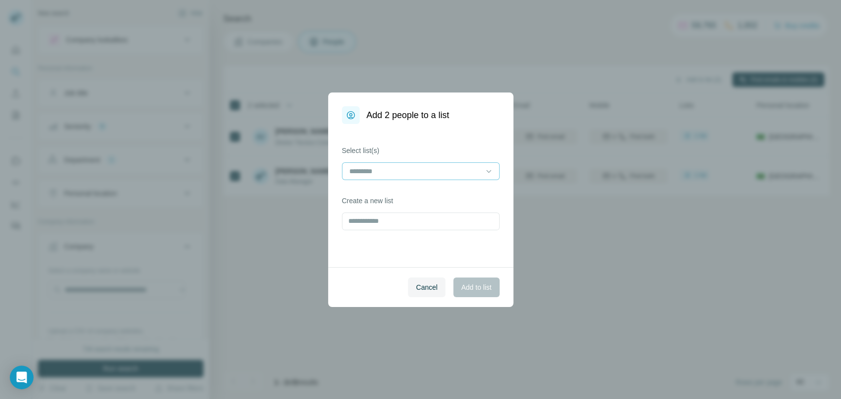
click at [399, 177] on div at bounding box center [414, 171] width 133 height 17
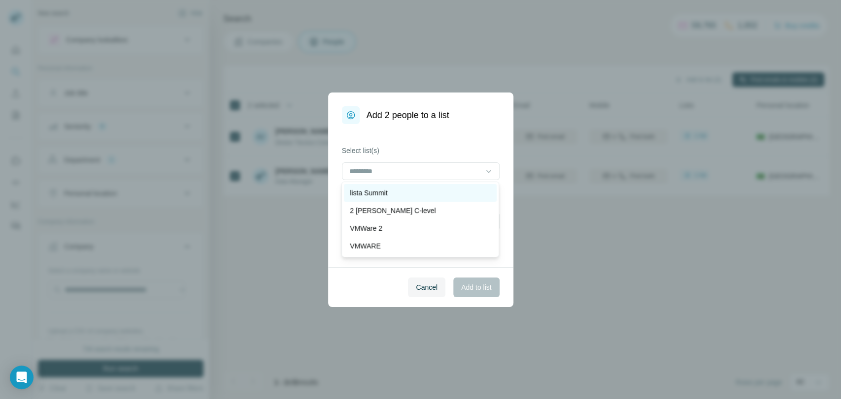
click at [391, 195] on div "lista Summit" at bounding box center [420, 193] width 141 height 10
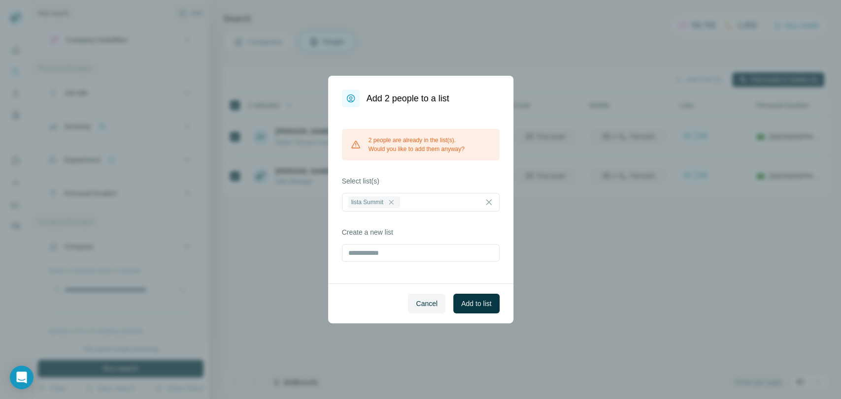
click at [426, 305] on span "Cancel" at bounding box center [427, 304] width 22 height 10
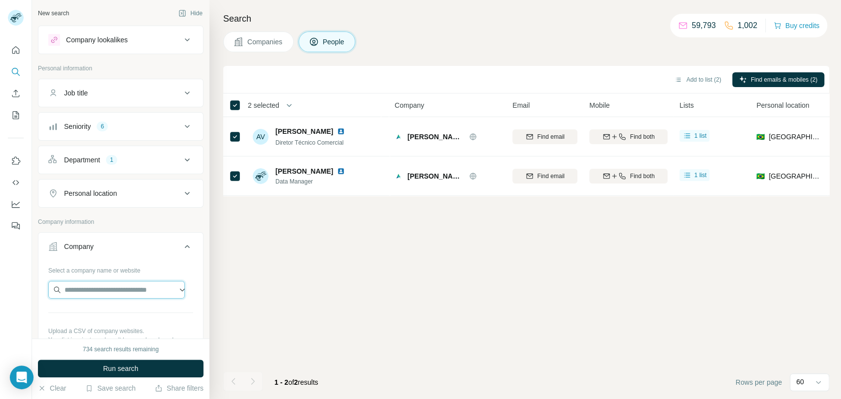
click at [88, 294] on input "text" at bounding box center [116, 290] width 136 height 18
paste input "**********"
type input "**********"
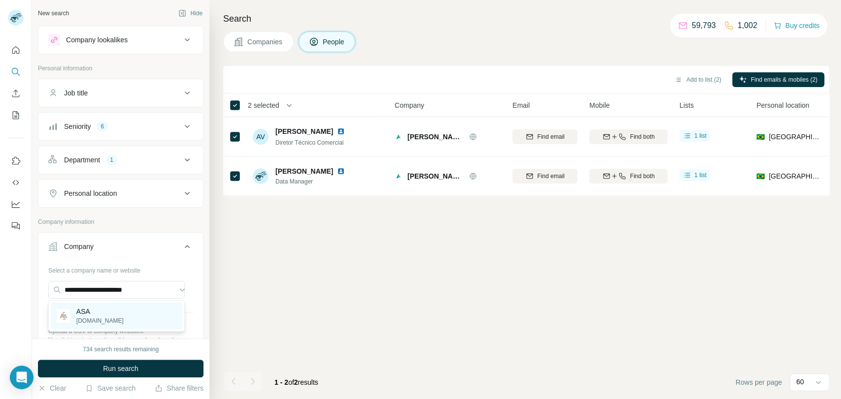
click at [109, 314] on div "ASA [DOMAIN_NAME]" at bounding box center [116, 316] width 131 height 27
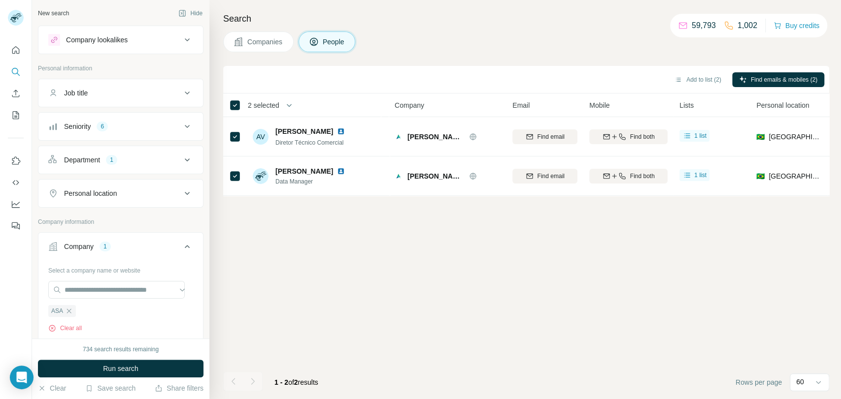
click at [96, 359] on div "734 search results remaining Run search Clear Save search Share filters" at bounding box center [120, 369] width 177 height 61
click at [92, 362] on button "Run search" at bounding box center [120, 369] width 165 height 18
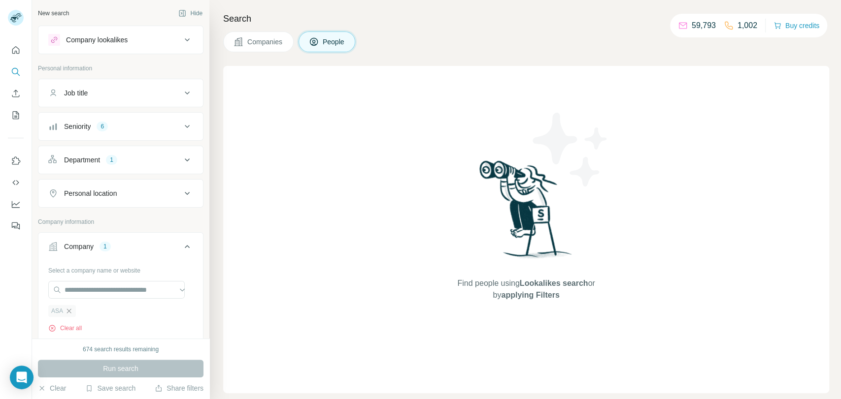
click at [66, 313] on icon "button" at bounding box center [69, 311] width 8 height 8
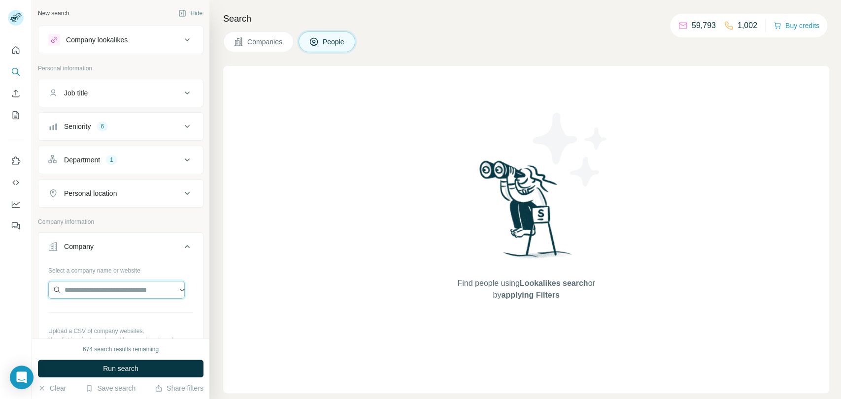
click at [81, 294] on input "text" at bounding box center [116, 290] width 136 height 18
paste input "**********"
type input "**********"
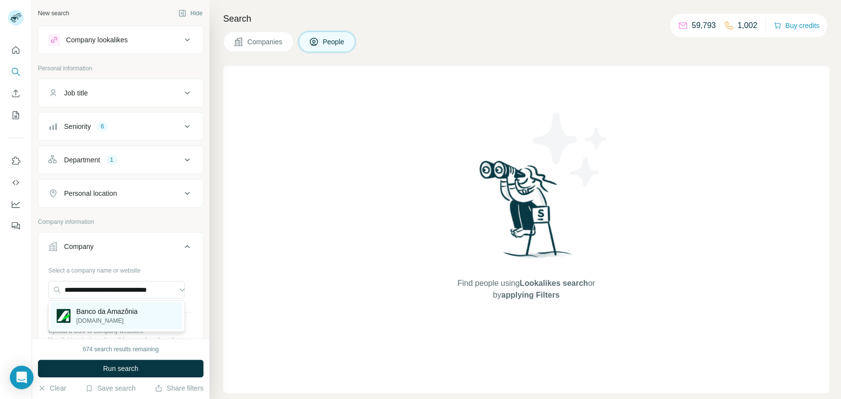
click at [118, 313] on p "Banco da Amazônia" at bounding box center [107, 312] width 62 height 10
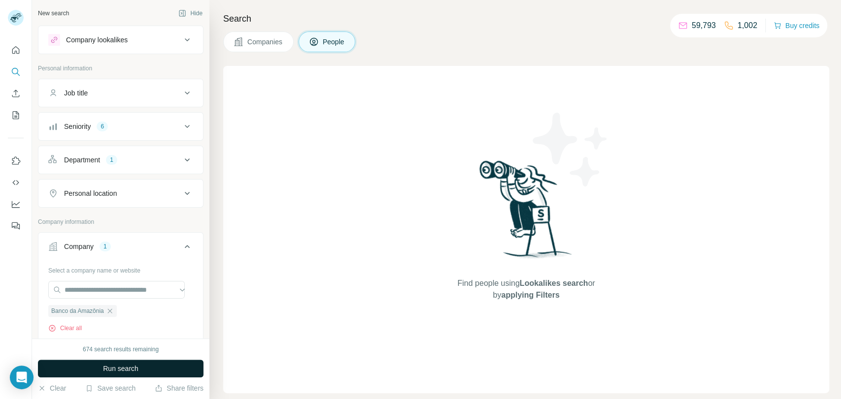
click at [117, 371] on span "Run search" at bounding box center [120, 369] width 35 height 10
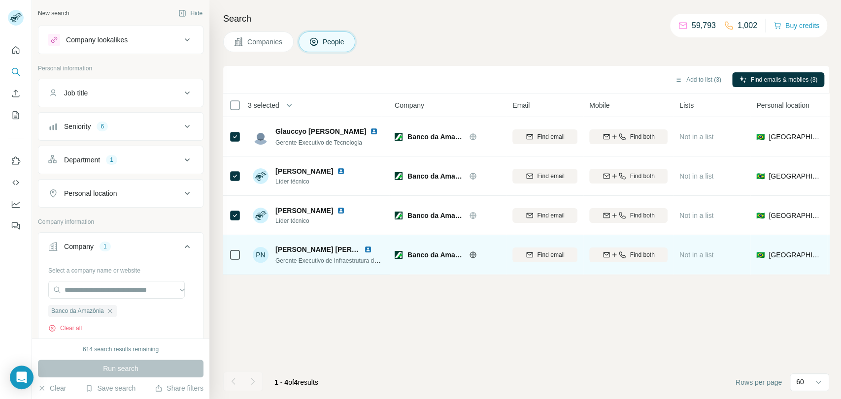
click at [230, 260] on div at bounding box center [235, 255] width 12 height 12
click at [244, 254] on td at bounding box center [235, 254] width 24 height 39
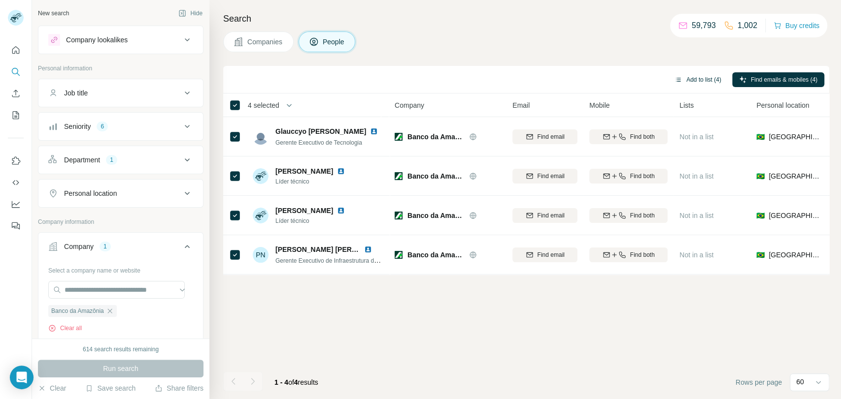
click at [677, 75] on button "Add to list (4)" at bounding box center [697, 79] width 61 height 15
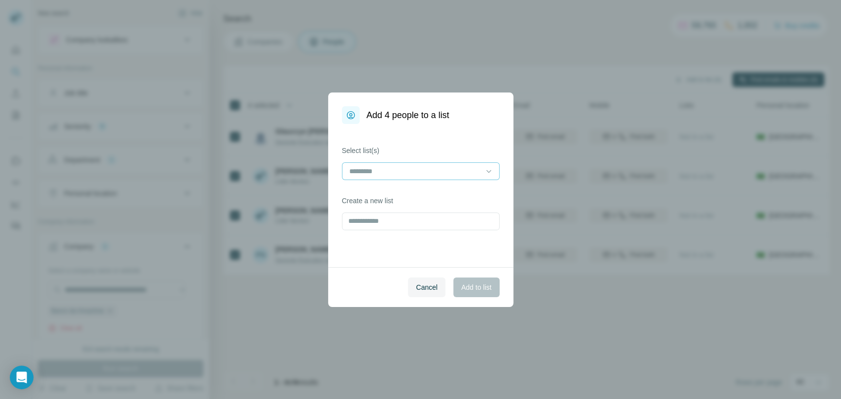
click at [428, 166] on input at bounding box center [414, 171] width 133 height 11
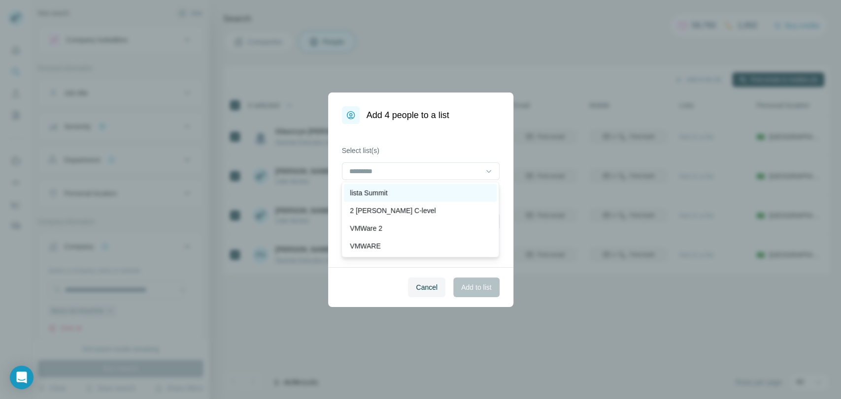
click at [348, 191] on div "lista Summit" at bounding box center [420, 193] width 153 height 18
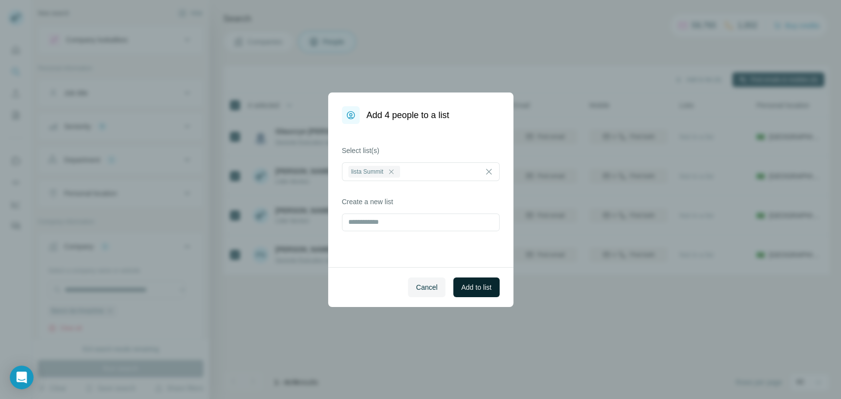
click at [464, 289] on span "Add to list" at bounding box center [476, 288] width 30 height 10
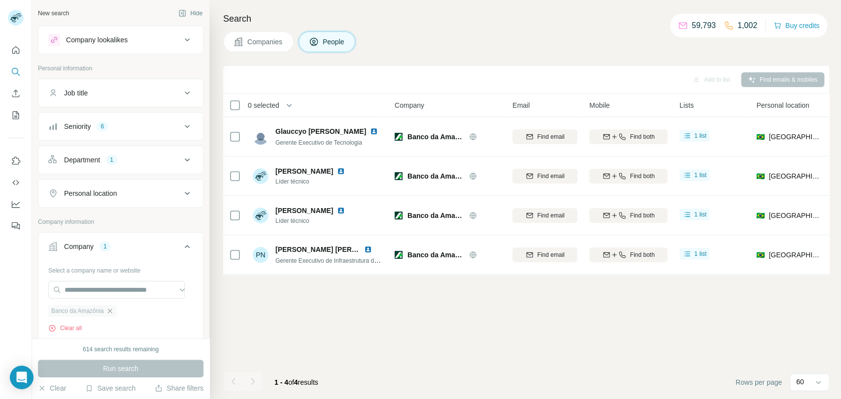
click at [114, 308] on icon "button" at bounding box center [110, 311] width 8 height 8
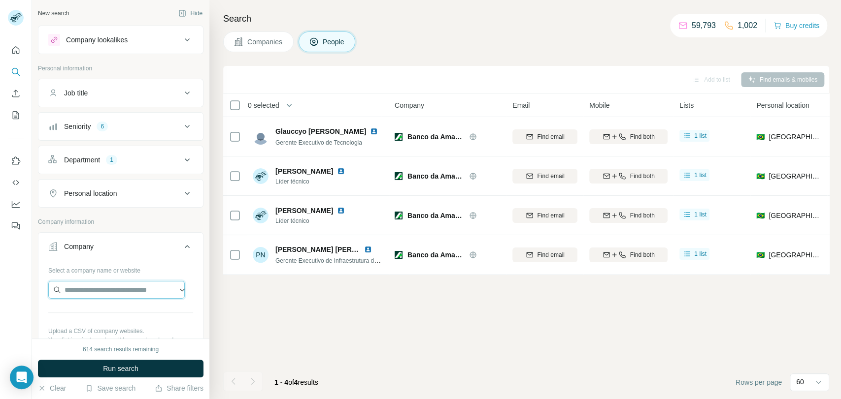
click at [115, 289] on input "text" at bounding box center [116, 290] width 136 height 18
type input "**********"
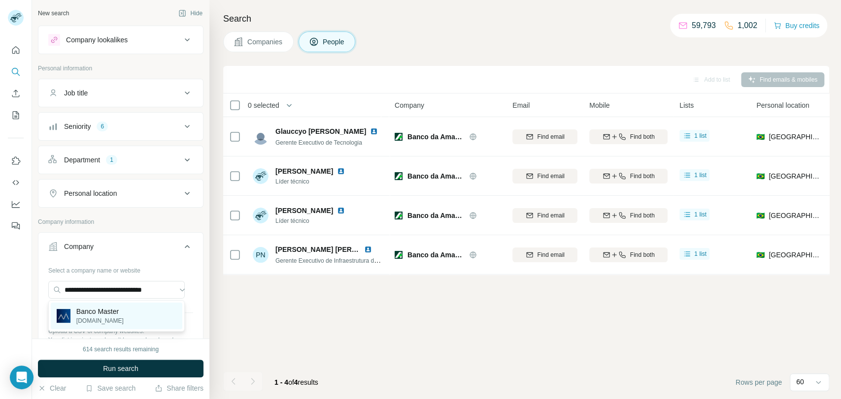
click at [120, 317] on p "[DOMAIN_NAME]" at bounding box center [99, 321] width 47 height 9
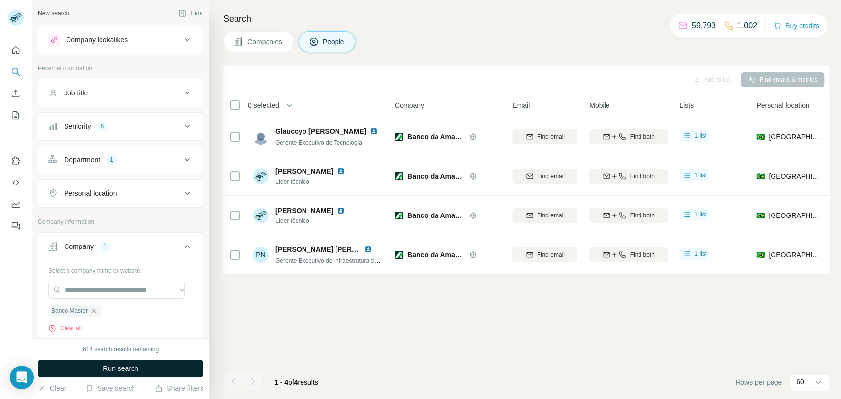
click at [93, 369] on button "Run search" at bounding box center [120, 369] width 165 height 18
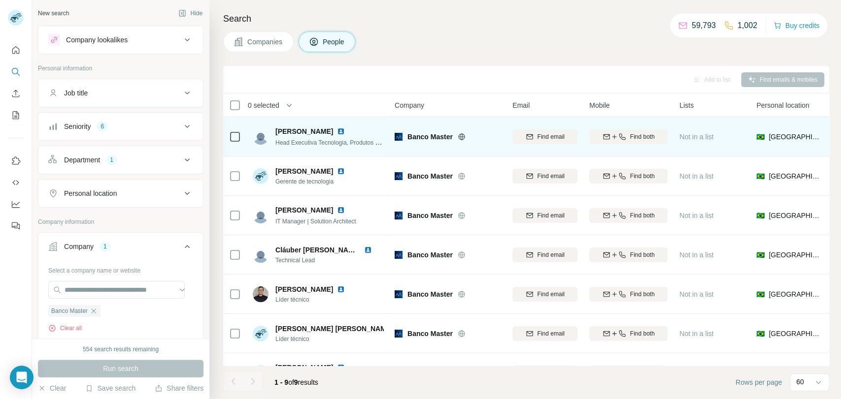
click at [240, 133] on icon at bounding box center [235, 137] width 12 height 12
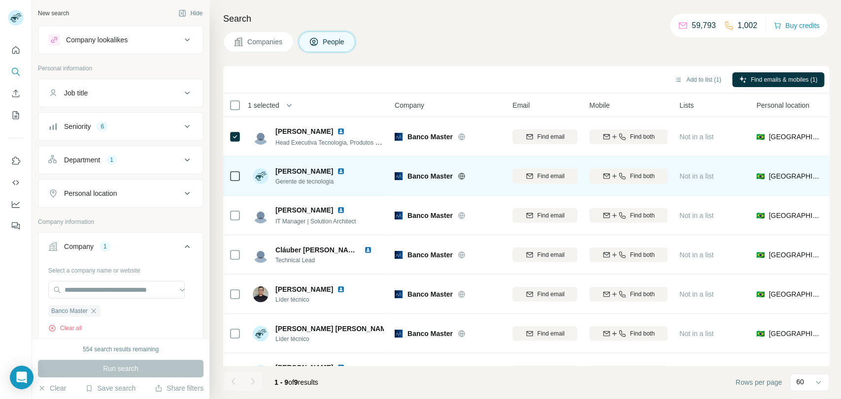
click at [238, 167] on div at bounding box center [235, 175] width 12 height 27
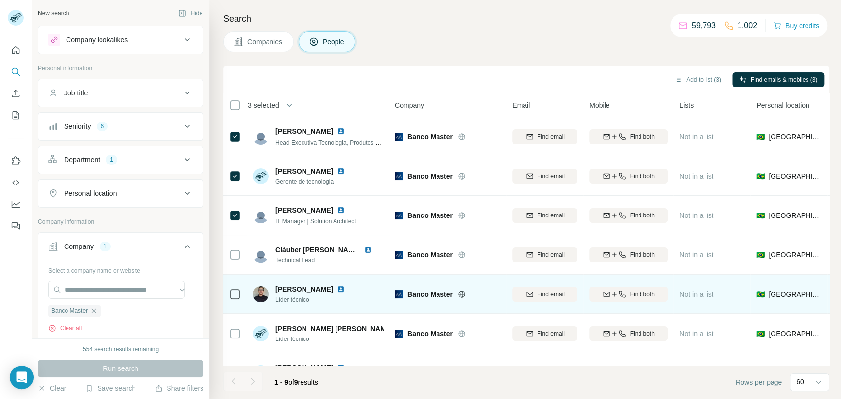
scroll to position [109, 0]
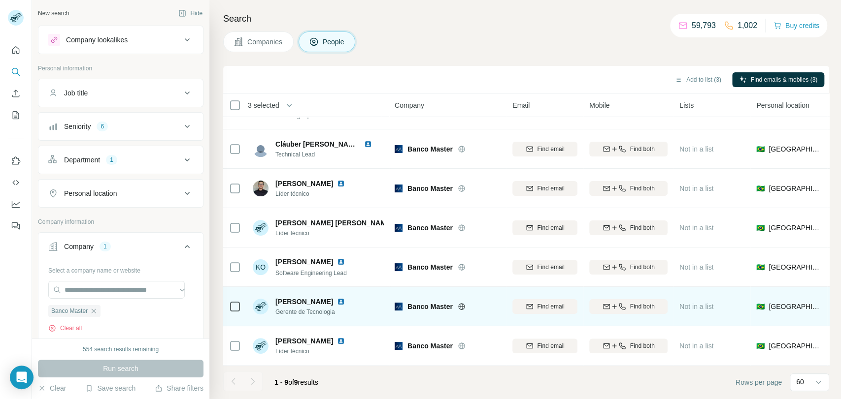
click at [237, 310] on div at bounding box center [235, 306] width 12 height 27
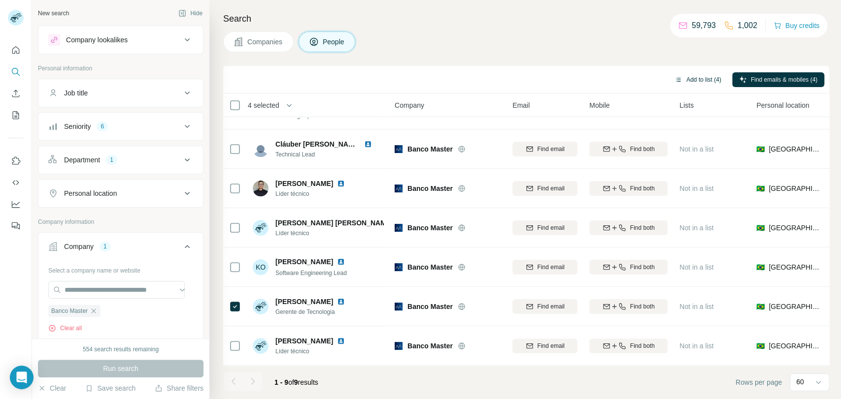
click at [710, 81] on button "Add to list (4)" at bounding box center [697, 79] width 61 height 15
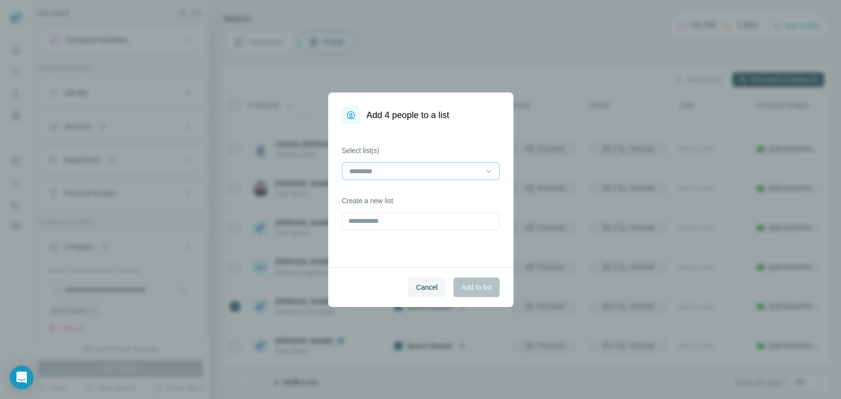
click at [419, 173] on input at bounding box center [414, 171] width 133 height 11
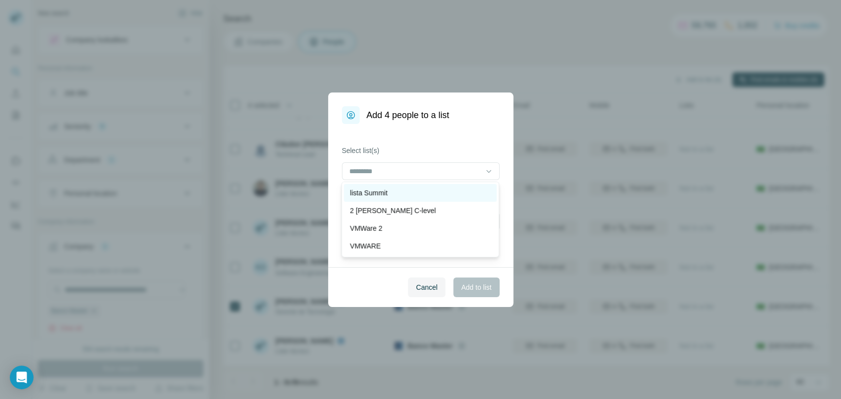
click at [379, 200] on div "lista Summit" at bounding box center [420, 193] width 153 height 18
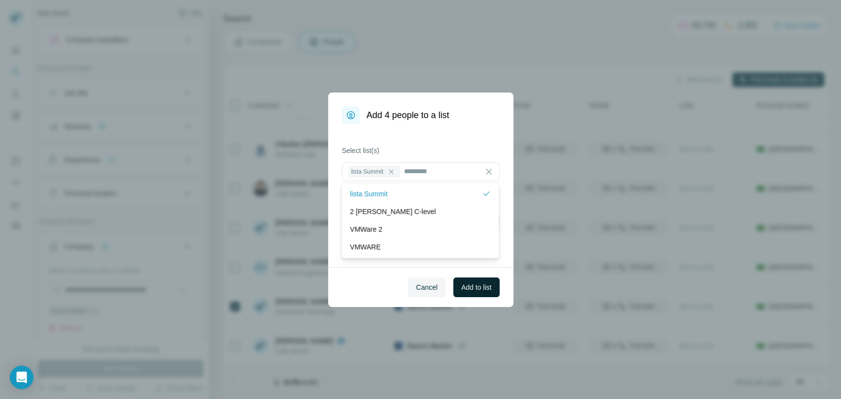
click at [459, 293] on button "Add to list" at bounding box center [476, 288] width 46 height 20
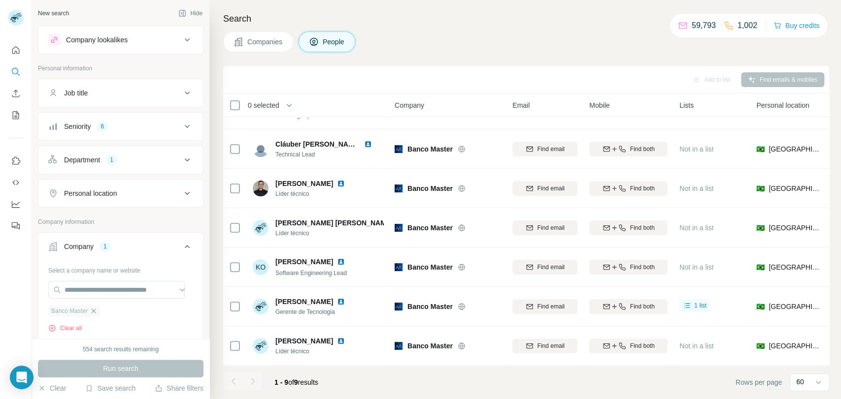
click at [96, 311] on icon "button" at bounding box center [94, 311] width 8 height 8
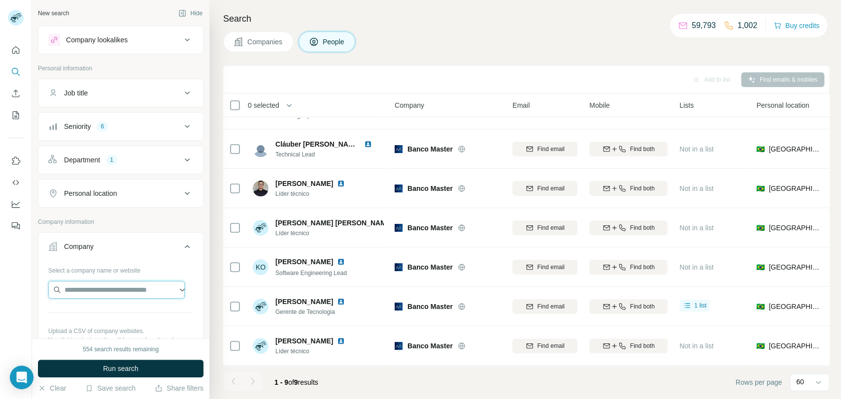
click at [100, 292] on input "text" at bounding box center [116, 290] width 136 height 18
paste input "**********"
type input "**********"
click at [116, 317] on p "[DOMAIN_NAME]" at bounding box center [105, 321] width 59 height 9
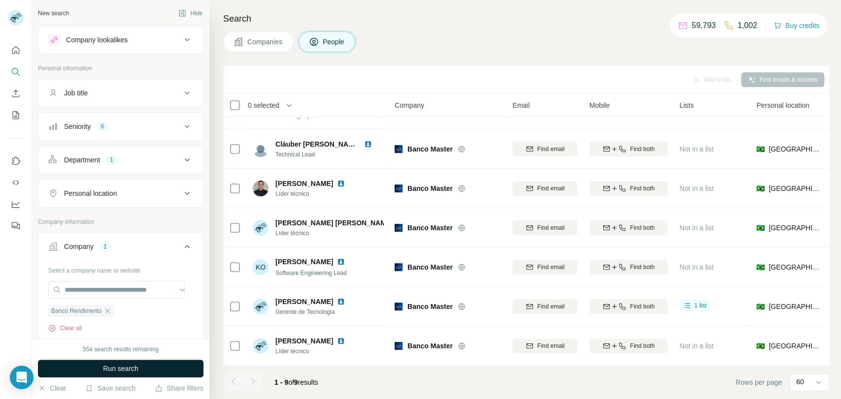
click at [144, 369] on button "Run search" at bounding box center [120, 369] width 165 height 18
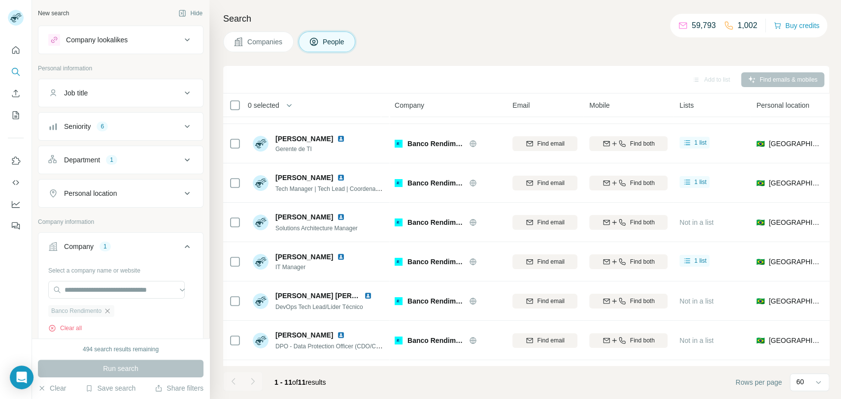
click at [111, 309] on icon "button" at bounding box center [107, 311] width 8 height 8
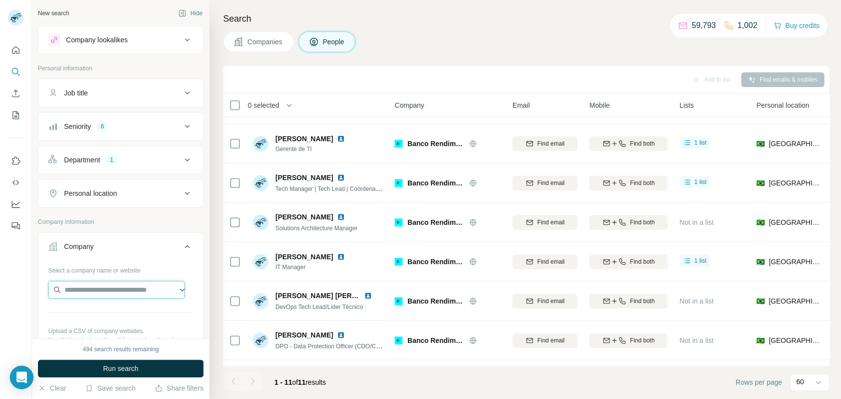
click at [118, 292] on input "text" at bounding box center [116, 290] width 136 height 18
paste input "**********"
type input "**********"
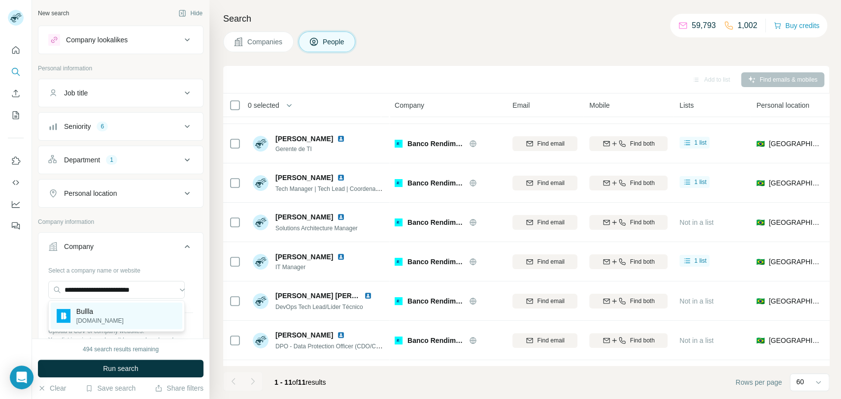
click at [123, 321] on div "Bullla [DOMAIN_NAME]" at bounding box center [116, 316] width 131 height 27
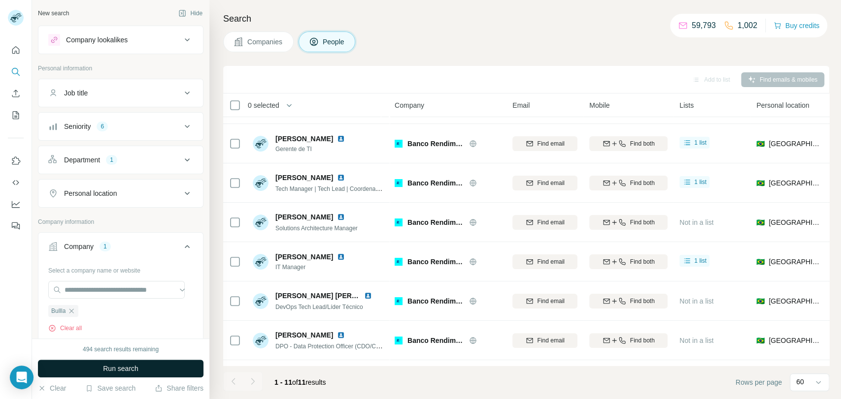
click at [151, 366] on button "Run search" at bounding box center [120, 369] width 165 height 18
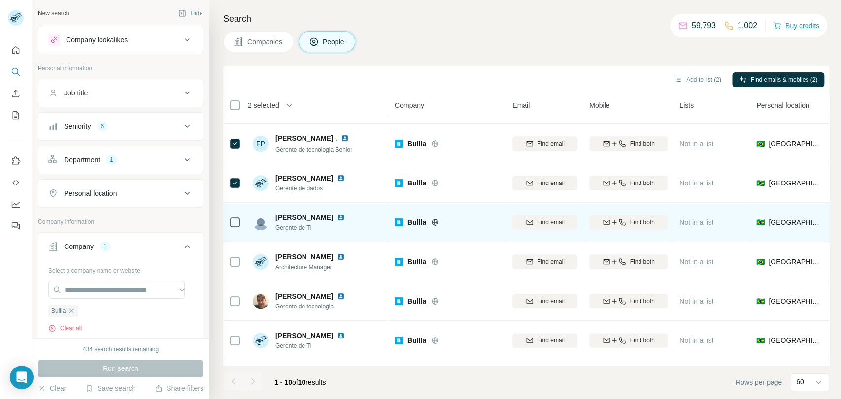
click at [235, 233] on div at bounding box center [235, 222] width 12 height 27
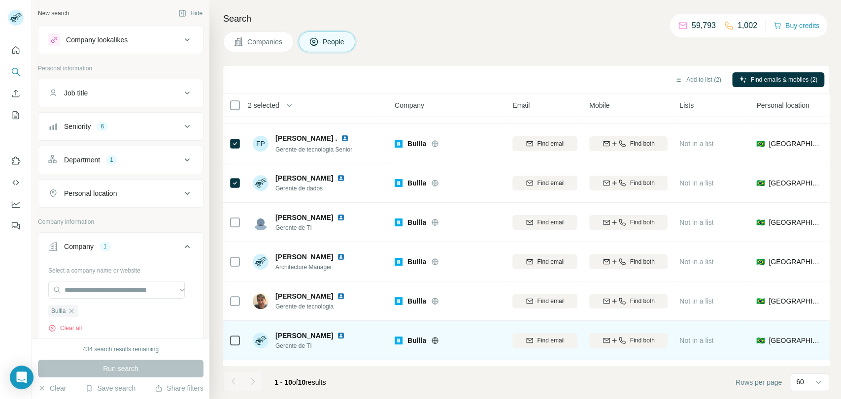
click at [245, 347] on td at bounding box center [235, 340] width 24 height 39
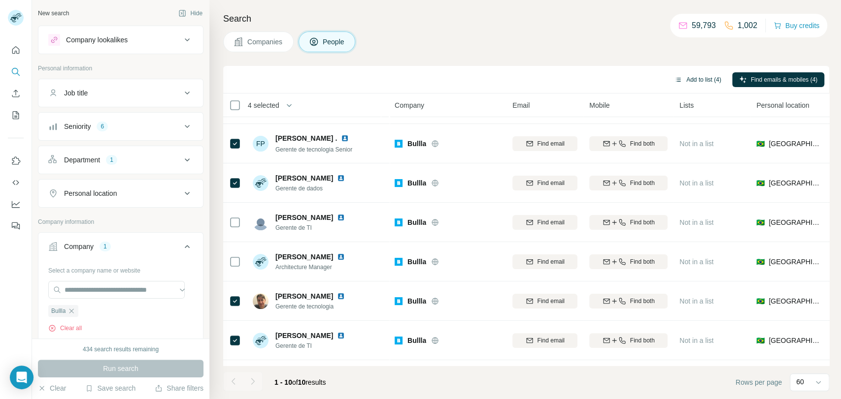
click at [674, 78] on icon "button" at bounding box center [678, 80] width 8 height 8
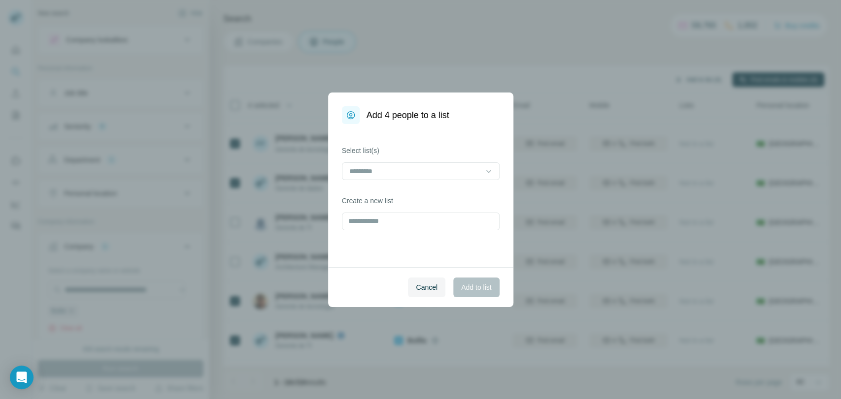
click at [406, 181] on div at bounding box center [421, 172] width 158 height 20
click at [396, 181] on div at bounding box center [421, 172] width 158 height 20
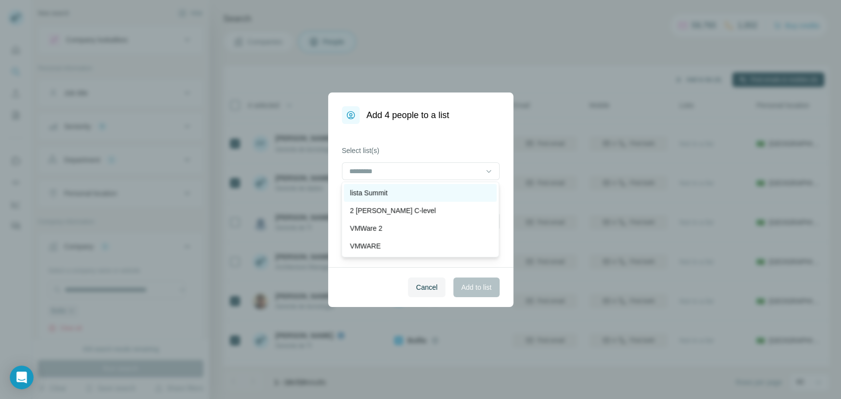
click at [390, 192] on div "lista Summit" at bounding box center [420, 193] width 141 height 10
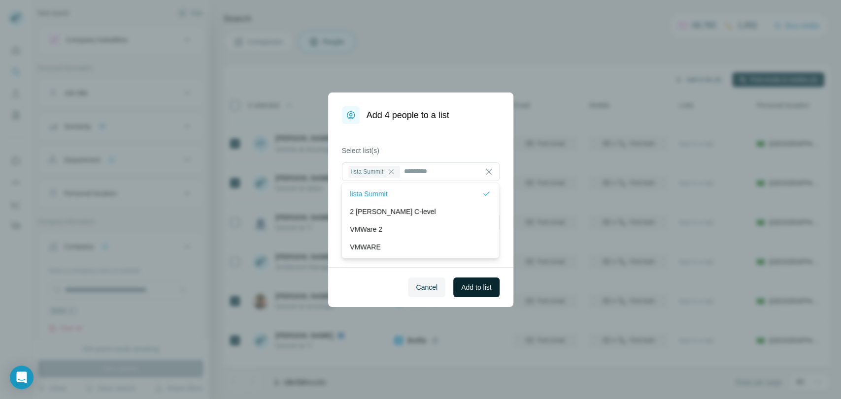
click at [469, 290] on span "Add to list" at bounding box center [476, 288] width 30 height 10
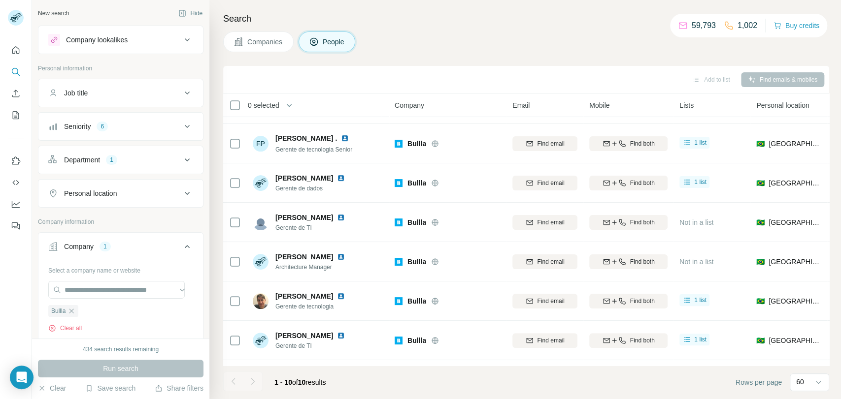
click at [74, 308] on icon "button" at bounding box center [71, 311] width 8 height 8
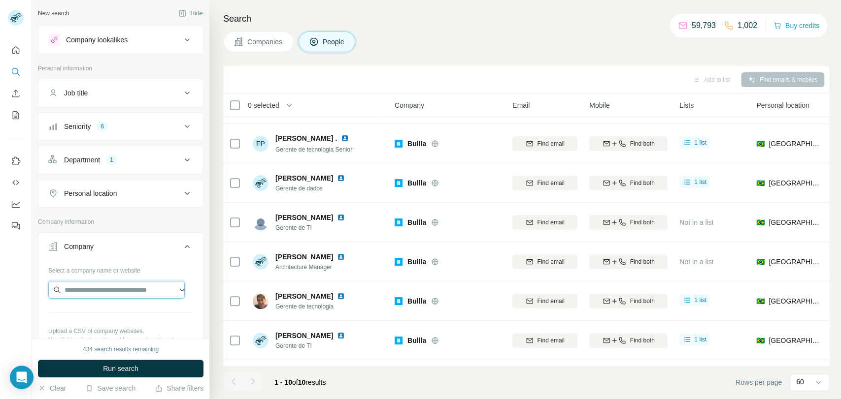
click at [100, 288] on input "text" at bounding box center [116, 290] width 136 height 18
paste input "**********"
type input "**********"
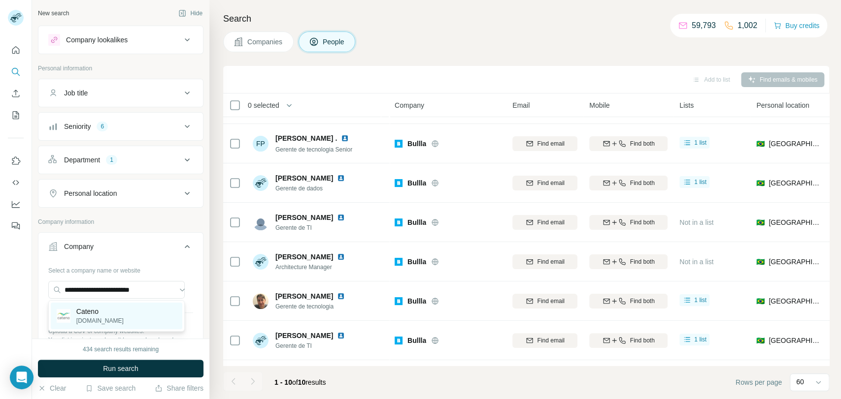
click at [123, 320] on div "Cateno [DOMAIN_NAME]" at bounding box center [116, 316] width 131 height 27
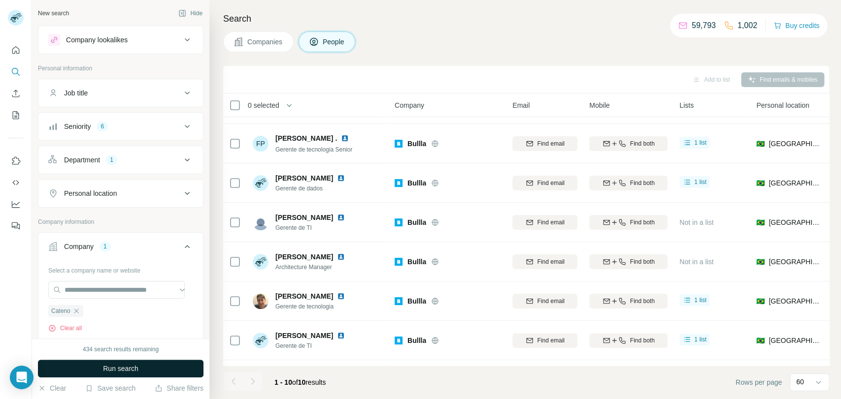
click at [128, 366] on span "Run search" at bounding box center [120, 369] width 35 height 10
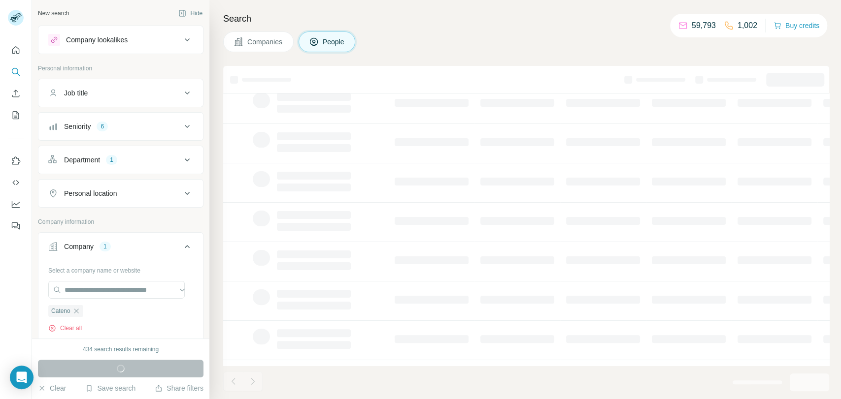
scroll to position [32, 0]
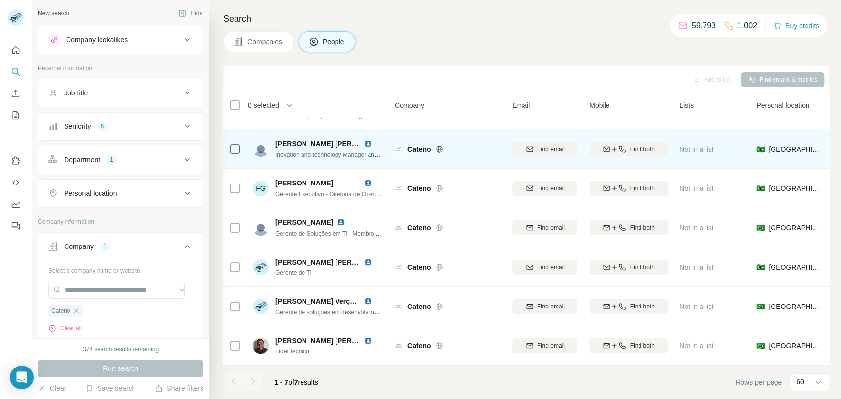
click at [227, 144] on td at bounding box center [235, 149] width 24 height 39
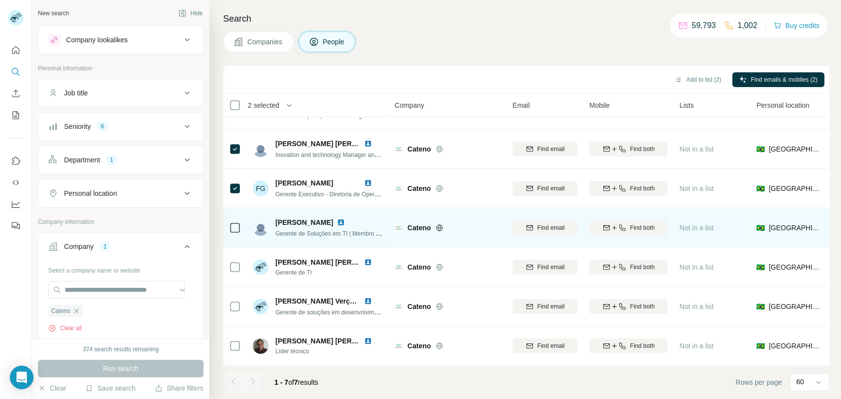
click at [232, 215] on div at bounding box center [235, 227] width 12 height 27
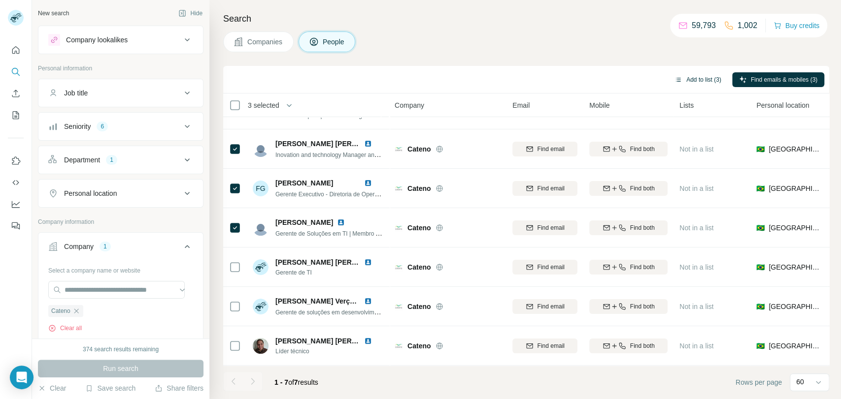
click at [714, 72] on button "Add to list (3)" at bounding box center [697, 79] width 61 height 15
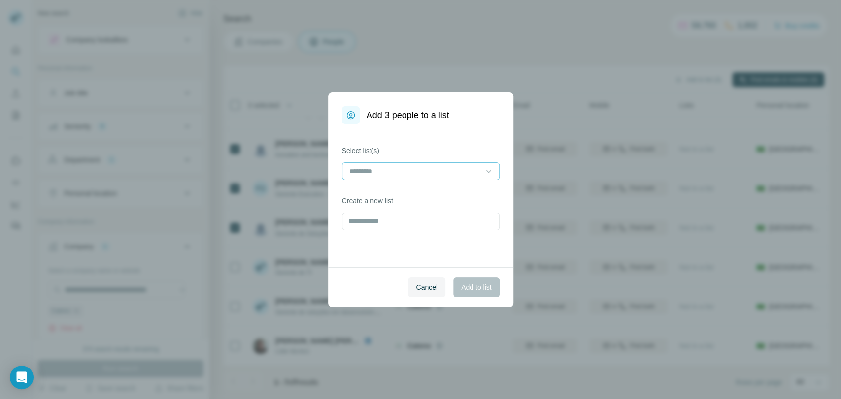
click at [410, 166] on input at bounding box center [414, 171] width 133 height 11
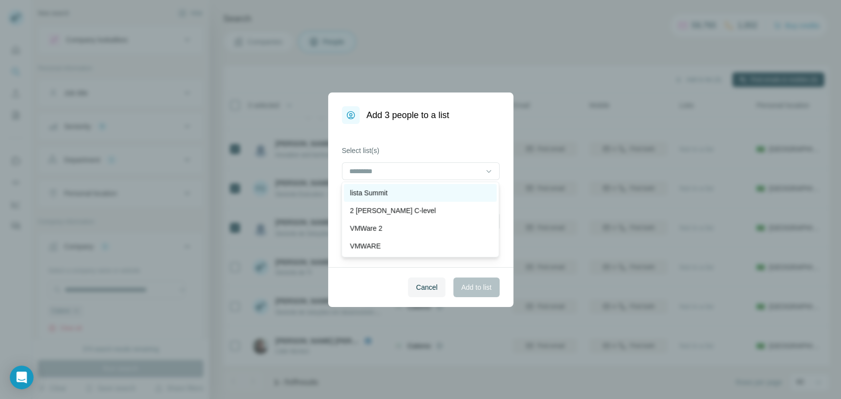
click at [382, 194] on p "lista Summit" at bounding box center [368, 193] width 37 height 10
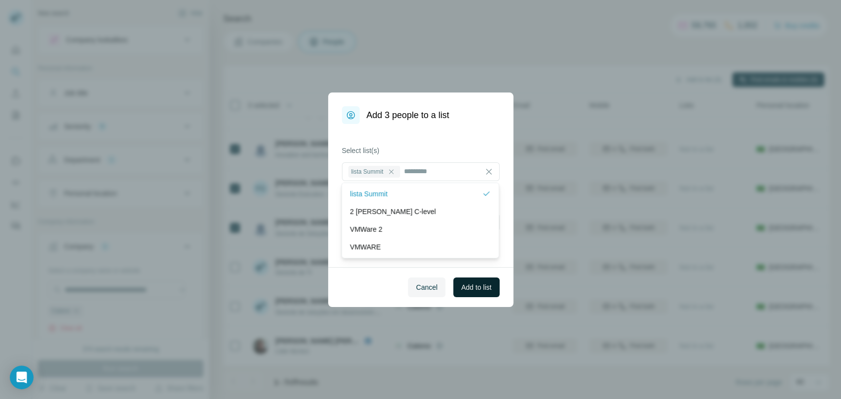
click at [475, 286] on span "Add to list" at bounding box center [476, 288] width 30 height 10
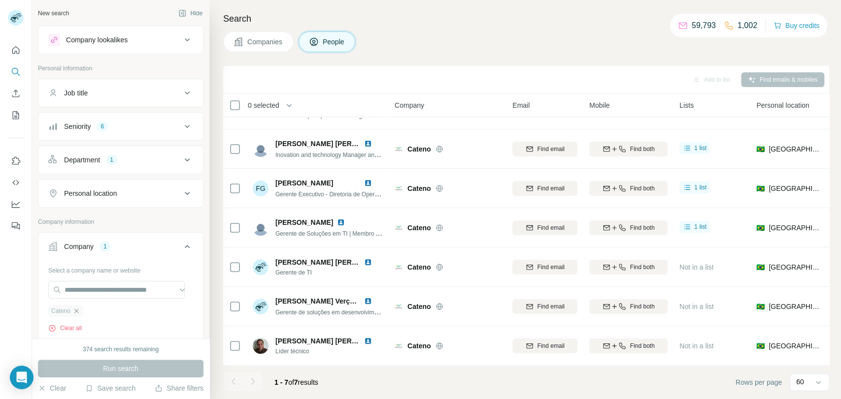
click at [79, 309] on icon "button" at bounding box center [76, 311] width 8 height 8
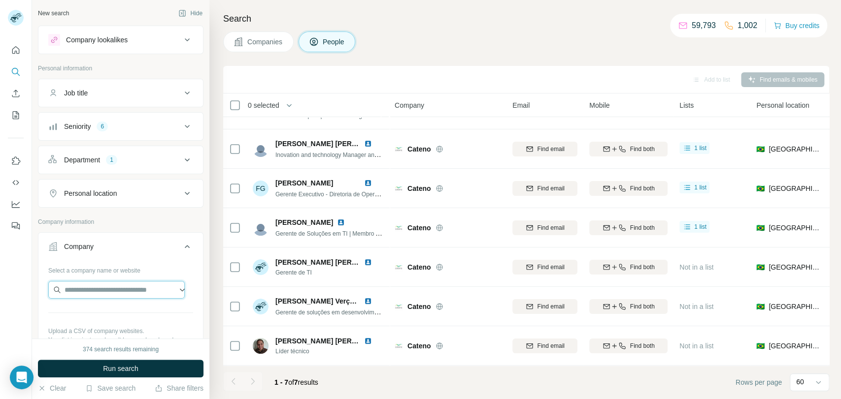
click at [95, 290] on input "text" at bounding box center [116, 290] width 136 height 18
paste input "**********"
type input "**********"
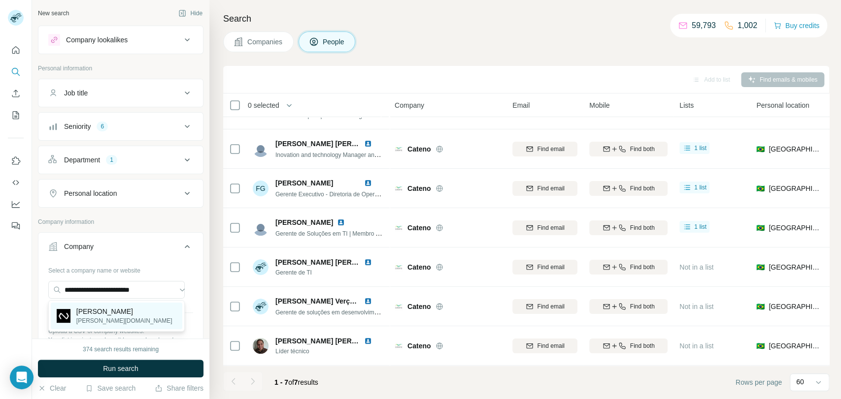
click at [130, 320] on div "[PERSON_NAME] [PERSON_NAME][DOMAIN_NAME]" at bounding box center [116, 316] width 131 height 27
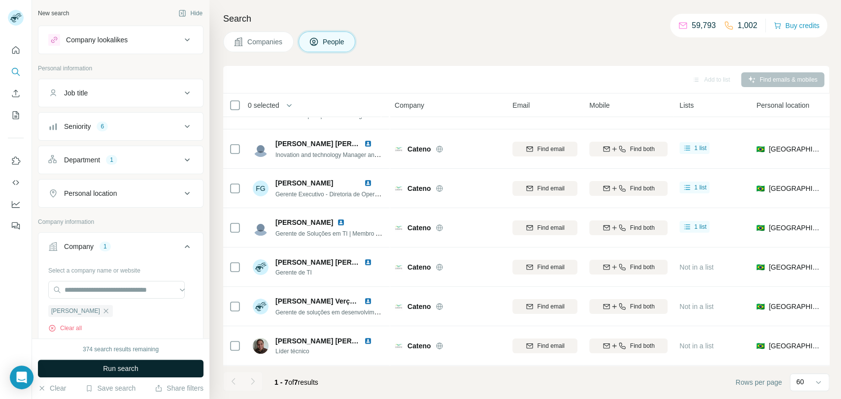
click at [166, 370] on button "Run search" at bounding box center [120, 369] width 165 height 18
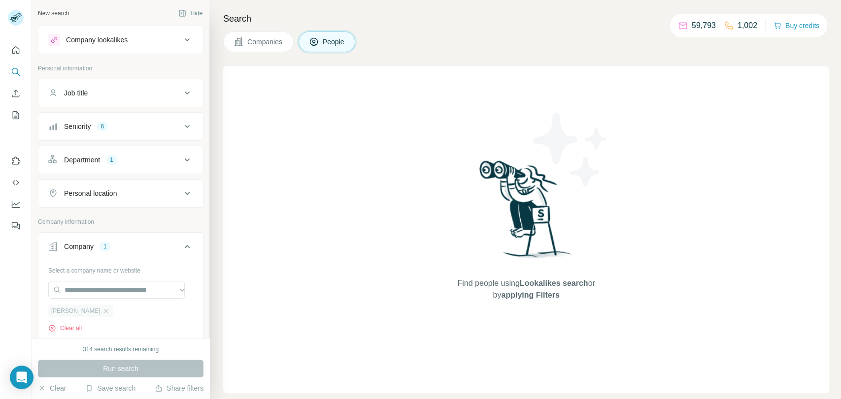
click at [82, 307] on div "[PERSON_NAME]" at bounding box center [80, 311] width 65 height 12
click at [102, 308] on icon "button" at bounding box center [106, 311] width 8 height 8
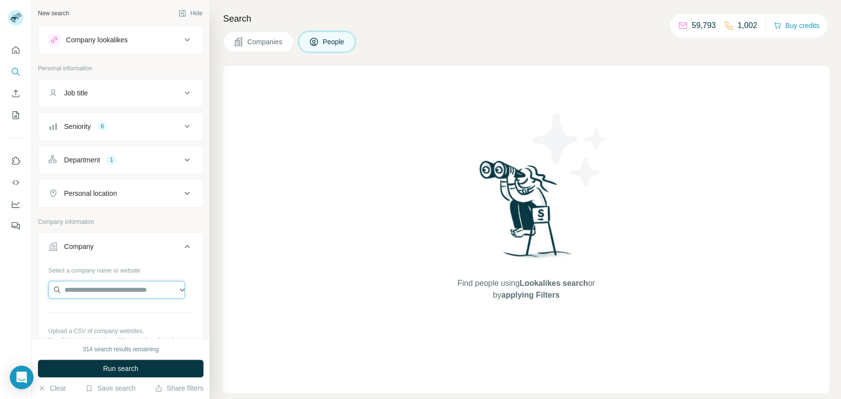
click at [85, 295] on input "text" at bounding box center [116, 290] width 136 height 18
paste input "**********"
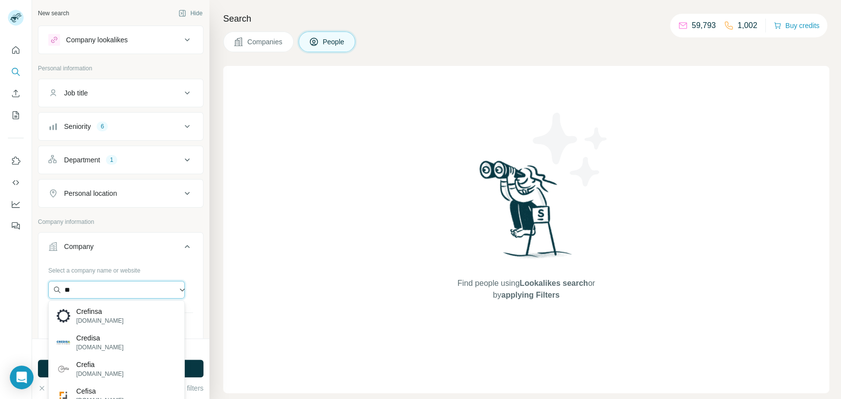
type input "*"
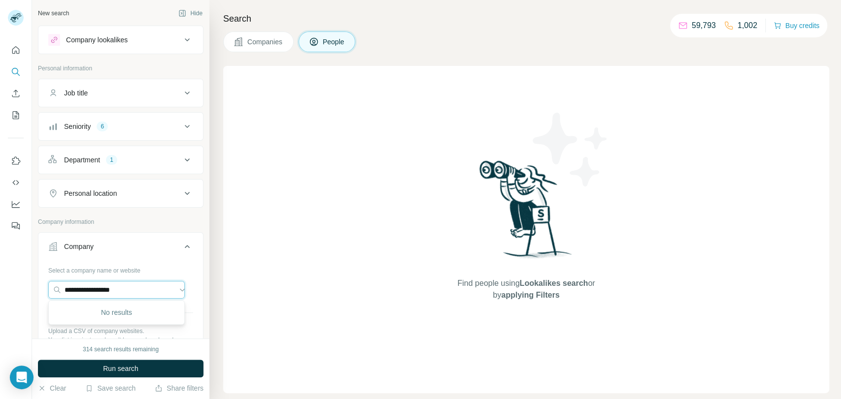
drag, startPoint x: 161, startPoint y: 282, endPoint x: 0, endPoint y: 299, distance: 162.4
click at [0, 299] on html "**********" at bounding box center [420, 199] width 841 height 399
paste input "****"
click at [113, 284] on input "**********" at bounding box center [116, 290] width 136 height 18
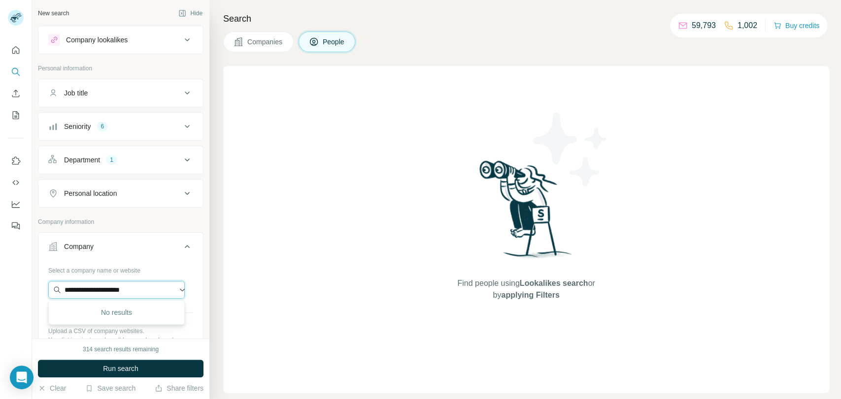
click at [113, 284] on input "**********" at bounding box center [116, 290] width 136 height 18
paste input "**********"
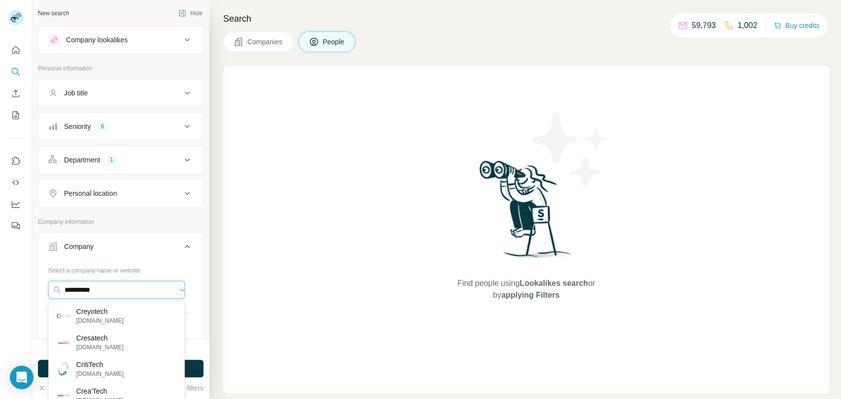
drag, startPoint x: 109, startPoint y: 290, endPoint x: 38, endPoint y: 294, distance: 71.5
click at [40, 296] on div "Select a company name or website ********* Upload a CSV of company websites. Yo…" at bounding box center [120, 320] width 164 height 116
paste input "**********"
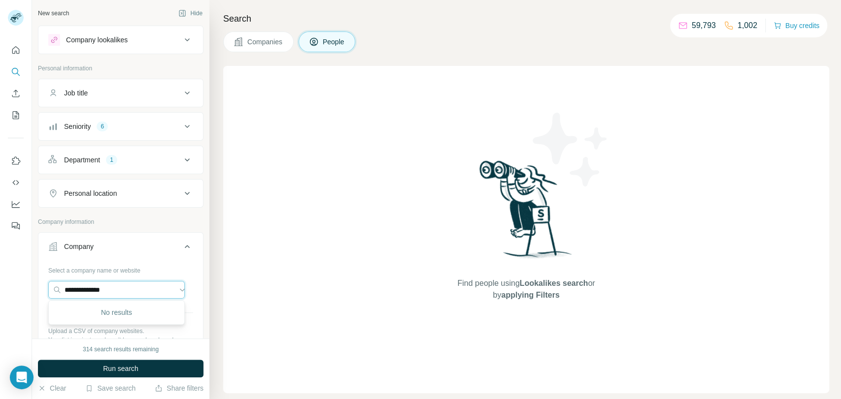
type input "**********"
drag, startPoint x: 126, startPoint y: 277, endPoint x: 79, endPoint y: 290, distance: 48.8
click at [79, 292] on div "Select a company name or website Upload a CSV of company websites. Your list is…" at bounding box center [120, 316] width 145 height 108
click at [79, 289] on input "text" at bounding box center [116, 290] width 136 height 18
paste input "**********"
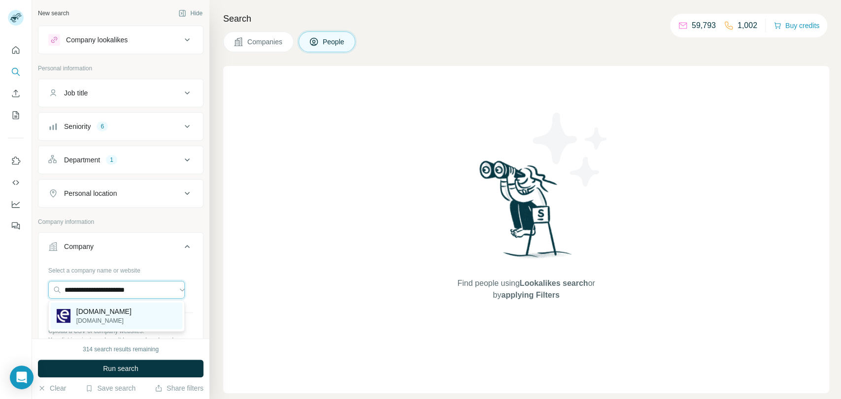
type input "**********"
click at [111, 312] on p "[DOMAIN_NAME]" at bounding box center [103, 312] width 55 height 10
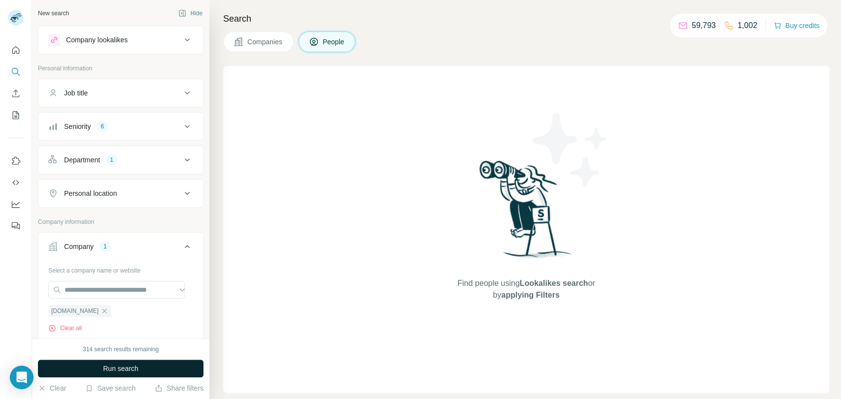
click at [141, 373] on button "Run search" at bounding box center [120, 369] width 165 height 18
click at [261, 37] on span "Companies" at bounding box center [265, 42] width 36 height 10
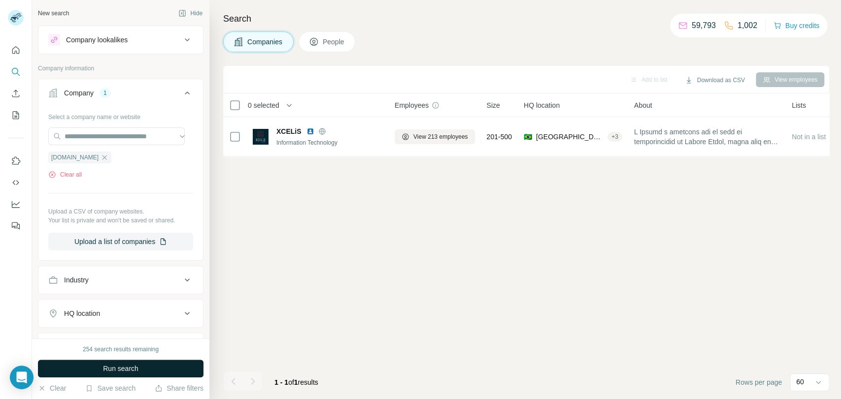
click at [157, 369] on button "Run search" at bounding box center [120, 369] width 165 height 18
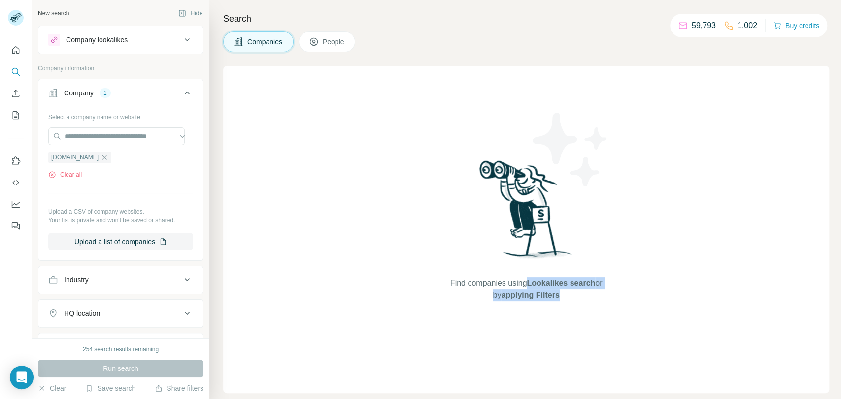
drag, startPoint x: 522, startPoint y: 281, endPoint x: 582, endPoint y: 288, distance: 60.0
click at [579, 297] on span "Find companies using Lookalikes search or by applying Filters" at bounding box center [526, 290] width 158 height 24
drag, startPoint x: 583, startPoint y: 281, endPoint x: 566, endPoint y: 228, distance: 55.3
click at [566, 228] on img at bounding box center [526, 213] width 102 height 110
click at [564, 276] on div "Find companies using Lookalikes search or by applying Filters" at bounding box center [525, 229] width 177 height 327
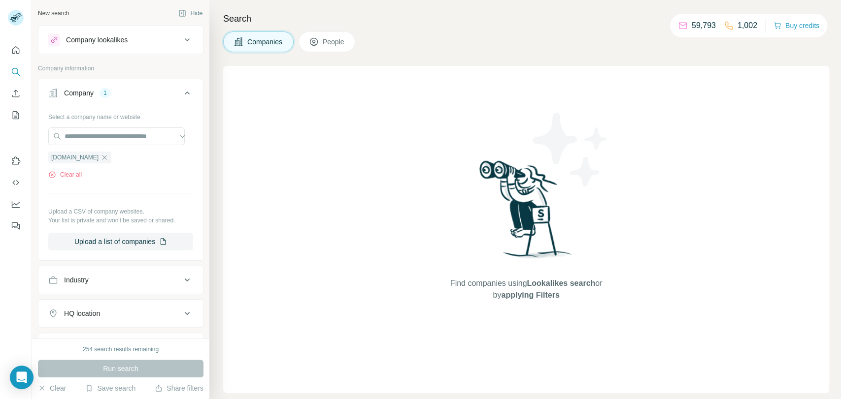
click at [553, 284] on span "Lookalikes search" at bounding box center [560, 283] width 68 height 8
click at [553, 283] on span "Lookalikes search" at bounding box center [560, 283] width 68 height 8
click at [554, 286] on span "Lookalikes search" at bounding box center [560, 283] width 68 height 8
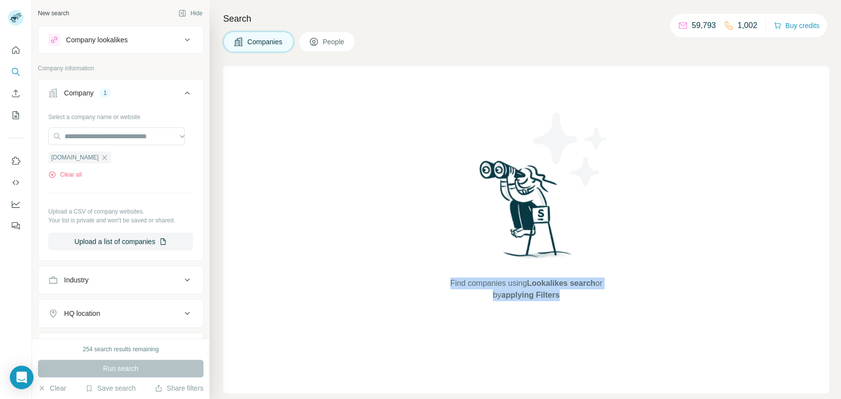
drag, startPoint x: 436, startPoint y: 282, endPoint x: 569, endPoint y: 302, distance: 135.0
click at [569, 302] on div "Find companies using Lookalikes search or by applying Filters" at bounding box center [526, 229] width 606 height 327
copy span "Find companies using Lookalikes search or by applying Filters"
click at [107, 156] on div "[DOMAIN_NAME]" at bounding box center [79, 158] width 63 height 12
click at [105, 155] on icon "button" at bounding box center [104, 158] width 8 height 8
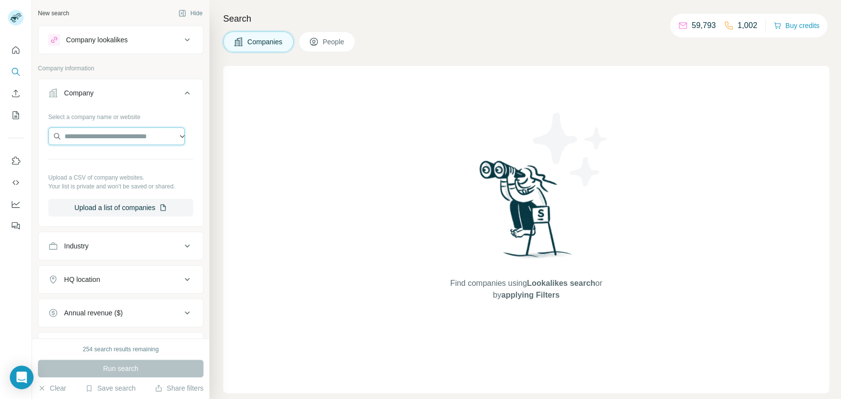
click at [105, 140] on input "text" at bounding box center [116, 137] width 136 height 18
type input "**********"
paste input "**********"
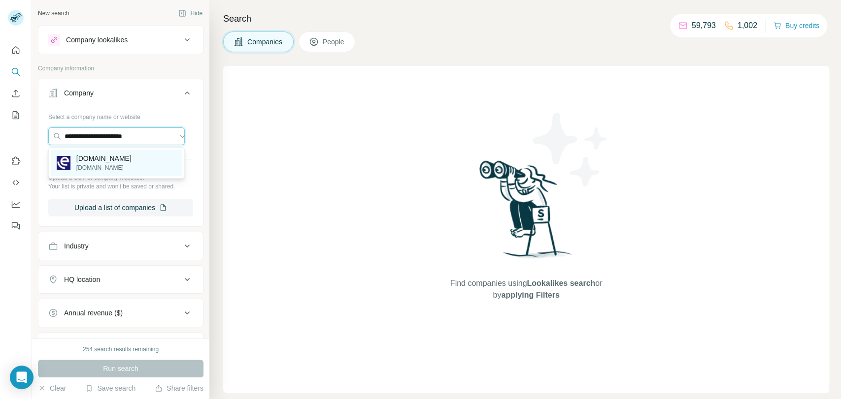
type input "**********"
click at [123, 165] on p "[DOMAIN_NAME]" at bounding box center [103, 167] width 55 height 9
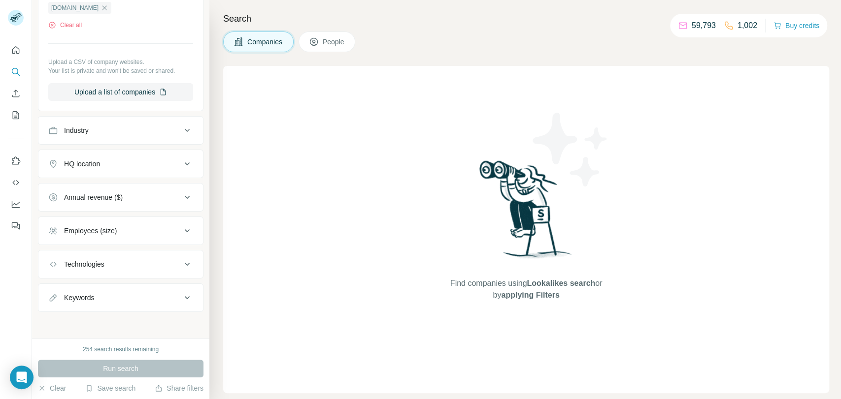
scroll to position [150, 0]
click at [331, 40] on span "People" at bounding box center [334, 42] width 23 height 10
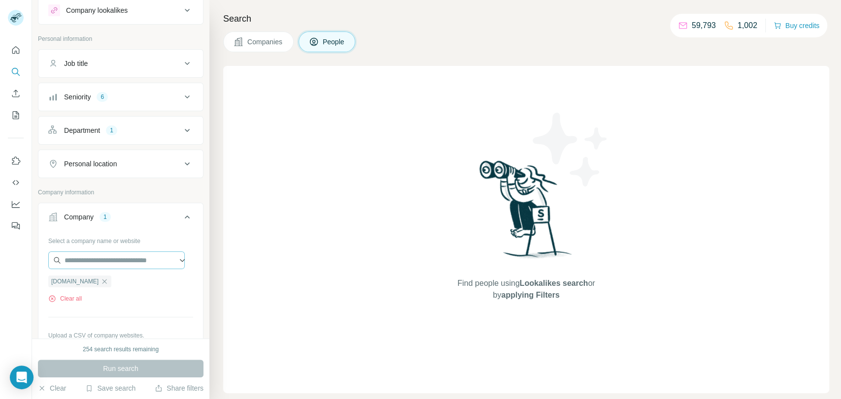
scroll to position [84, 0]
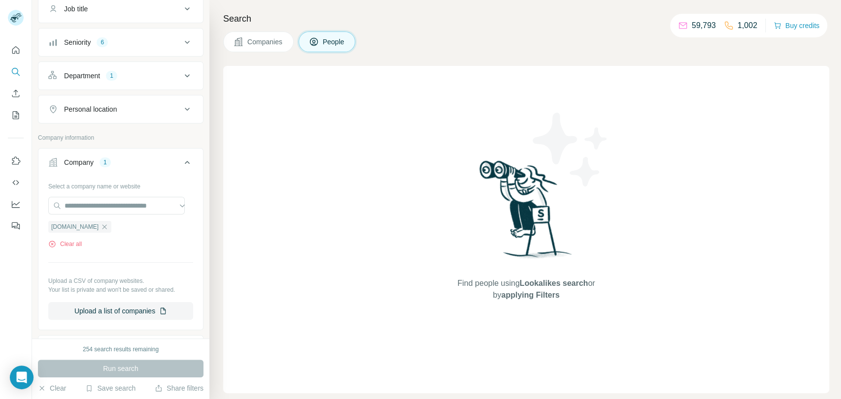
click at [105, 225] on icon "button" at bounding box center [104, 227] width 8 height 8
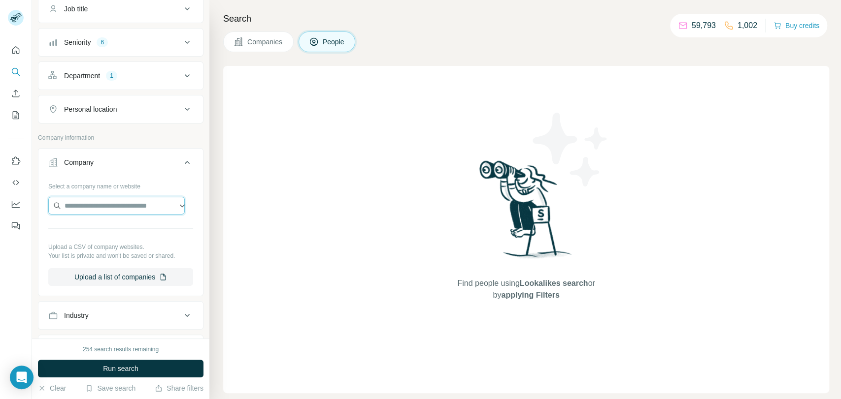
click at [112, 207] on input "text" at bounding box center [116, 206] width 136 height 18
paste input "**********"
click at [130, 213] on input "**********" at bounding box center [116, 206] width 136 height 18
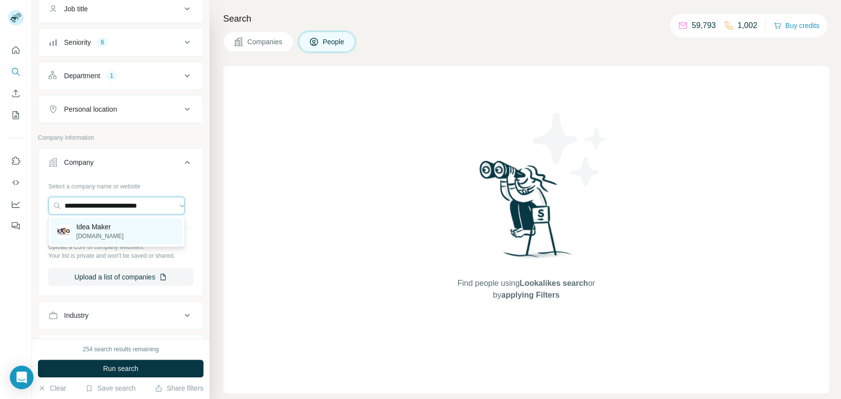
type input "**********"
click at [124, 236] on p "[DOMAIN_NAME]" at bounding box center [99, 236] width 47 height 9
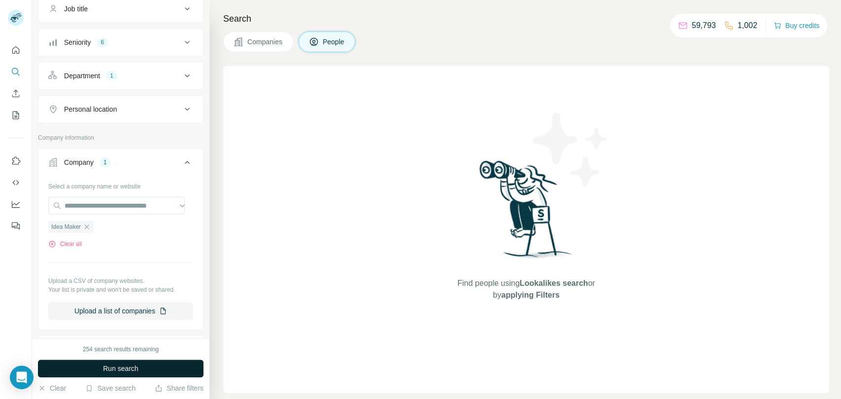
click at [107, 367] on span "Run search" at bounding box center [120, 369] width 35 height 10
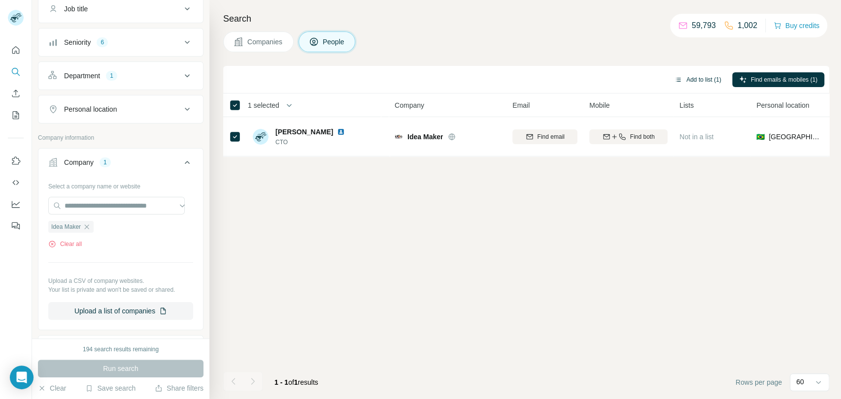
click at [701, 83] on button "Add to list (1)" at bounding box center [697, 79] width 61 height 15
click at [705, 75] on button "Add to list (1)" at bounding box center [697, 79] width 61 height 15
click at [689, 79] on button "Add to list (1)" at bounding box center [697, 79] width 61 height 15
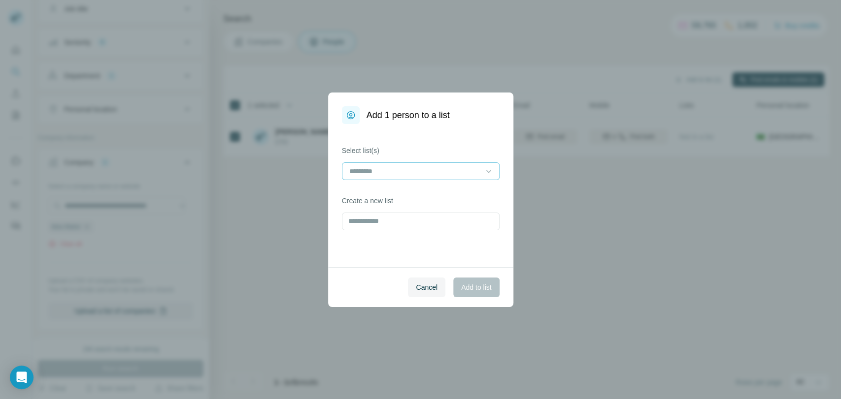
click at [419, 179] on div at bounding box center [421, 171] width 158 height 18
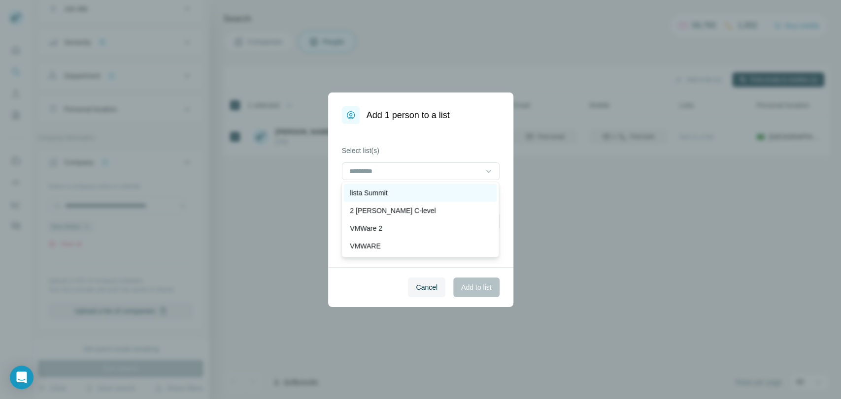
click at [392, 193] on div "lista Summit" at bounding box center [420, 193] width 141 height 10
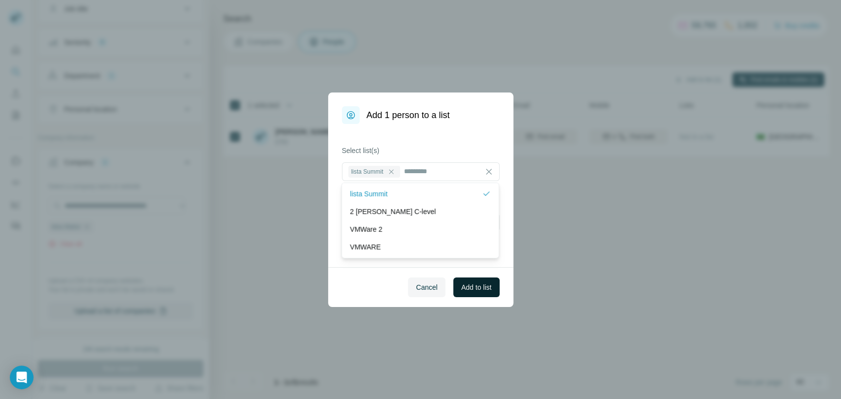
click at [463, 280] on button "Add to list" at bounding box center [476, 288] width 46 height 20
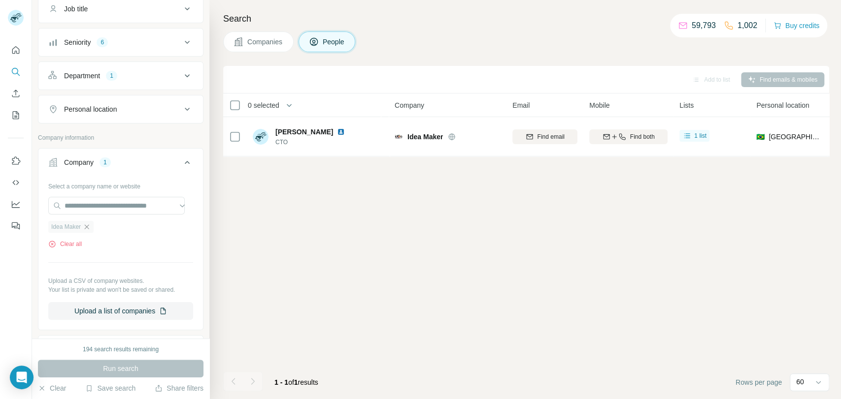
click at [91, 223] on icon "button" at bounding box center [87, 227] width 8 height 8
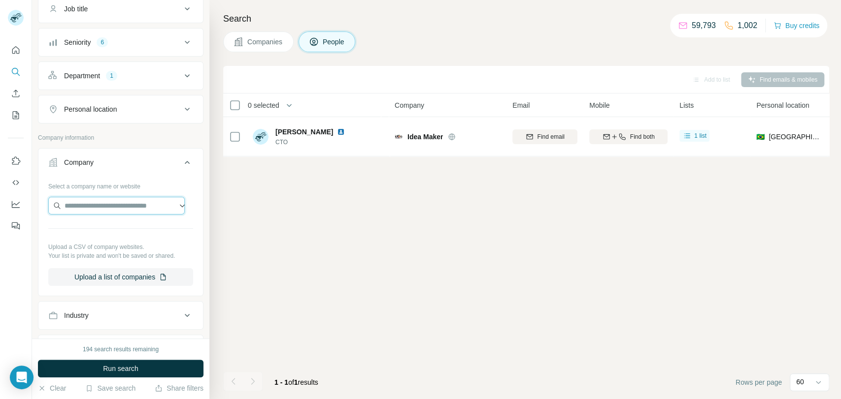
click at [102, 202] on input "text" at bounding box center [116, 206] width 136 height 18
paste input "**********"
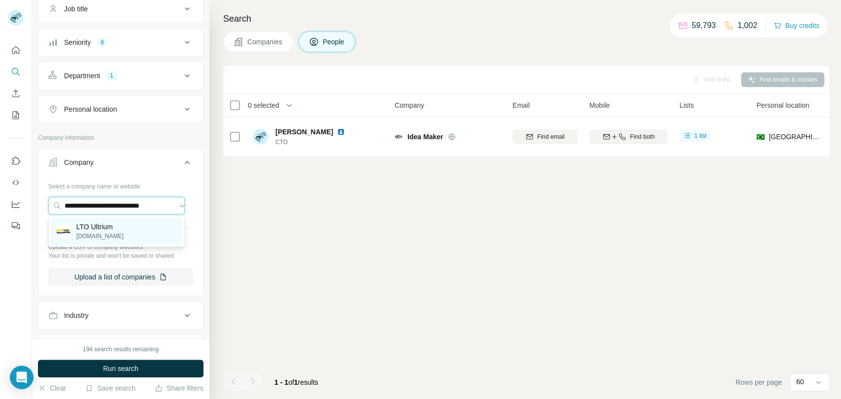
type input "**********"
click at [141, 228] on div "LTO Ultrium [DOMAIN_NAME]" at bounding box center [116, 231] width 131 height 27
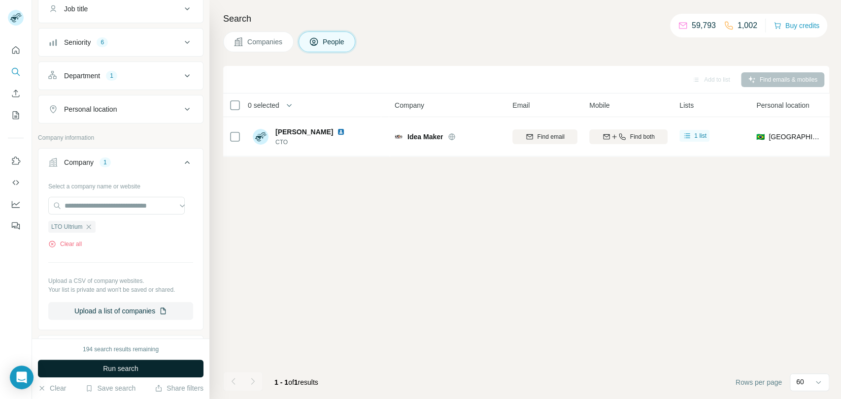
click at [136, 364] on span "Run search" at bounding box center [120, 369] width 35 height 10
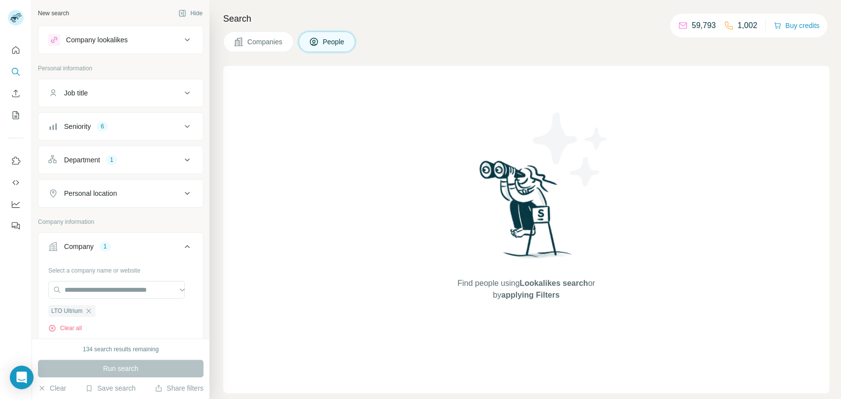
click at [161, 135] on button "Seniority 6" at bounding box center [120, 127] width 164 height 24
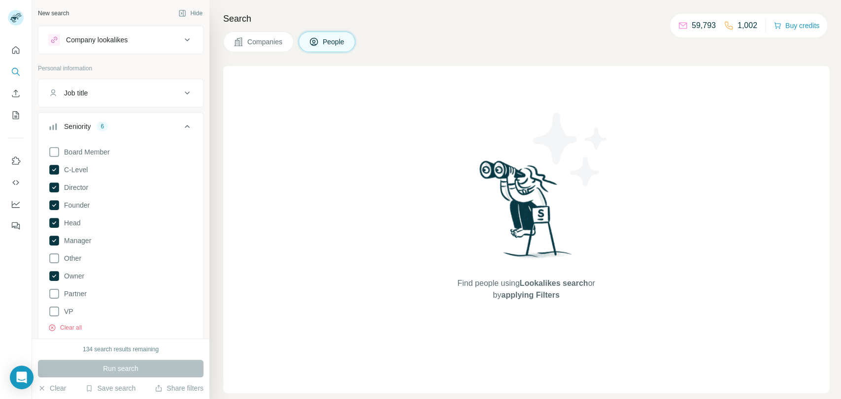
scroll to position [109, 0]
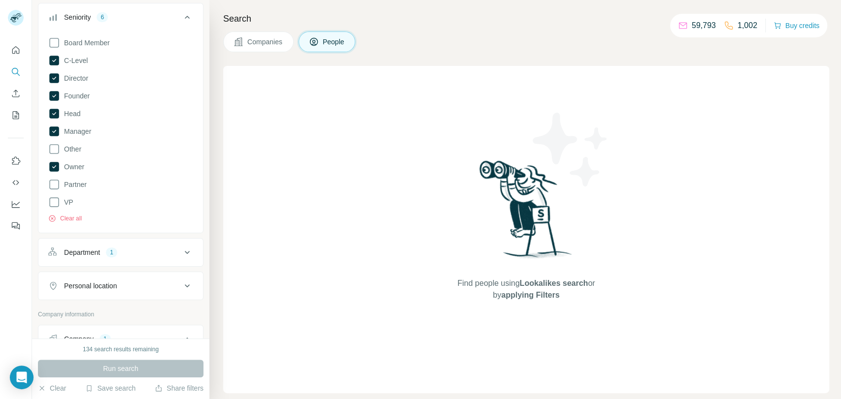
click at [65, 224] on div "Board Member C-Level Director Founder Head Manager Other Owner Partner VP Clear…" at bounding box center [120, 132] width 164 height 198
click at [66, 222] on button "Clear all" at bounding box center [64, 218] width 33 height 9
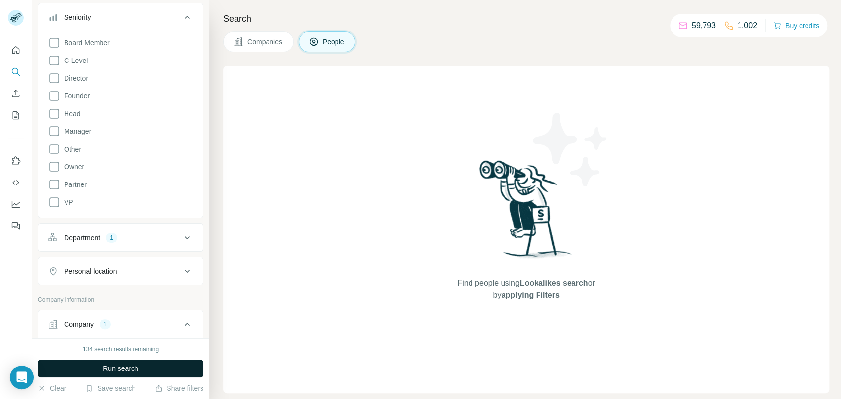
click at [154, 369] on button "Run search" at bounding box center [120, 369] width 165 height 18
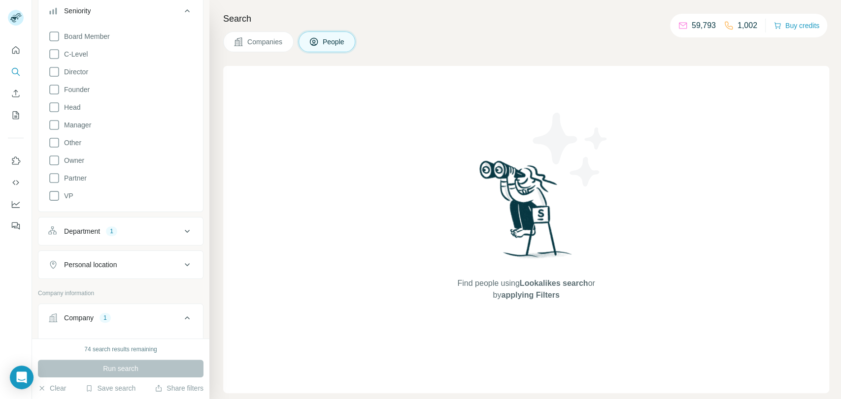
scroll to position [109, 0]
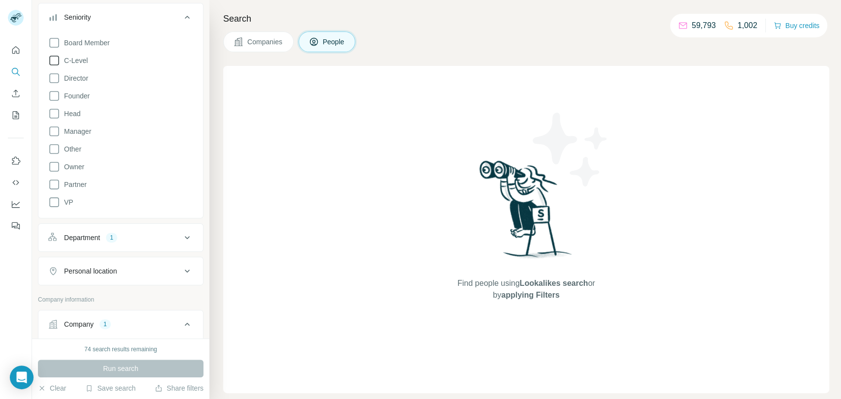
click at [58, 61] on icon at bounding box center [54, 61] width 12 height 12
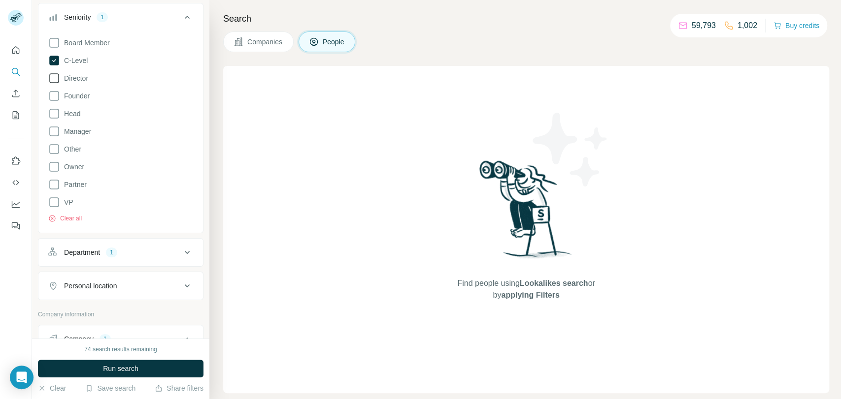
click at [56, 83] on icon at bounding box center [54, 78] width 12 height 12
click at [56, 98] on icon at bounding box center [54, 96] width 12 height 12
click at [56, 114] on icon at bounding box center [54, 114] width 12 height 12
click at [57, 132] on icon at bounding box center [54, 132] width 12 height 12
click at [58, 168] on icon at bounding box center [54, 167] width 10 height 10
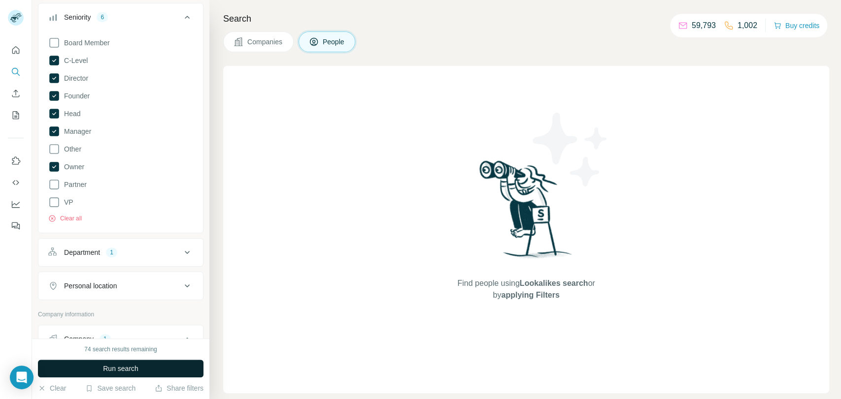
click at [113, 374] on button "Run search" at bounding box center [120, 369] width 165 height 18
click at [269, 44] on span "Companies" at bounding box center [265, 42] width 36 height 10
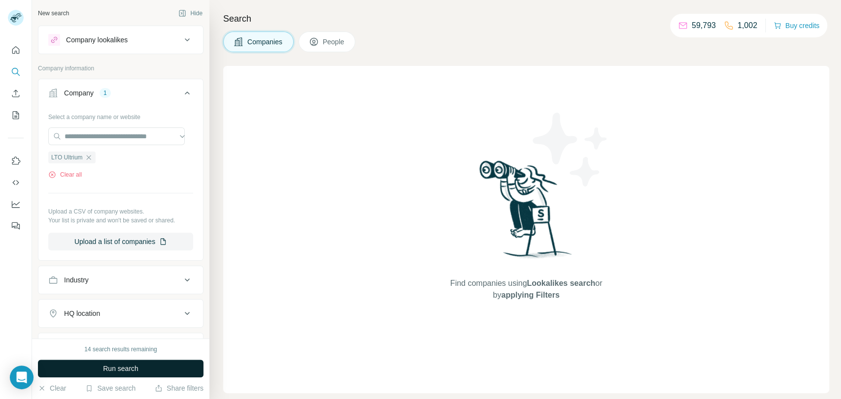
click at [169, 363] on button "Run search" at bounding box center [120, 369] width 165 height 18
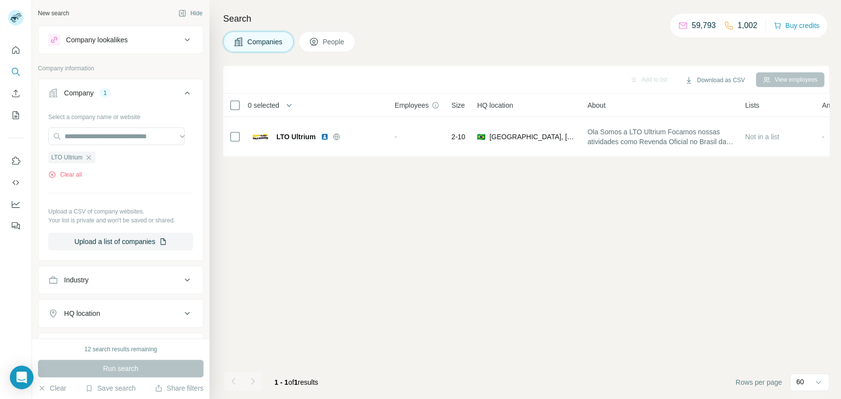
click at [329, 51] on button "People" at bounding box center [326, 42] width 57 height 21
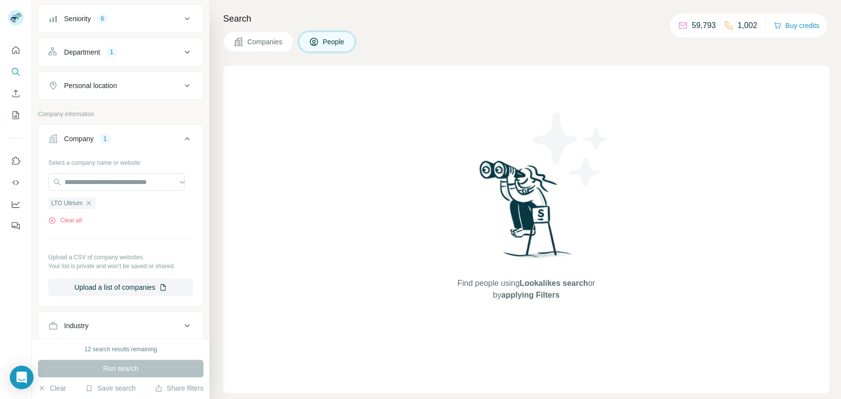
scroll to position [109, 0]
click at [92, 196] on div "LTO Ultrium" at bounding box center [71, 202] width 47 height 12
click at [91, 198] on icon "button" at bounding box center [89, 202] width 8 height 8
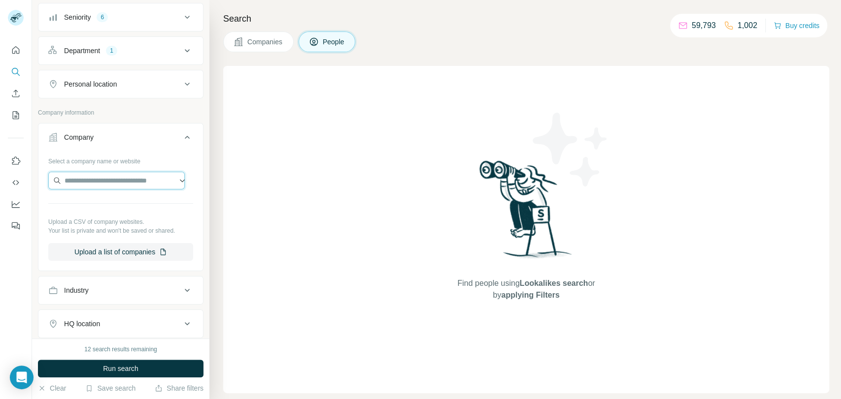
click at [105, 175] on input "text" at bounding box center [116, 181] width 136 height 18
paste input "**********"
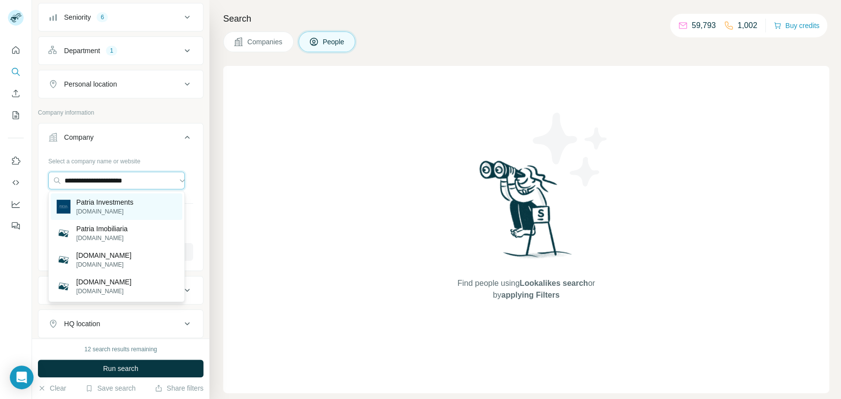
type input "**********"
click at [162, 198] on div "Patria Investments [DOMAIN_NAME]" at bounding box center [116, 207] width 131 height 27
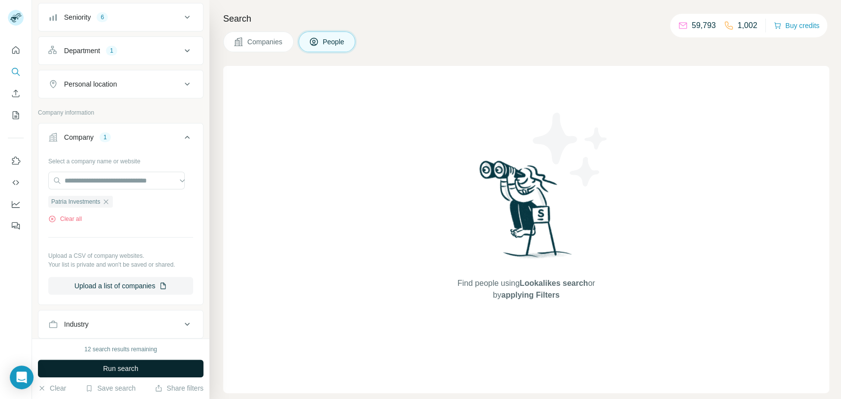
click at [109, 371] on span "Run search" at bounding box center [120, 369] width 35 height 10
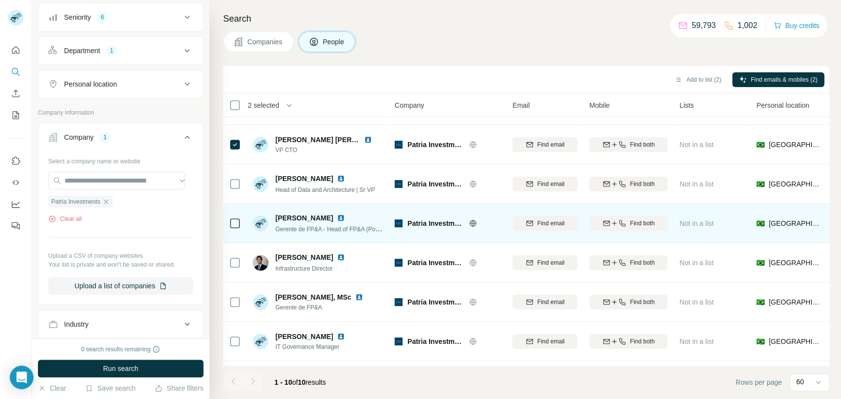
scroll to position [55, 0]
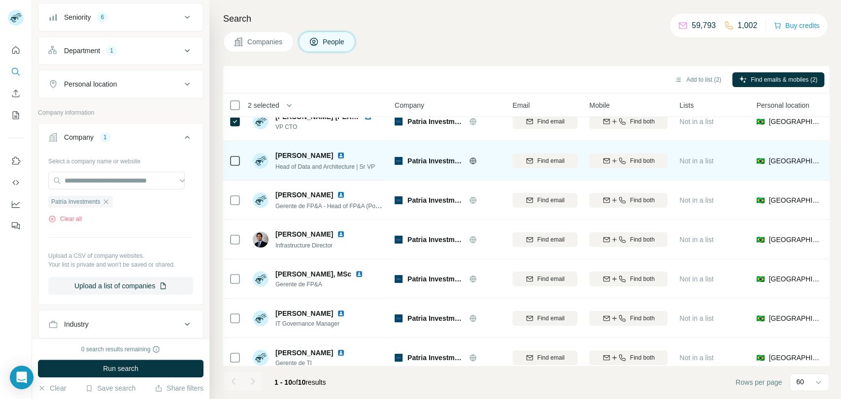
click at [238, 167] on div at bounding box center [235, 160] width 12 height 27
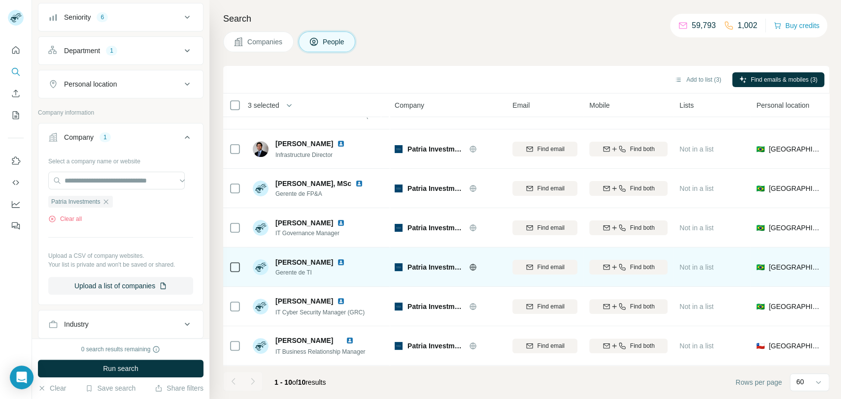
scroll to position [151, 0]
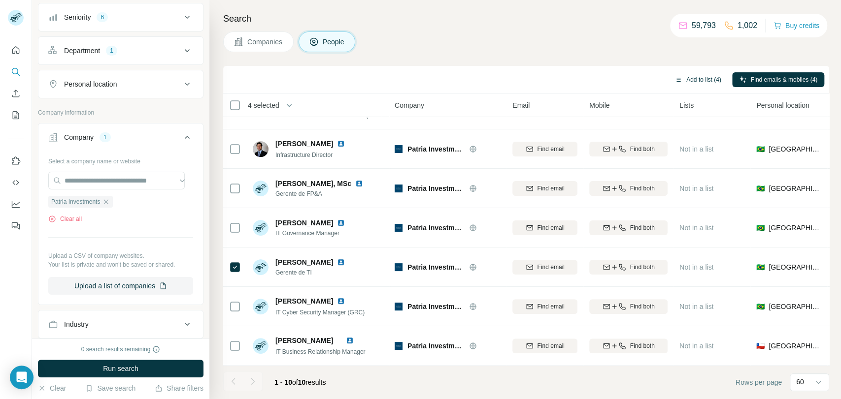
click at [695, 82] on button "Add to list (4)" at bounding box center [697, 79] width 61 height 15
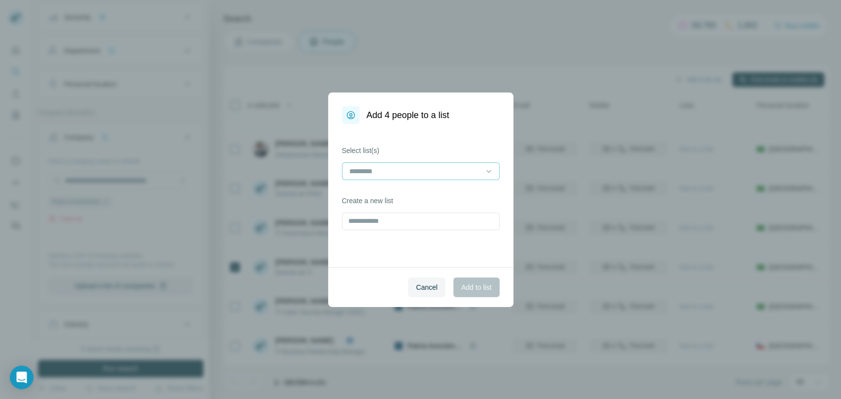
click at [399, 178] on div at bounding box center [414, 171] width 133 height 17
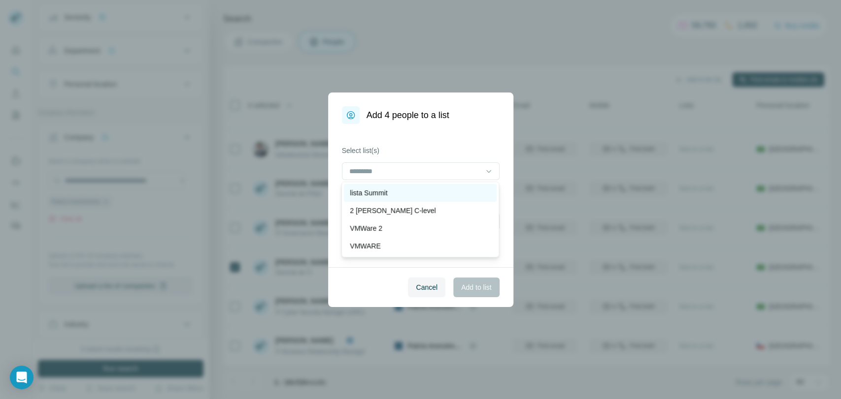
click at [387, 197] on p "lista Summit" at bounding box center [368, 193] width 37 height 10
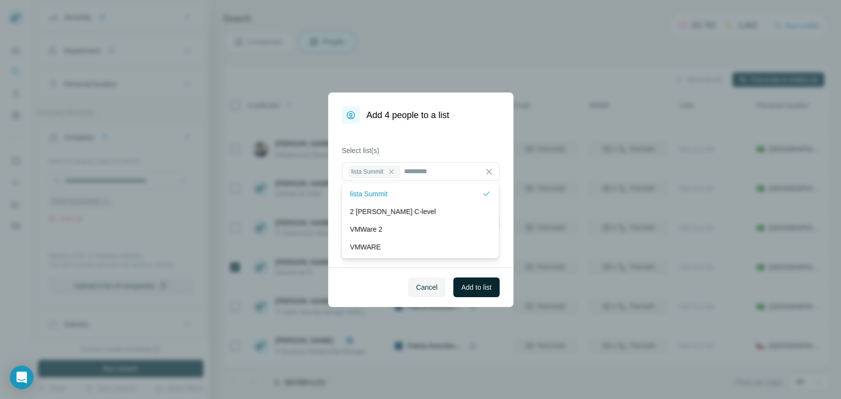
click at [486, 292] on span "Add to list" at bounding box center [476, 288] width 30 height 10
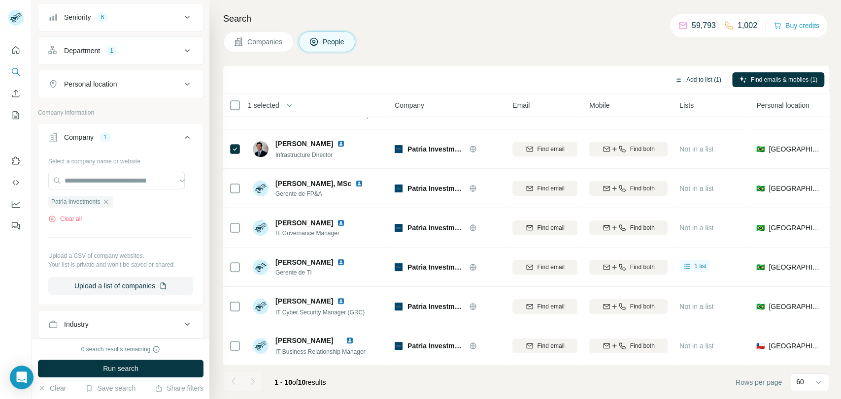
click at [703, 78] on button "Add to list (1)" at bounding box center [697, 79] width 61 height 15
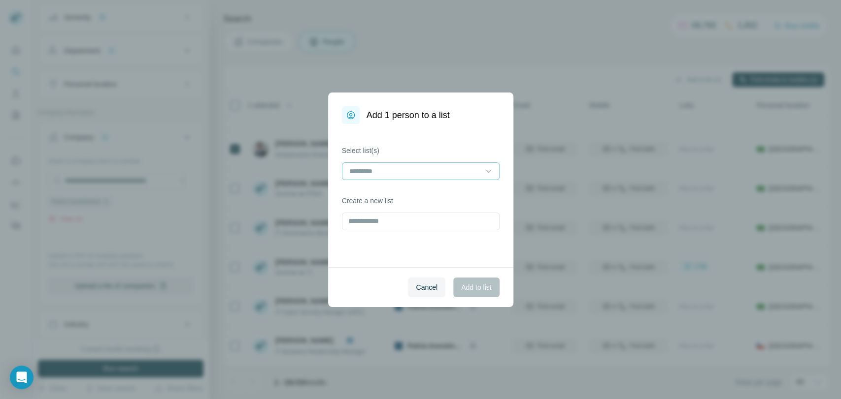
click at [469, 171] on input at bounding box center [414, 171] width 133 height 11
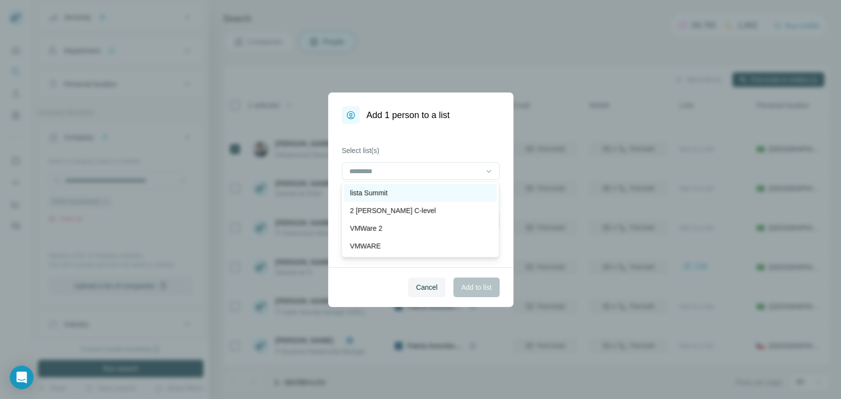
click at [425, 194] on div "lista Summit" at bounding box center [420, 193] width 141 height 10
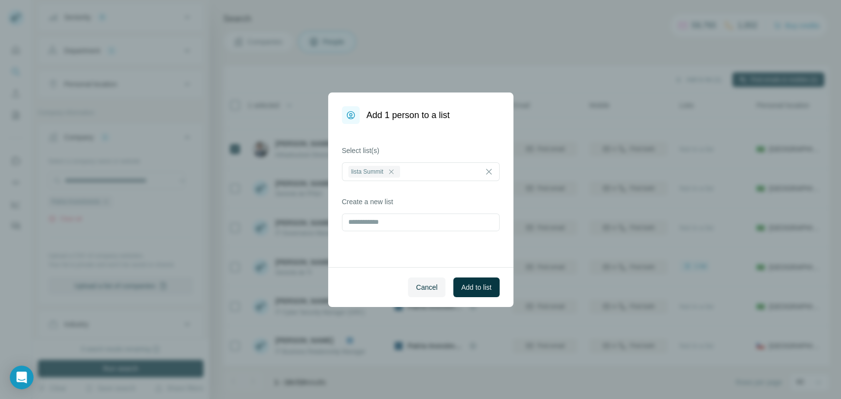
click at [587, 85] on div "Add 1 person to a list Select list(s) lista Summit Create a new list Cancel Add…" at bounding box center [420, 199] width 841 height 399
click at [426, 285] on span "Cancel" at bounding box center [427, 288] width 22 height 10
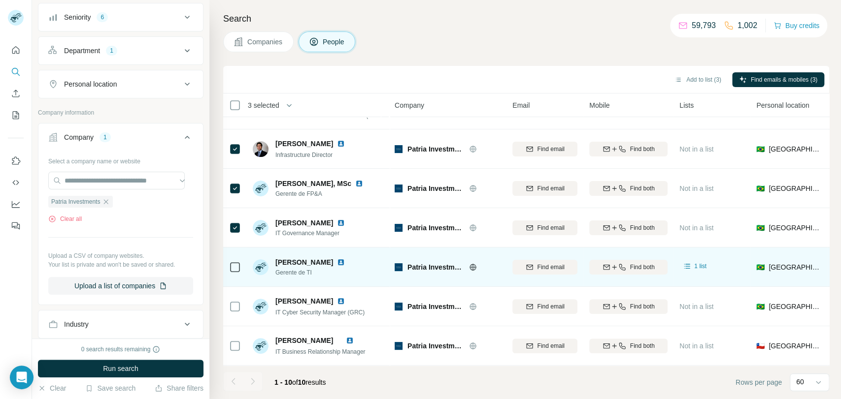
click at [240, 267] on div at bounding box center [235, 267] width 12 height 27
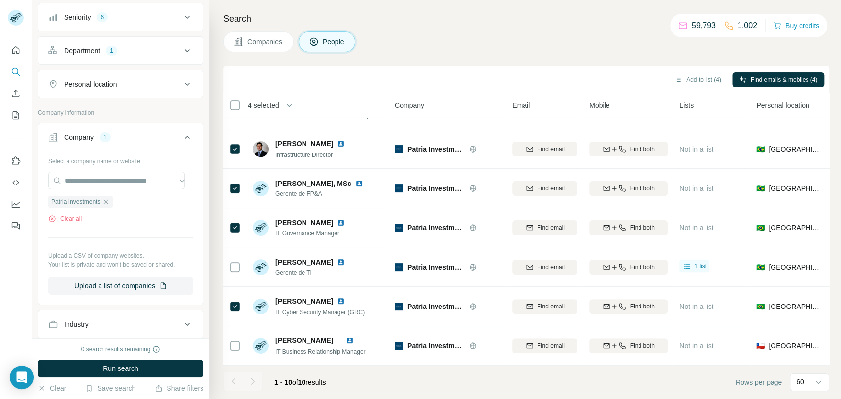
click at [709, 89] on div "Add to list (4) Find emails & mobiles (4)" at bounding box center [526, 80] width 606 height 28
click at [693, 69] on div "Add to list (4) Find emails & mobiles (4)" at bounding box center [526, 80] width 606 height 28
click at [689, 79] on button "Add to list (4)" at bounding box center [697, 79] width 61 height 15
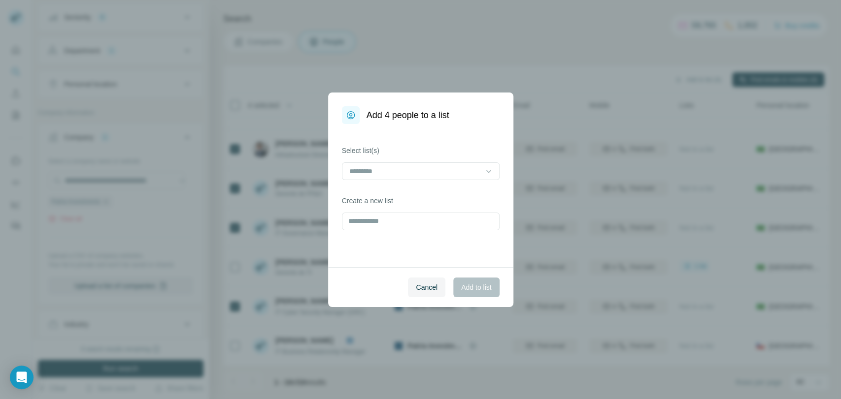
click at [444, 156] on div "Select list(s)" at bounding box center [421, 163] width 158 height 34
click at [429, 172] on input at bounding box center [414, 171] width 133 height 11
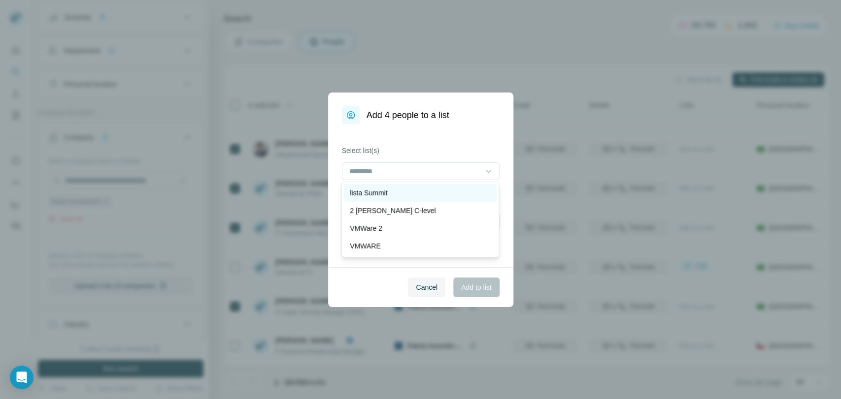
click at [406, 195] on div "lista Summit" at bounding box center [420, 193] width 141 height 10
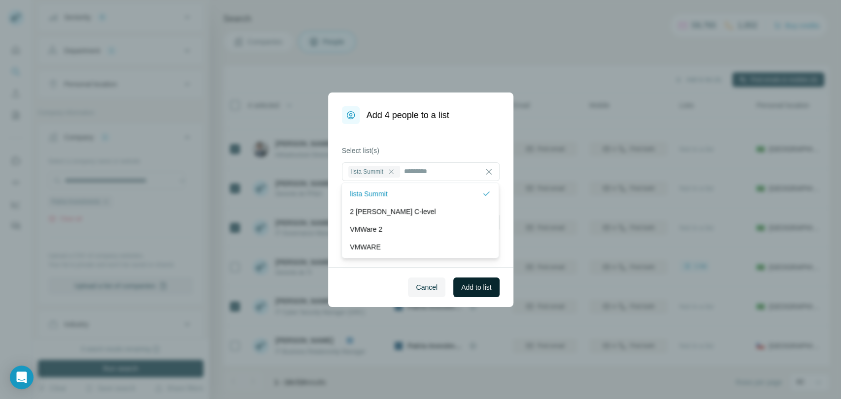
click at [469, 287] on span "Add to list" at bounding box center [476, 288] width 30 height 10
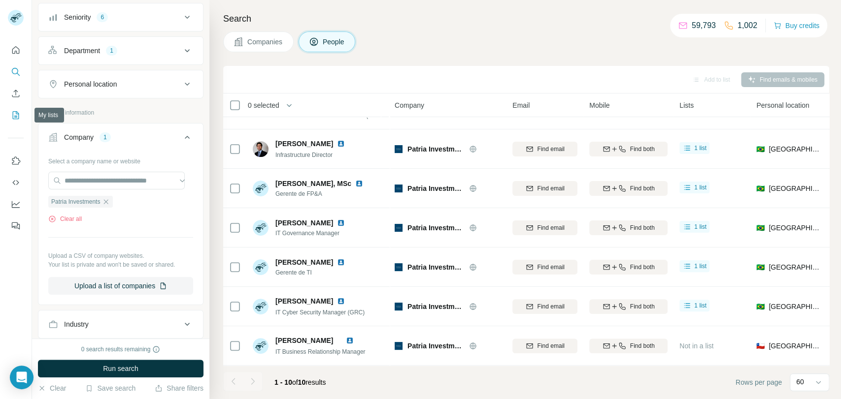
click at [16, 109] on button "My lists" at bounding box center [16, 115] width 16 height 18
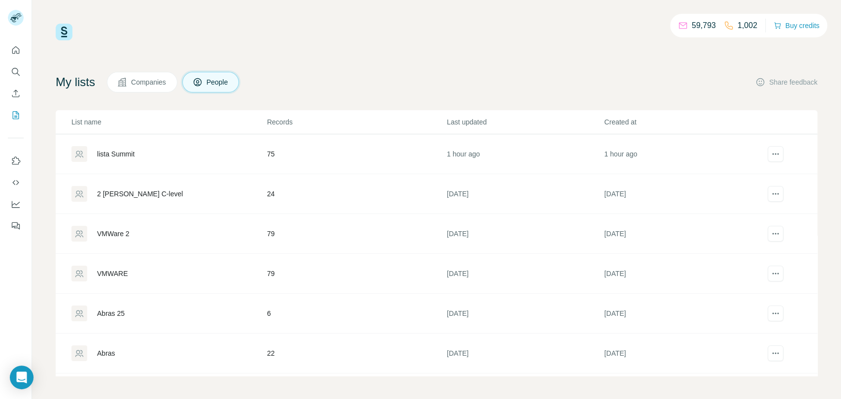
click at [120, 159] on div "lista Summit" at bounding box center [168, 154] width 195 height 16
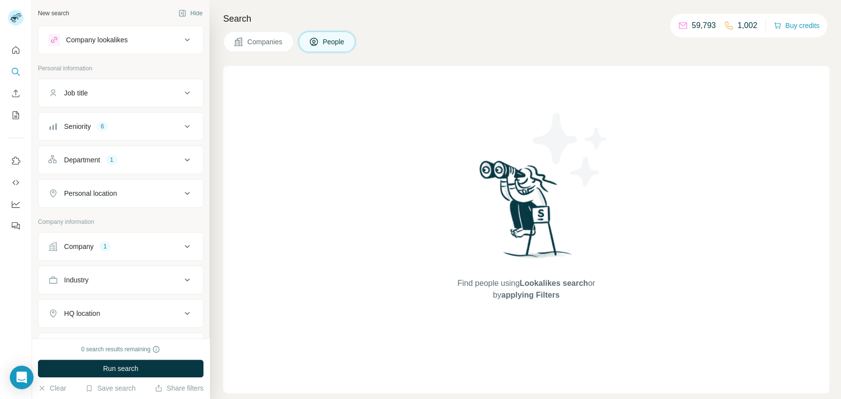
click at [105, 220] on p "Company information" at bounding box center [120, 222] width 165 height 9
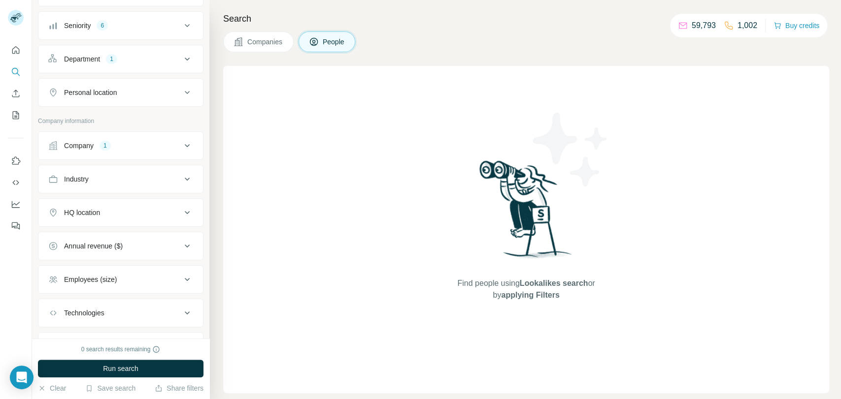
scroll to position [149, 0]
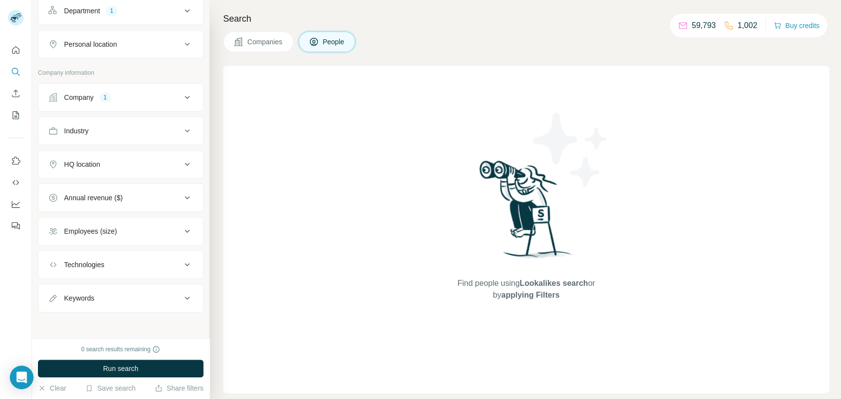
click at [137, 92] on button "Company 1" at bounding box center [120, 98] width 164 height 24
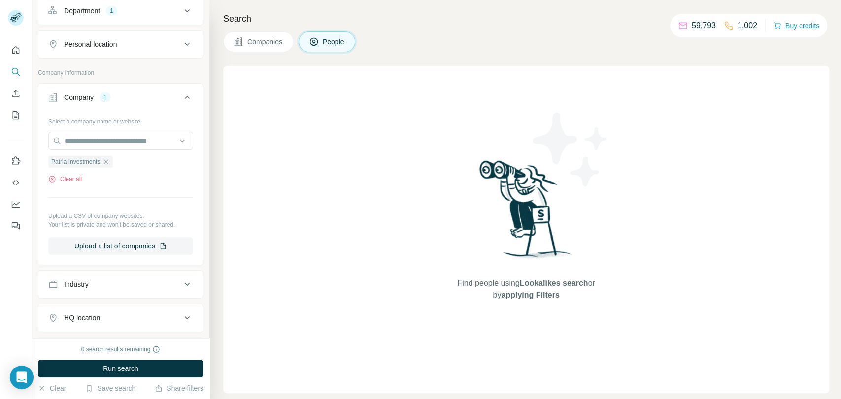
click at [123, 160] on ul "Patria Investments" at bounding box center [120, 162] width 145 height 12
click at [110, 162] on icon "button" at bounding box center [106, 162] width 8 height 8
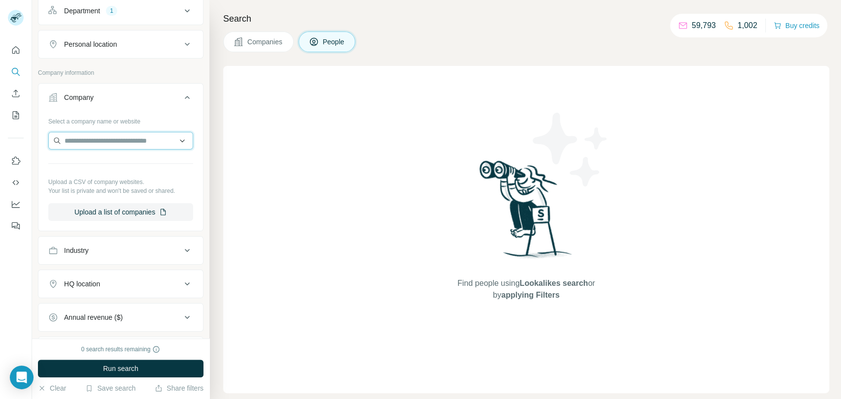
click at [118, 145] on input "text" at bounding box center [120, 141] width 145 height 18
paste input "**********"
click at [64, 138] on input "**********" at bounding box center [120, 141] width 145 height 18
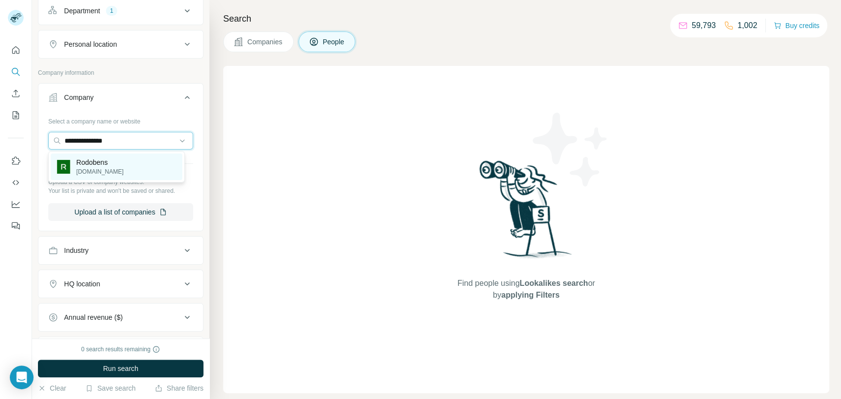
type input "**********"
click at [133, 171] on div "Rodobens [DOMAIN_NAME]" at bounding box center [116, 167] width 131 height 27
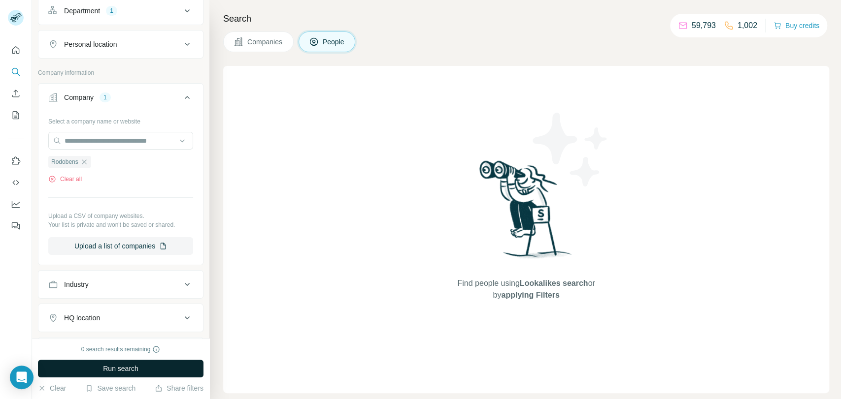
click at [130, 367] on span "Run search" at bounding box center [120, 369] width 35 height 10
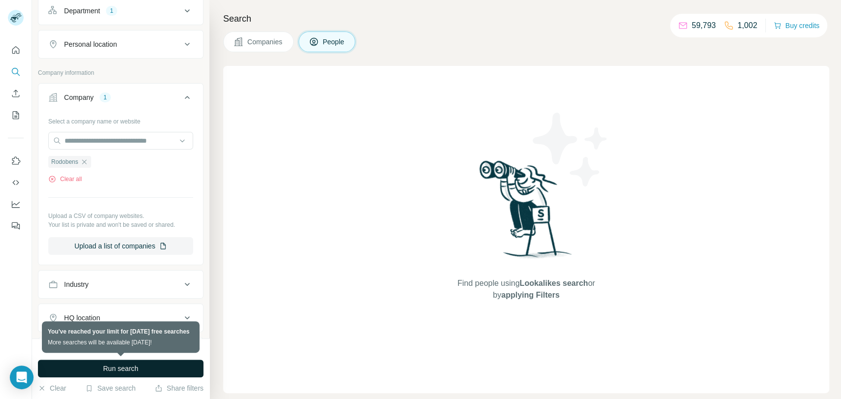
click at [100, 376] on button "Run search" at bounding box center [120, 369] width 165 height 18
click at [100, 375] on button "Run search" at bounding box center [120, 369] width 165 height 18
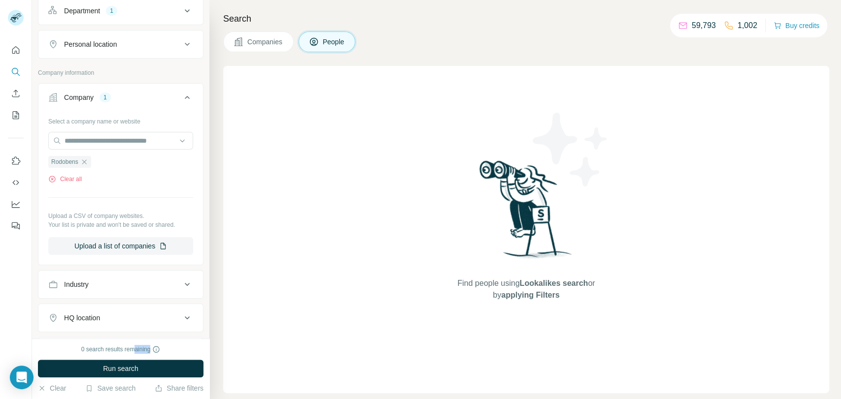
drag, startPoint x: 175, startPoint y: 344, endPoint x: 135, endPoint y: 346, distance: 40.0
click at [135, 346] on div "0 search results remaining Run search Clear Save search Share filters" at bounding box center [120, 369] width 177 height 61
click at [116, 368] on span "Run search" at bounding box center [120, 369] width 35 height 10
click at [130, 363] on button "Run search" at bounding box center [120, 369] width 165 height 18
click at [129, 369] on span "Run search" at bounding box center [120, 369] width 35 height 10
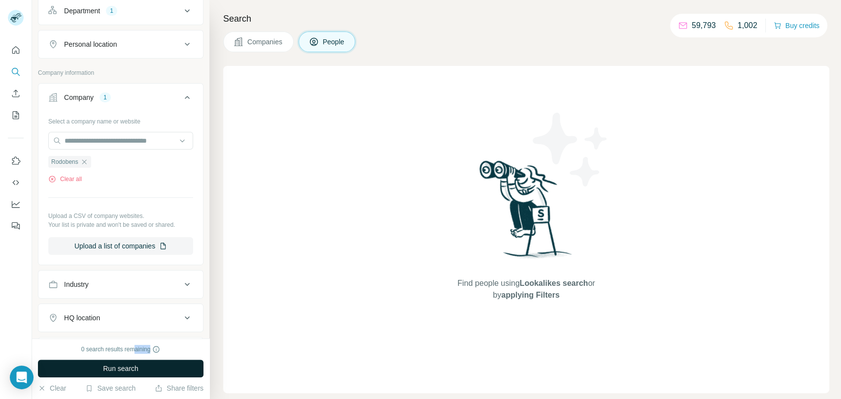
click at [129, 370] on span "Run search" at bounding box center [120, 369] width 35 height 10
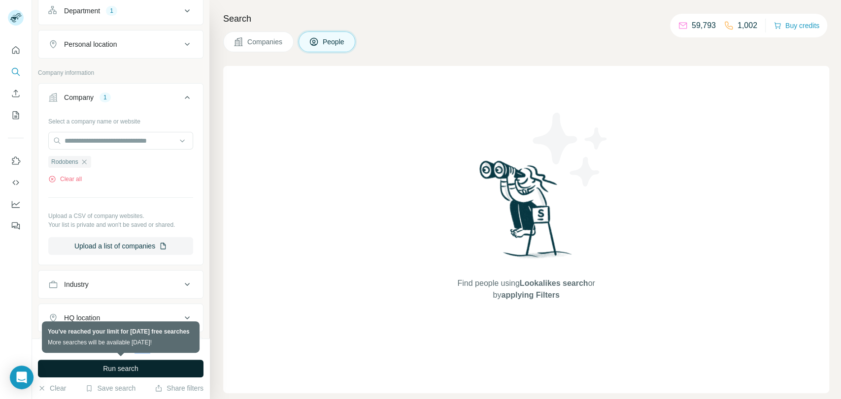
click at [129, 370] on span "Run search" at bounding box center [120, 369] width 35 height 10
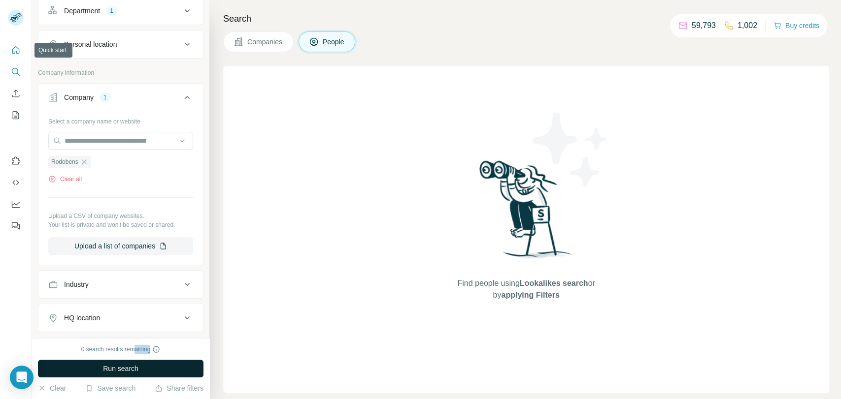
click at [20, 55] on icon "Quick start" at bounding box center [16, 50] width 10 height 10
click at [19, 77] on button "Search" at bounding box center [16, 72] width 16 height 18
click at [17, 104] on nav at bounding box center [16, 82] width 16 height 83
click at [16, 122] on button "My lists" at bounding box center [16, 115] width 16 height 18
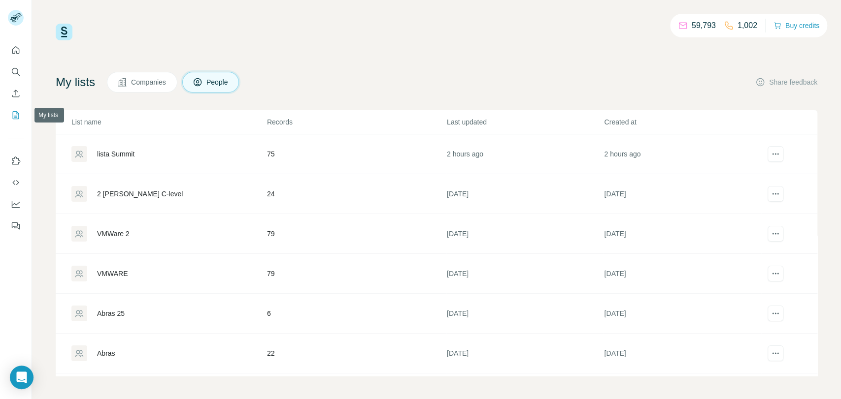
click at [14, 116] on icon "My lists" at bounding box center [16, 115] width 10 height 10
click at [155, 150] on div "lista Summit" at bounding box center [168, 154] width 195 height 16
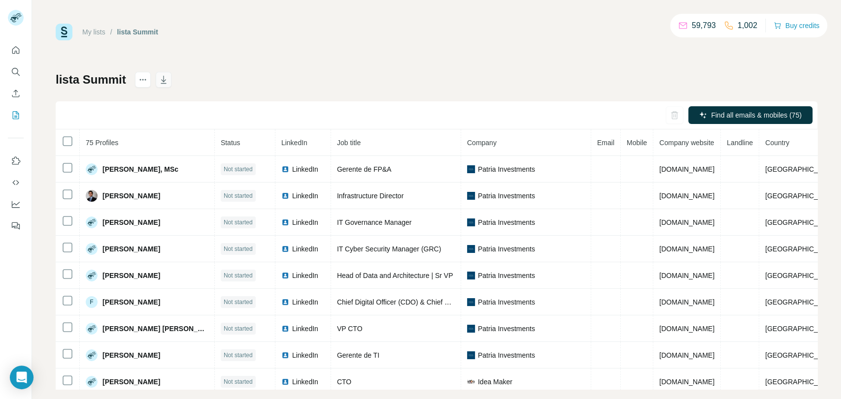
click at [168, 75] on icon "button" at bounding box center [164, 80] width 10 height 10
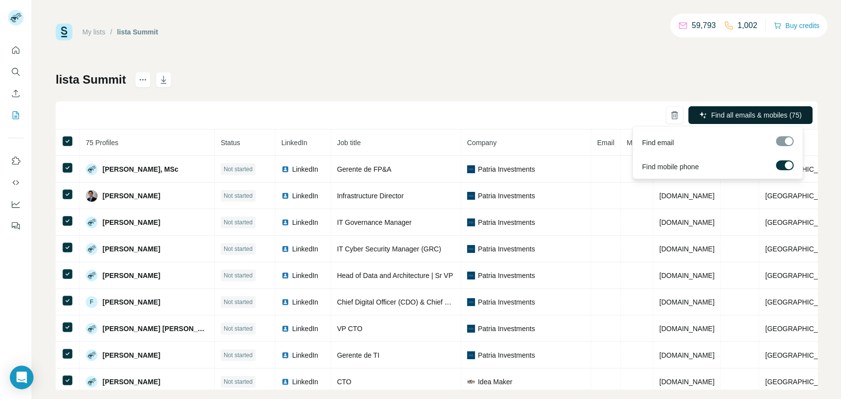
click at [737, 113] on span "Find all emails & mobiles (75)" at bounding box center [756, 115] width 91 height 10
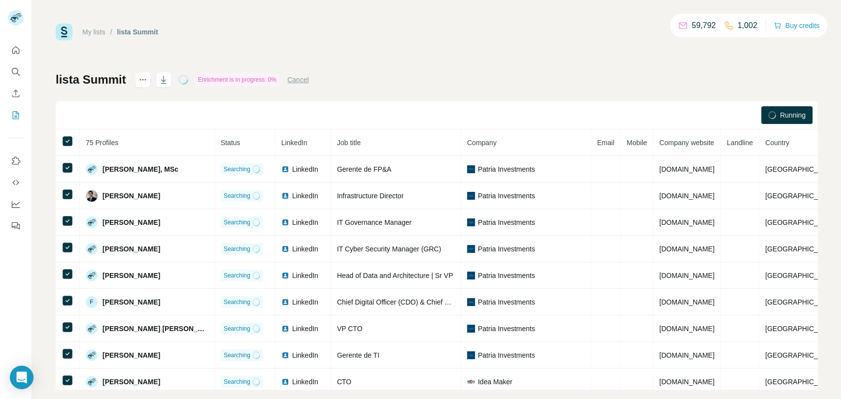
click at [772, 99] on div "lista Summit Enrichment is in progress: 0% Cancel Running 75 Profiles Status Li…" at bounding box center [436, 231] width 761 height 318
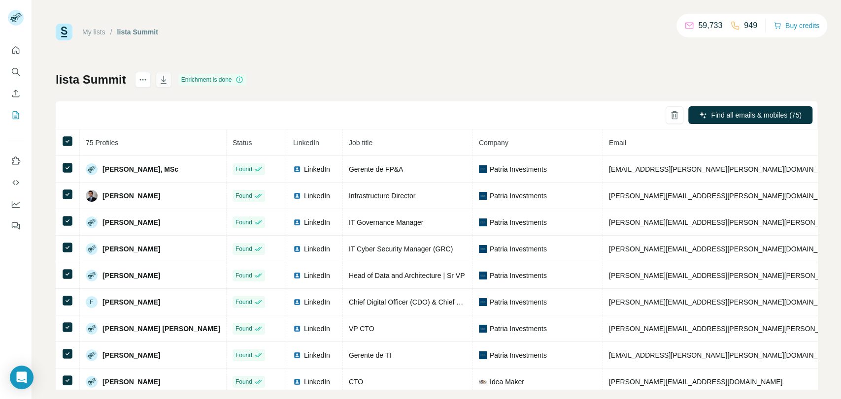
click at [167, 80] on icon "button" at bounding box center [164, 80] width 10 height 10
click at [165, 79] on icon "button" at bounding box center [164, 80] width 10 height 10
click at [165, 80] on icon "button" at bounding box center [163, 80] width 5 height 8
drag, startPoint x: 143, startPoint y: 81, endPoint x: 166, endPoint y: 33, distance: 52.4
click at [165, 34] on div "My lists / lista Summit 59,733 949 Buy credits lista Summit Enrichment is done …" at bounding box center [436, 207] width 761 height 366
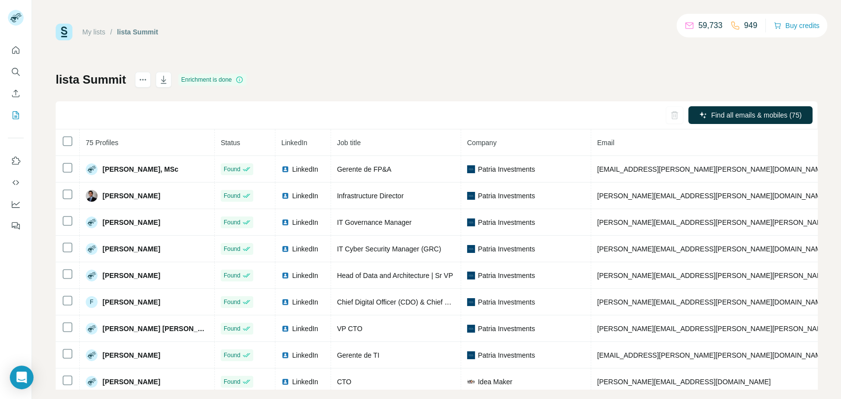
click at [436, 60] on div "My lists / lista Summit 59,733 949 Buy credits lista Summit Enrichment is done …" at bounding box center [436, 207] width 761 height 366
click at [164, 82] on icon "button" at bounding box center [164, 80] width 10 height 10
click at [256, 75] on div "lista Summit Enrichment is done Find all emails & mobiles (75) 75 Profiles Stat…" at bounding box center [436, 231] width 761 height 318
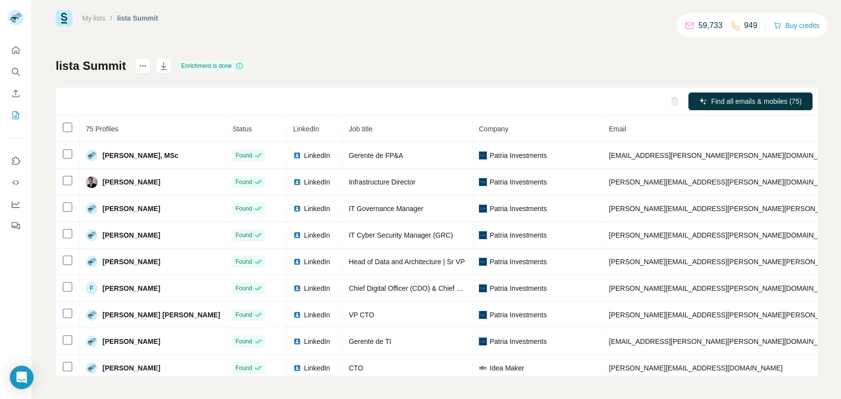
click at [437, 83] on div "lista Summit Enrichment is done Find all emails & mobiles (75) 75 Profiles Stat…" at bounding box center [436, 217] width 761 height 318
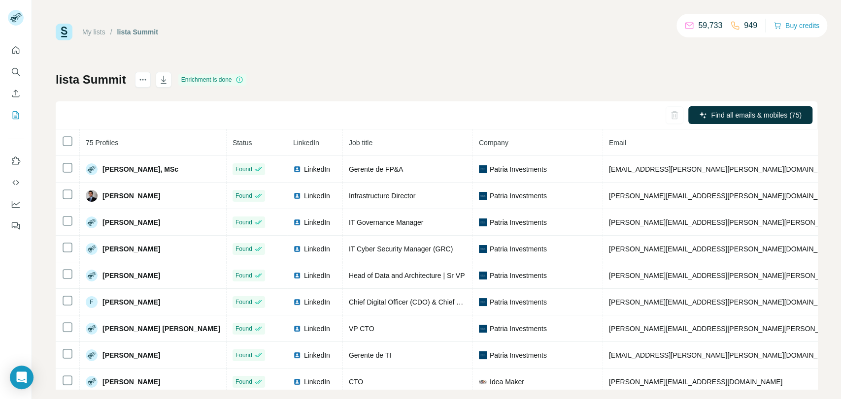
click at [95, 32] on link "My lists" at bounding box center [93, 32] width 23 height 8
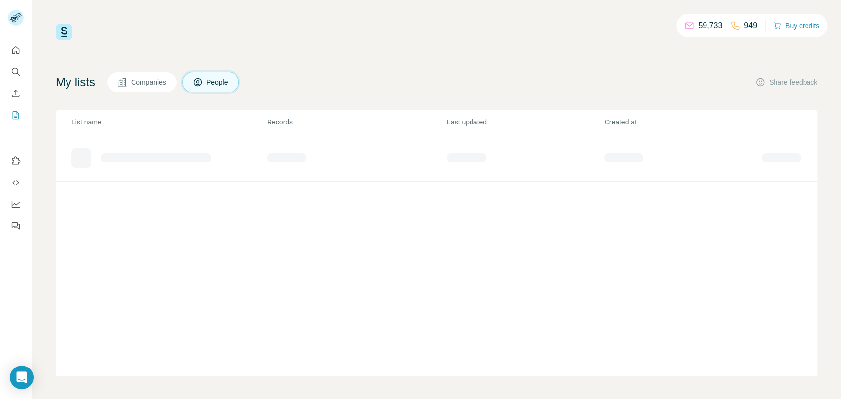
click at [147, 36] on div "59,733 949 Buy credits" at bounding box center [436, 32] width 761 height 17
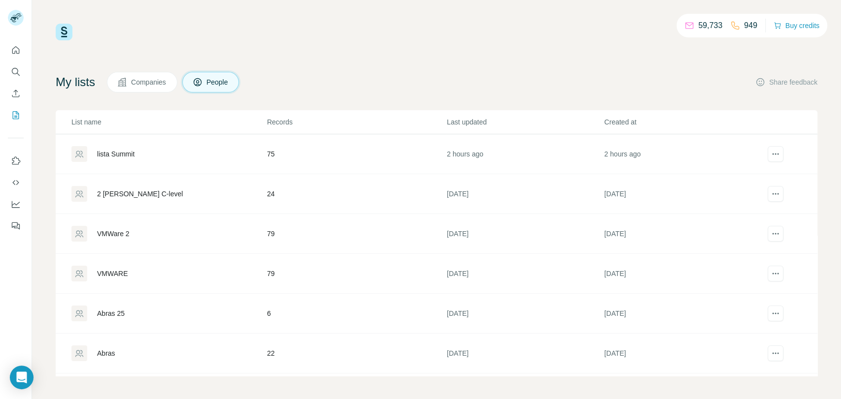
click at [120, 159] on div "lista Summit" at bounding box center [168, 154] width 195 height 16
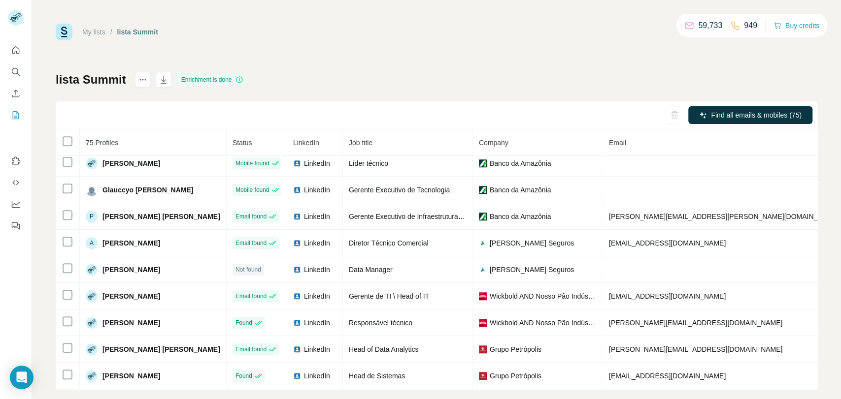
scroll to position [14, 0]
